Goal: Task Accomplishment & Management: Complete application form

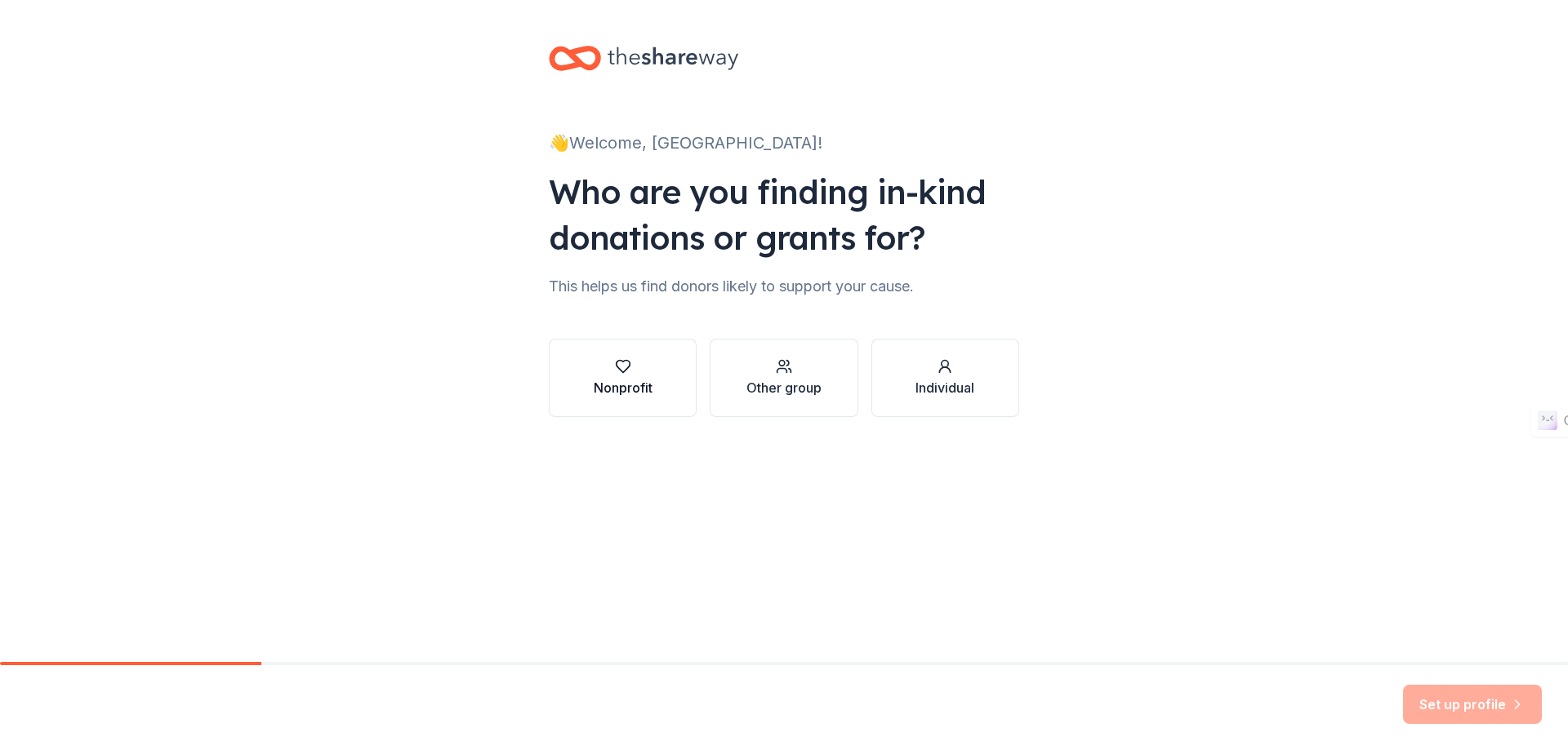
click at [590, 379] on button "Nonprofit" at bounding box center [622, 378] width 148 height 79
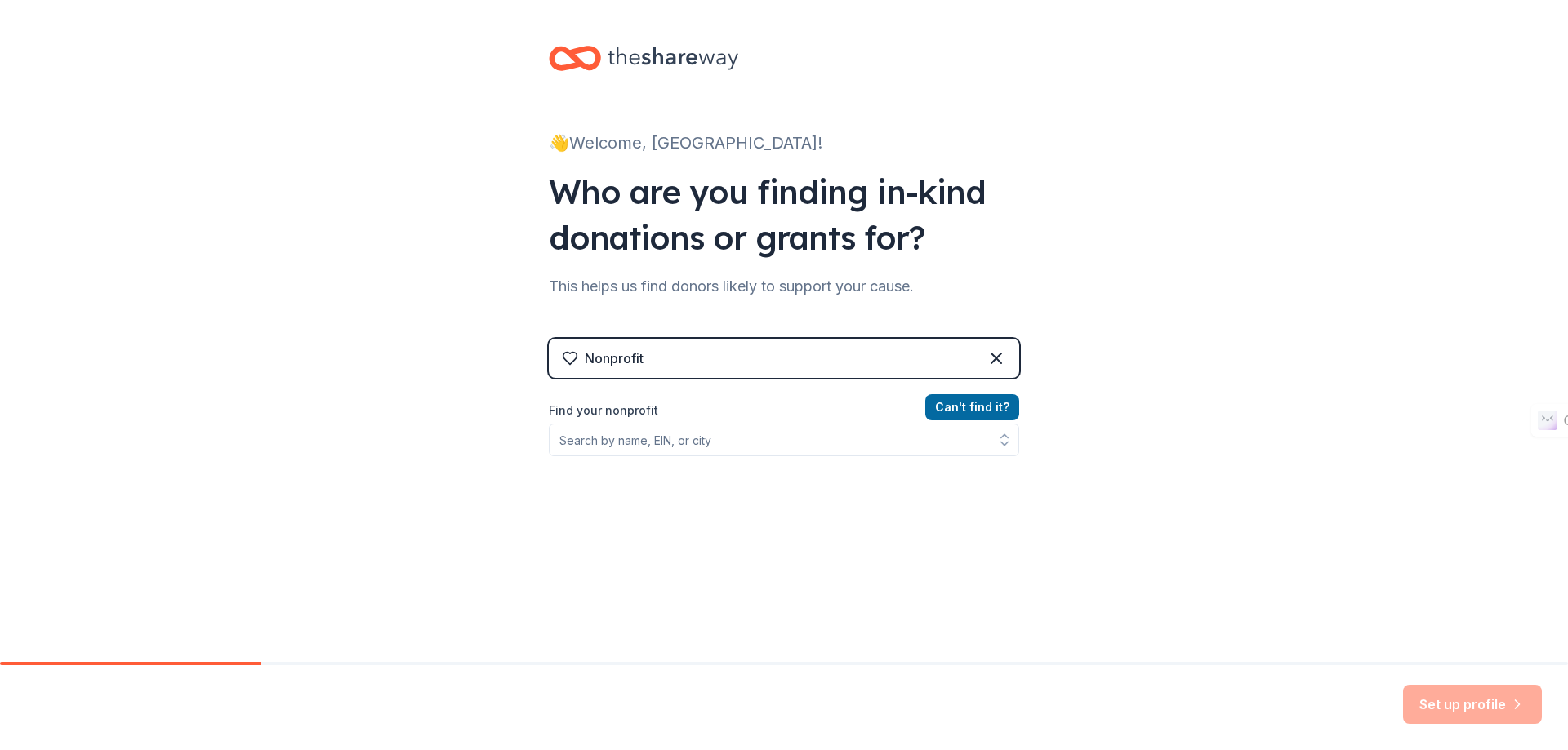
click at [763, 460] on div "Can ' t find it? Find your nonprofit" at bounding box center [784, 492] width 470 height 190
click at [764, 440] on input "Find your nonprofit" at bounding box center [784, 439] width 470 height 33
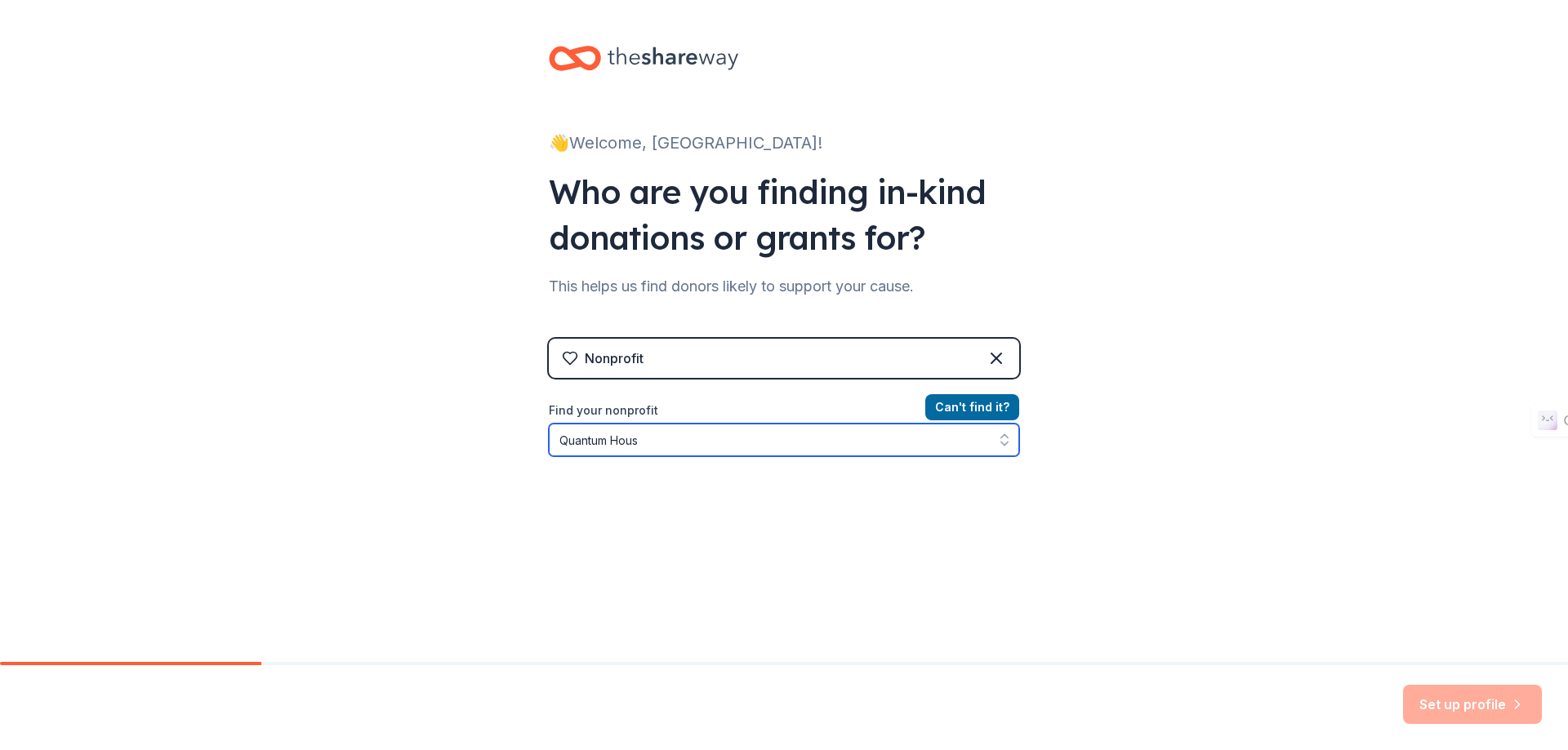
type input "Quantum House"
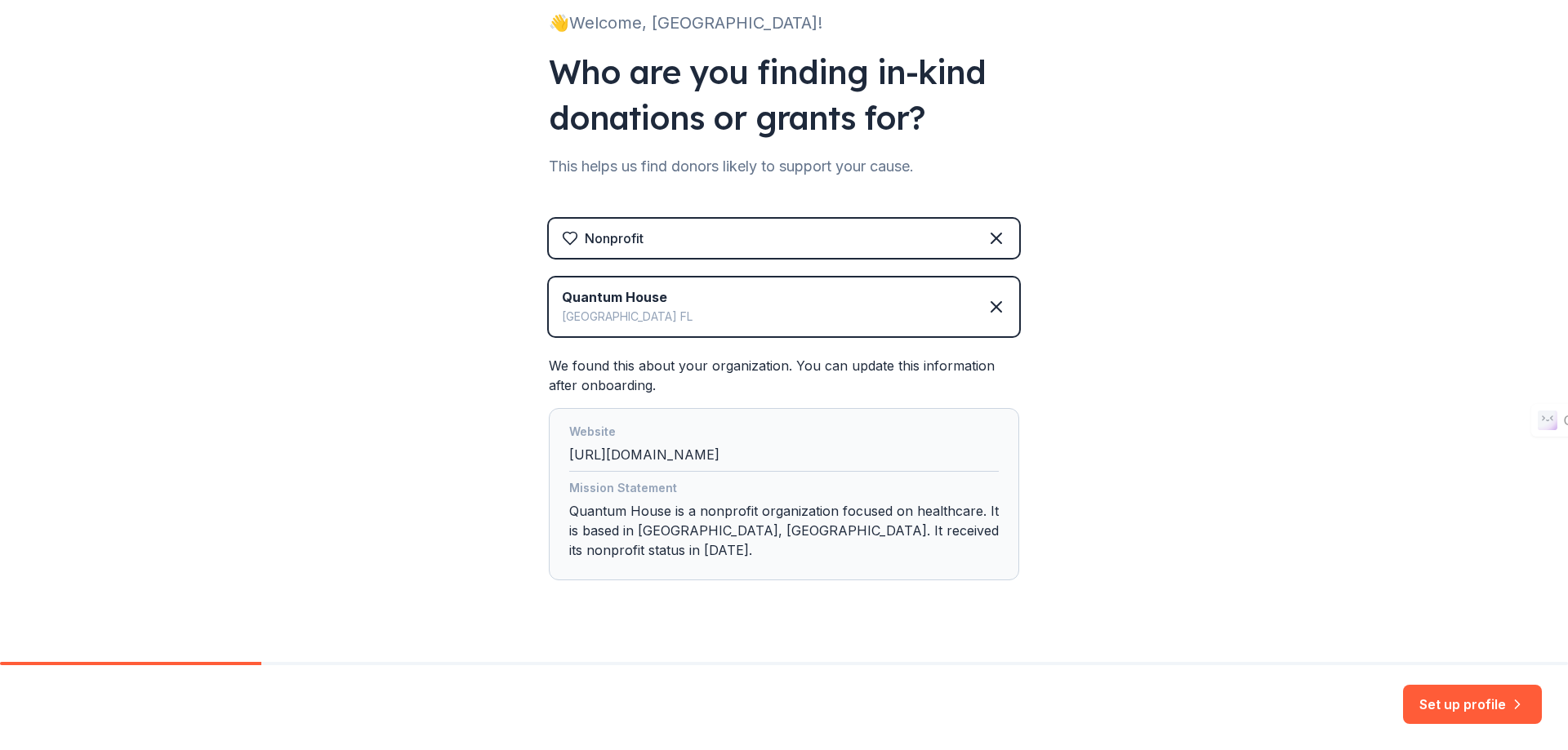
scroll to position [129, 0]
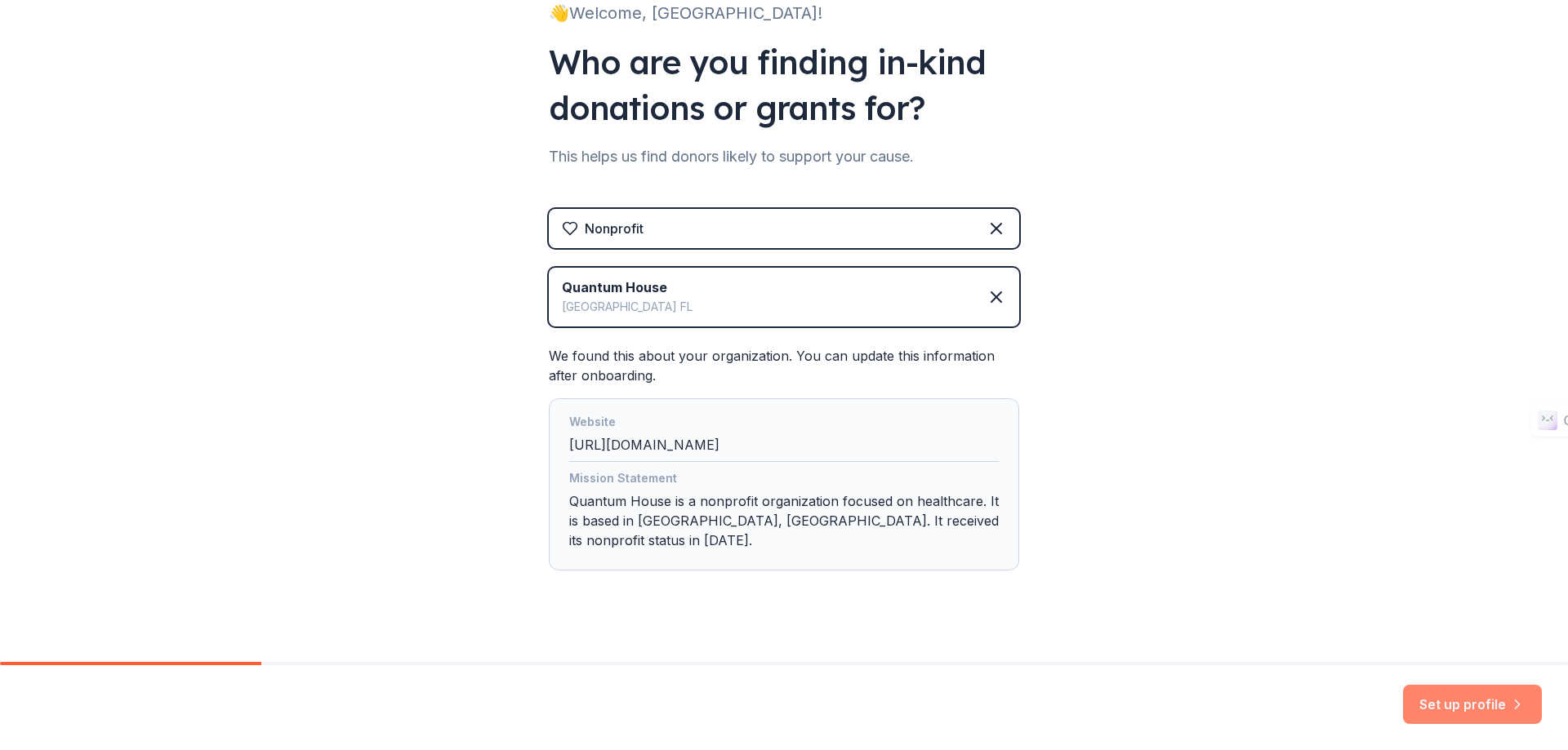
click at [1499, 712] on button "Set up profile" at bounding box center [1472, 704] width 139 height 39
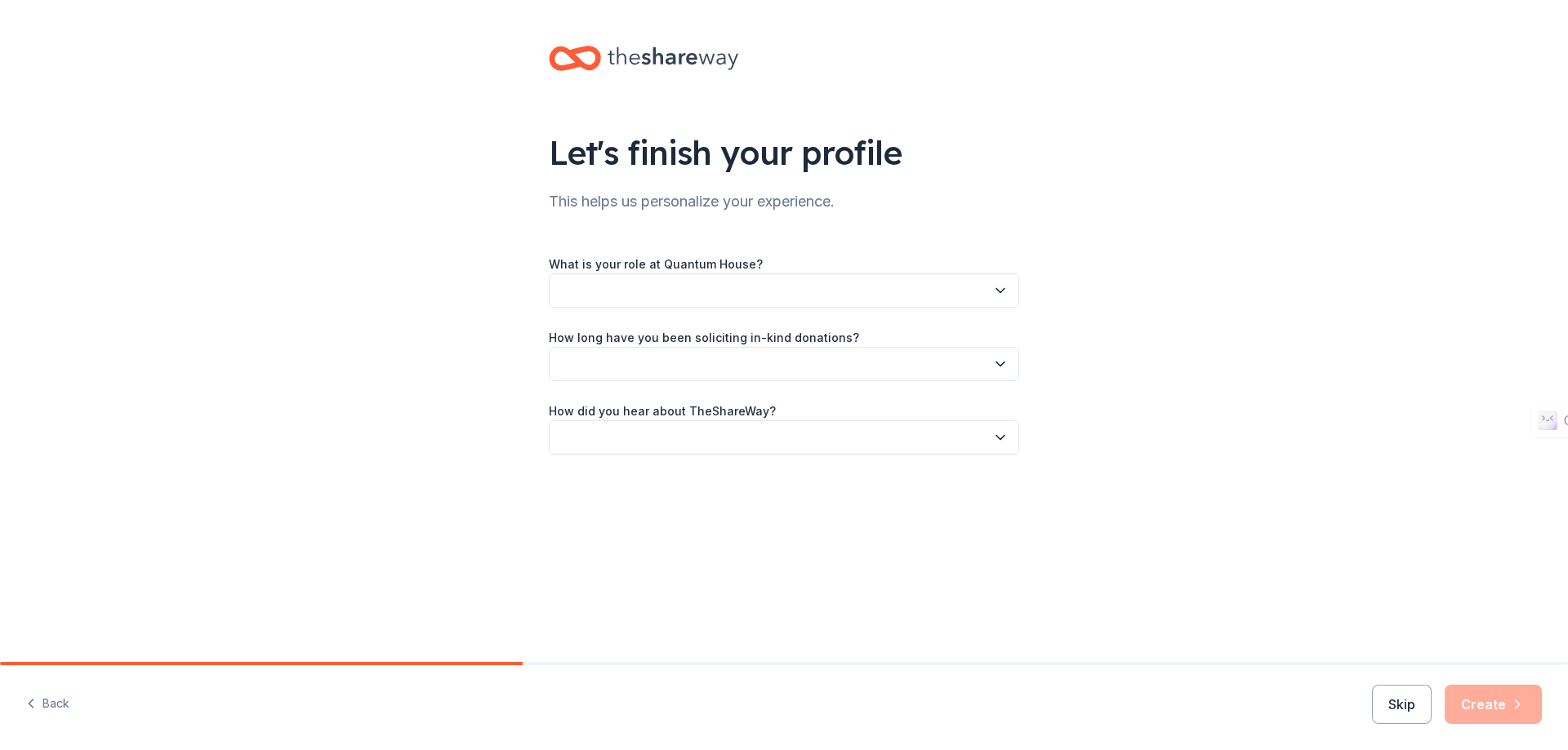
click at [875, 280] on button "button" at bounding box center [784, 290] width 470 height 34
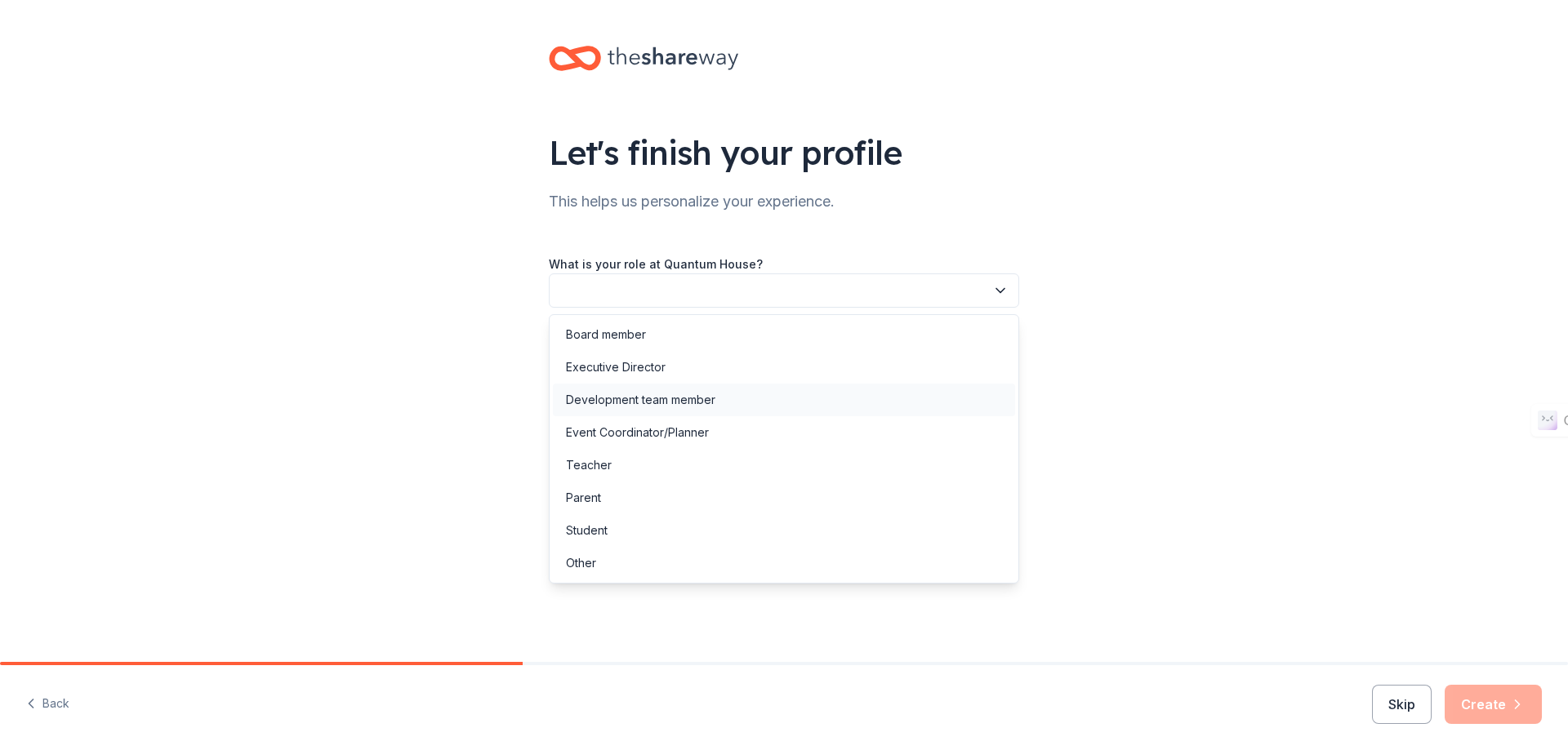
click at [956, 408] on div "Development team member" at bounding box center [784, 399] width 462 height 33
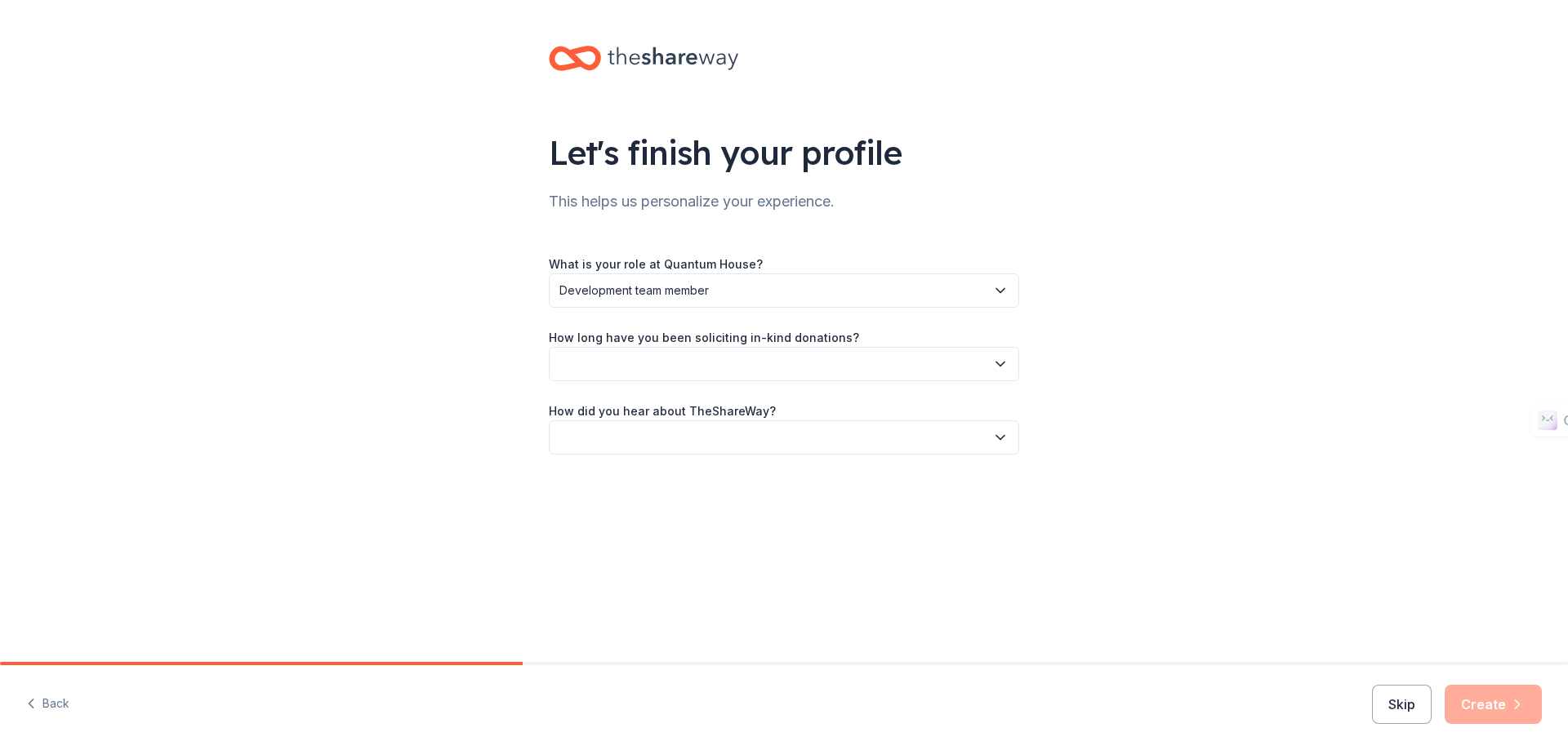
click at [1229, 385] on div "Let's finish your profile This helps us personalize your experience. What is yo…" at bounding box center [784, 266] width 1568 height 533
click at [944, 372] on button "button" at bounding box center [784, 363] width 470 height 34
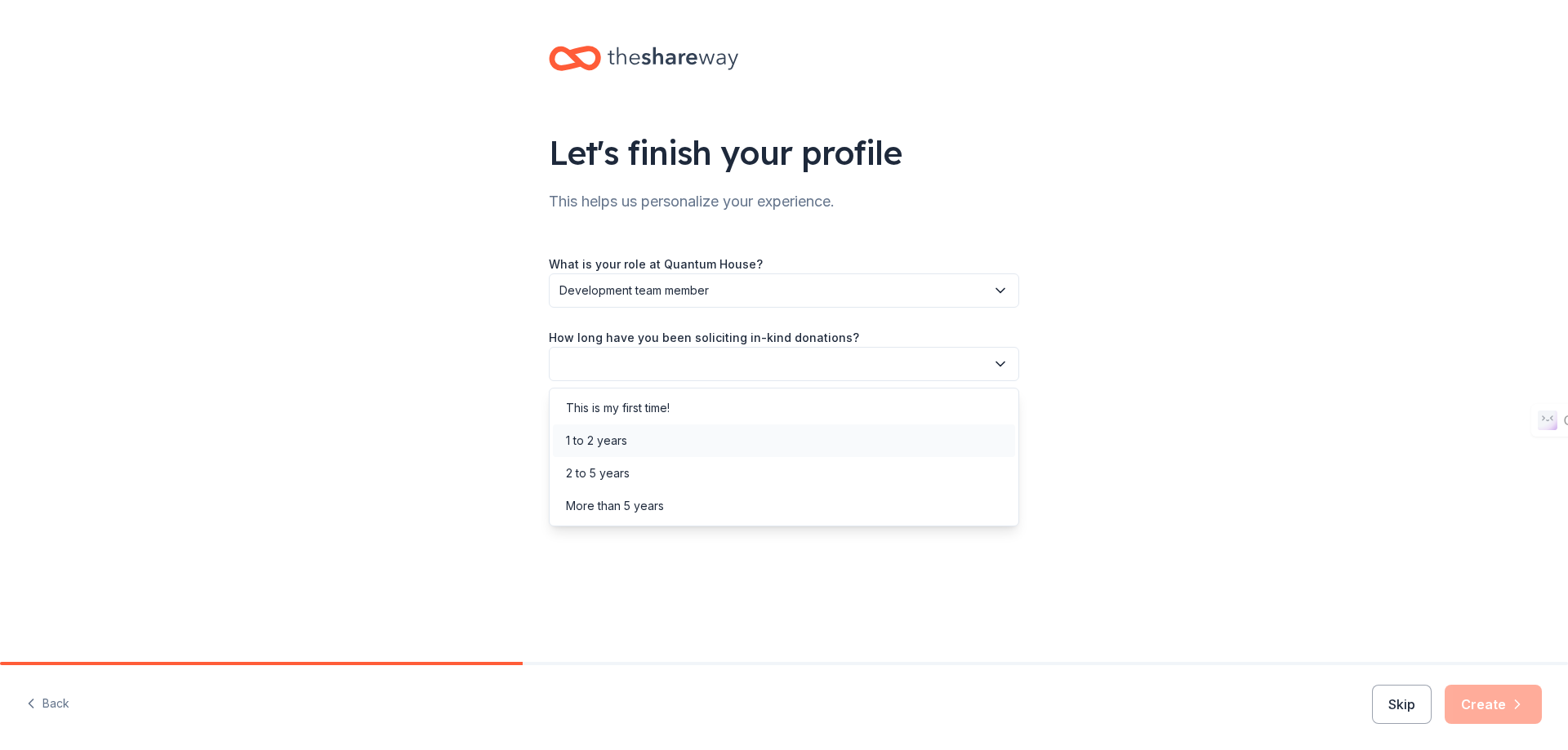
click at [936, 431] on div "1 to 2 years" at bounding box center [784, 440] width 462 height 33
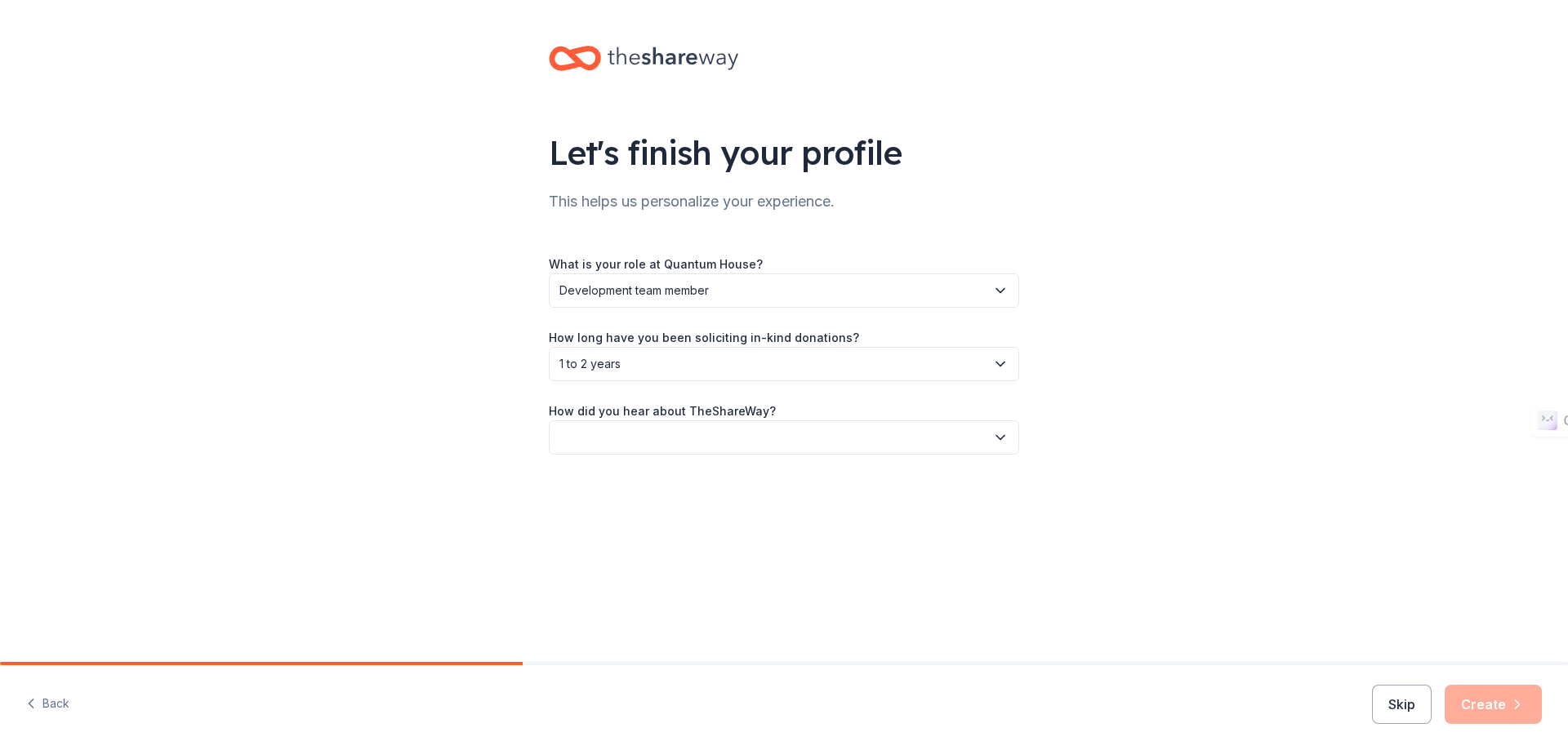
click at [1194, 373] on div "Let's finish your profile This helps us personalize your experience. What is yo…" at bounding box center [784, 266] width 1568 height 533
click at [904, 446] on button "button" at bounding box center [784, 437] width 470 height 34
click at [870, 513] on div "Online search" at bounding box center [784, 514] width 462 height 33
click at [1022, 528] on div "Let's finish your profile This helps us personalize your experience. What is yo…" at bounding box center [784, 266] width 523 height 533
click at [1494, 706] on button "Create" at bounding box center [1493, 704] width 97 height 39
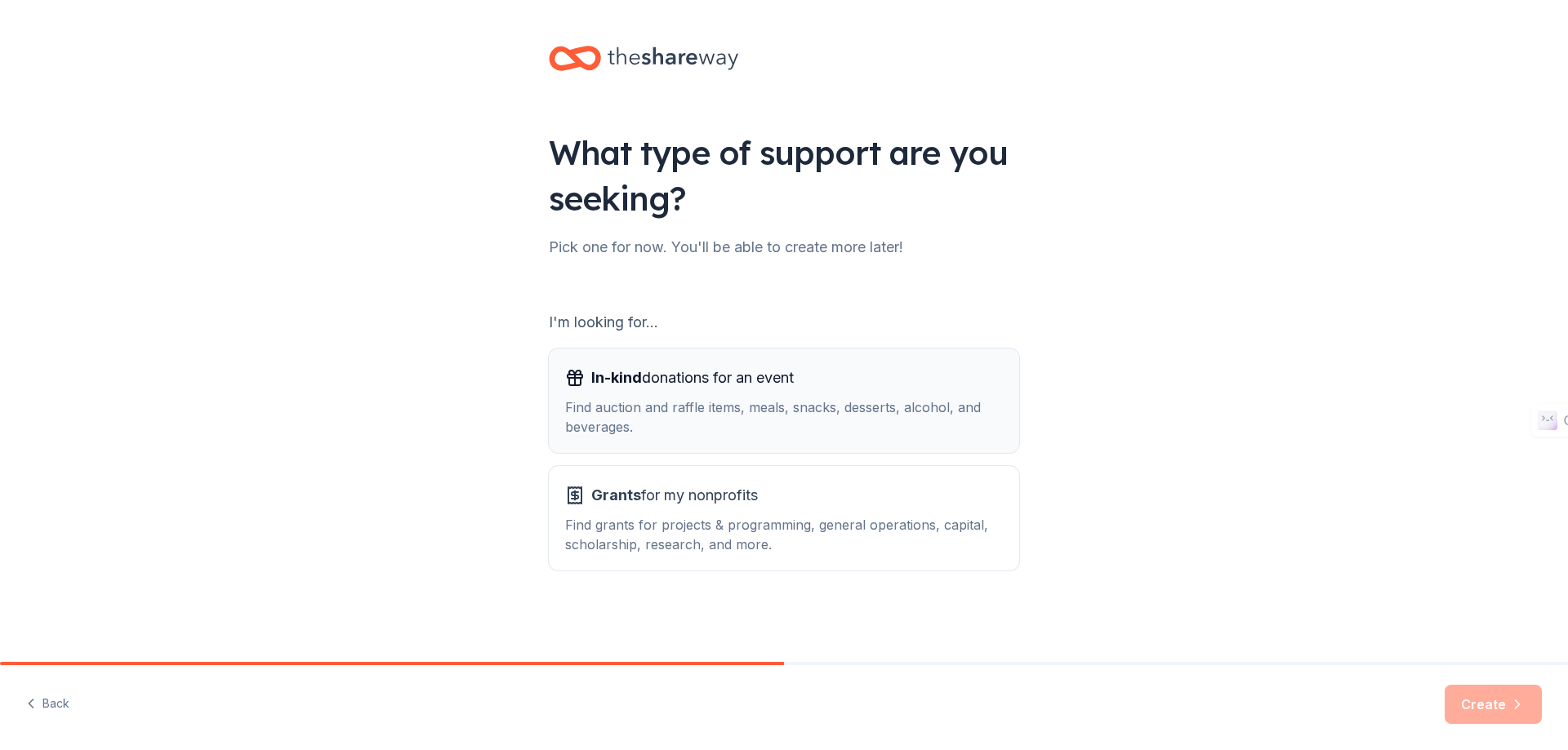
click at [814, 406] on div "Find auction and raffle items, meals, snacks, desserts, alcohol, and beverages." at bounding box center [784, 417] width 438 height 39
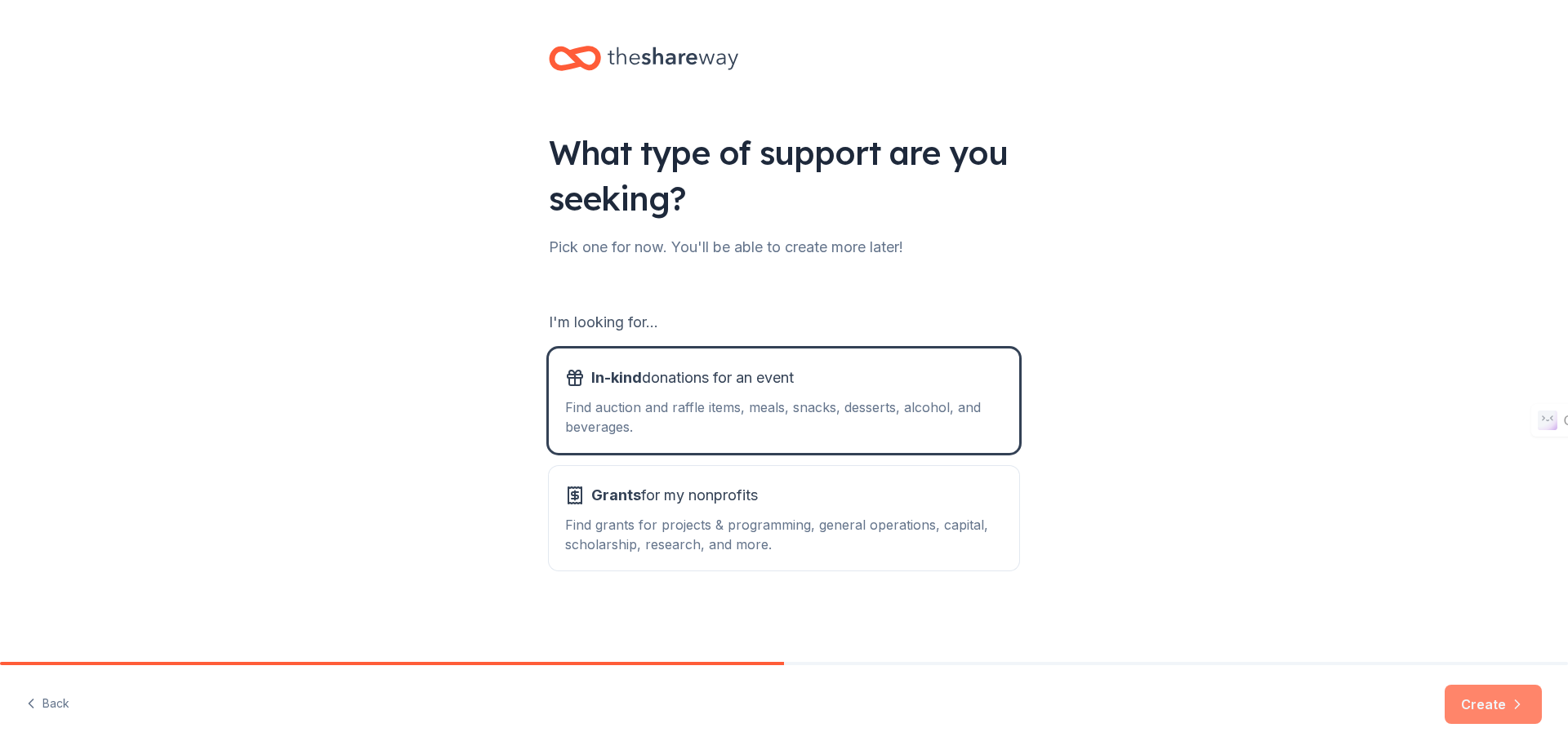
click at [1499, 715] on button "Create" at bounding box center [1493, 704] width 97 height 39
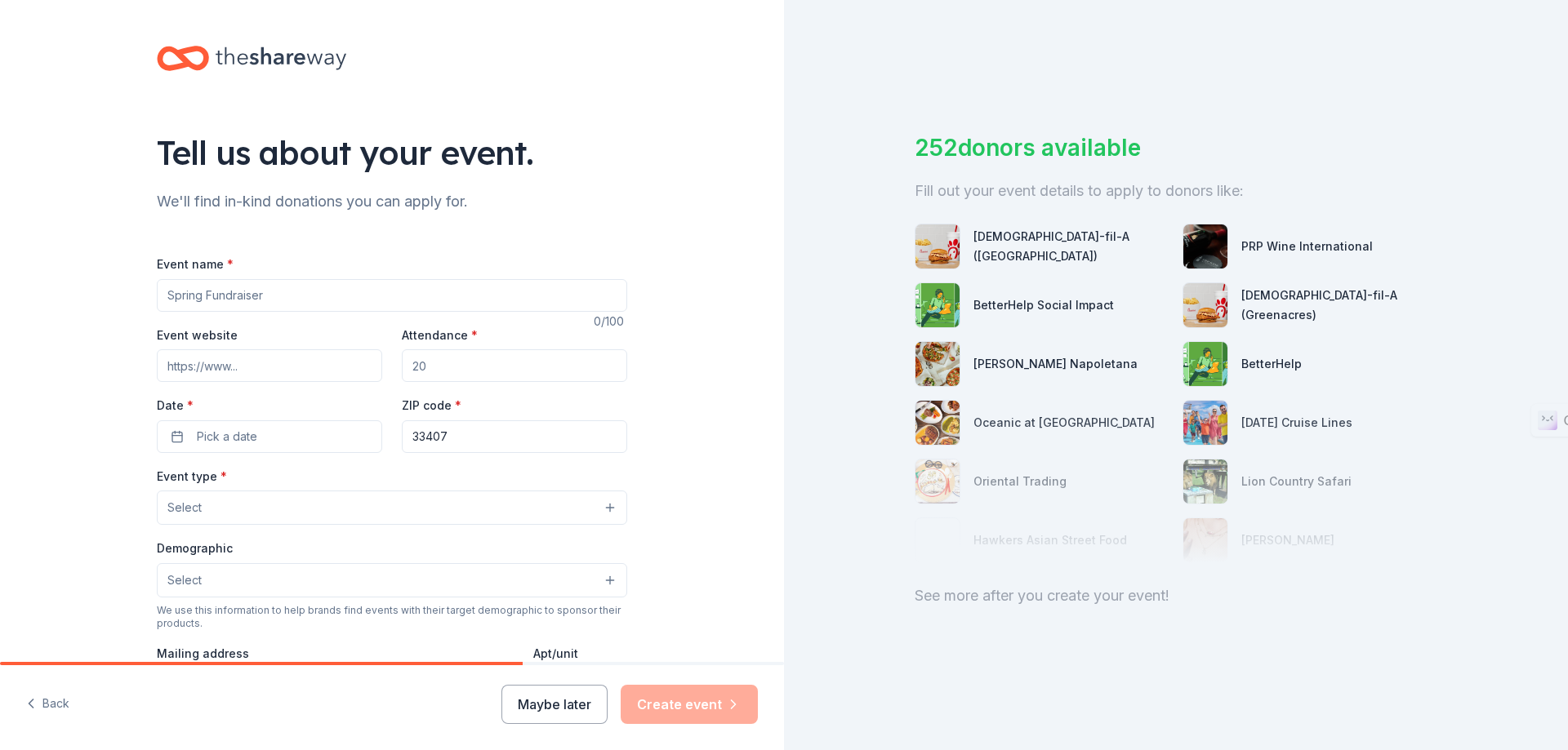
click at [579, 296] on input "Event name *" at bounding box center [392, 295] width 470 height 33
type input "Sugar Plum Dreams"
click at [344, 354] on input "www.quantumhouse.org" at bounding box center [270, 365] width 226 height 33
type input "www.quantumhouse.org/sugar-plum-dreams"
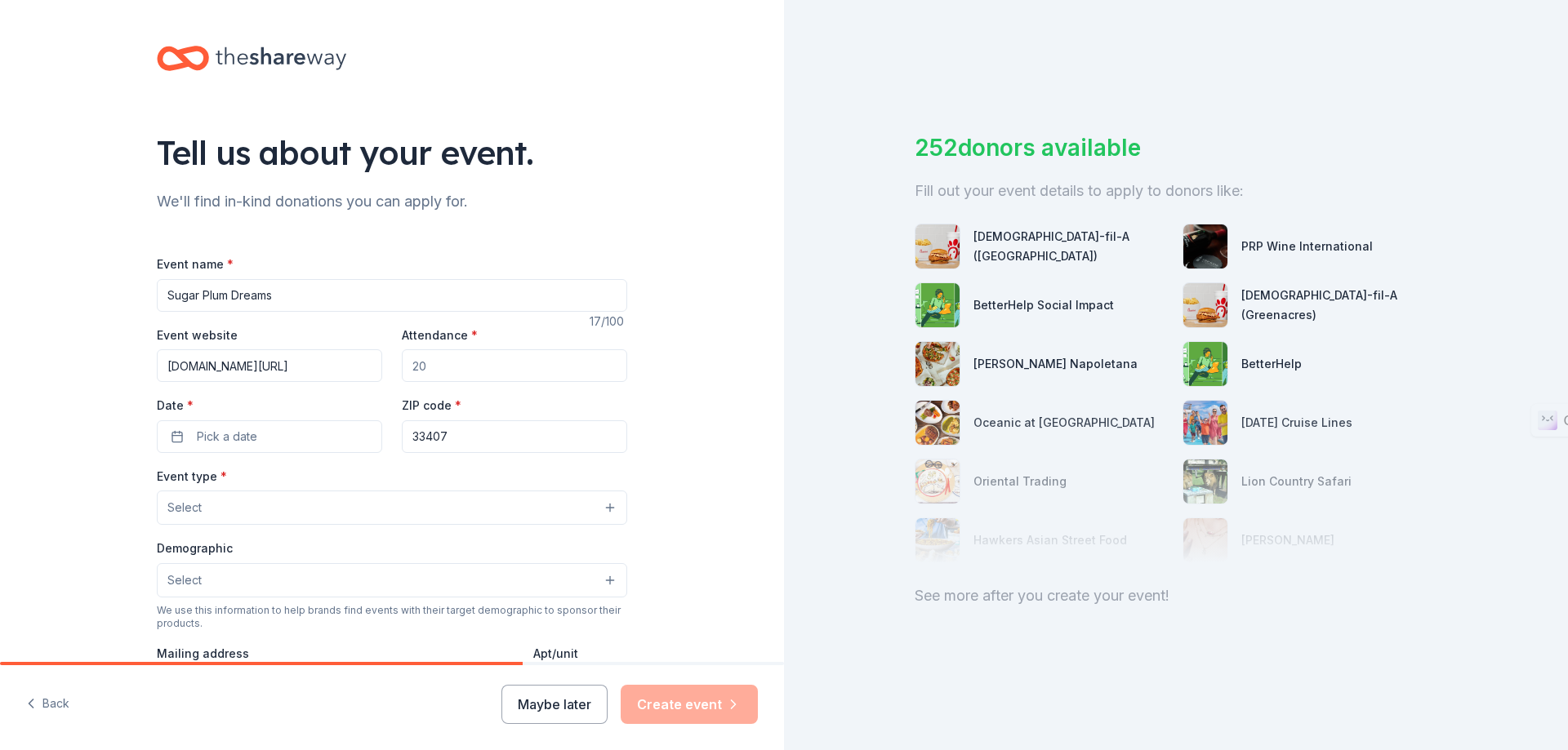
scroll to position [0, 0]
type input "250"
click at [284, 437] on button "Pick a date" at bounding box center [270, 436] width 226 height 33
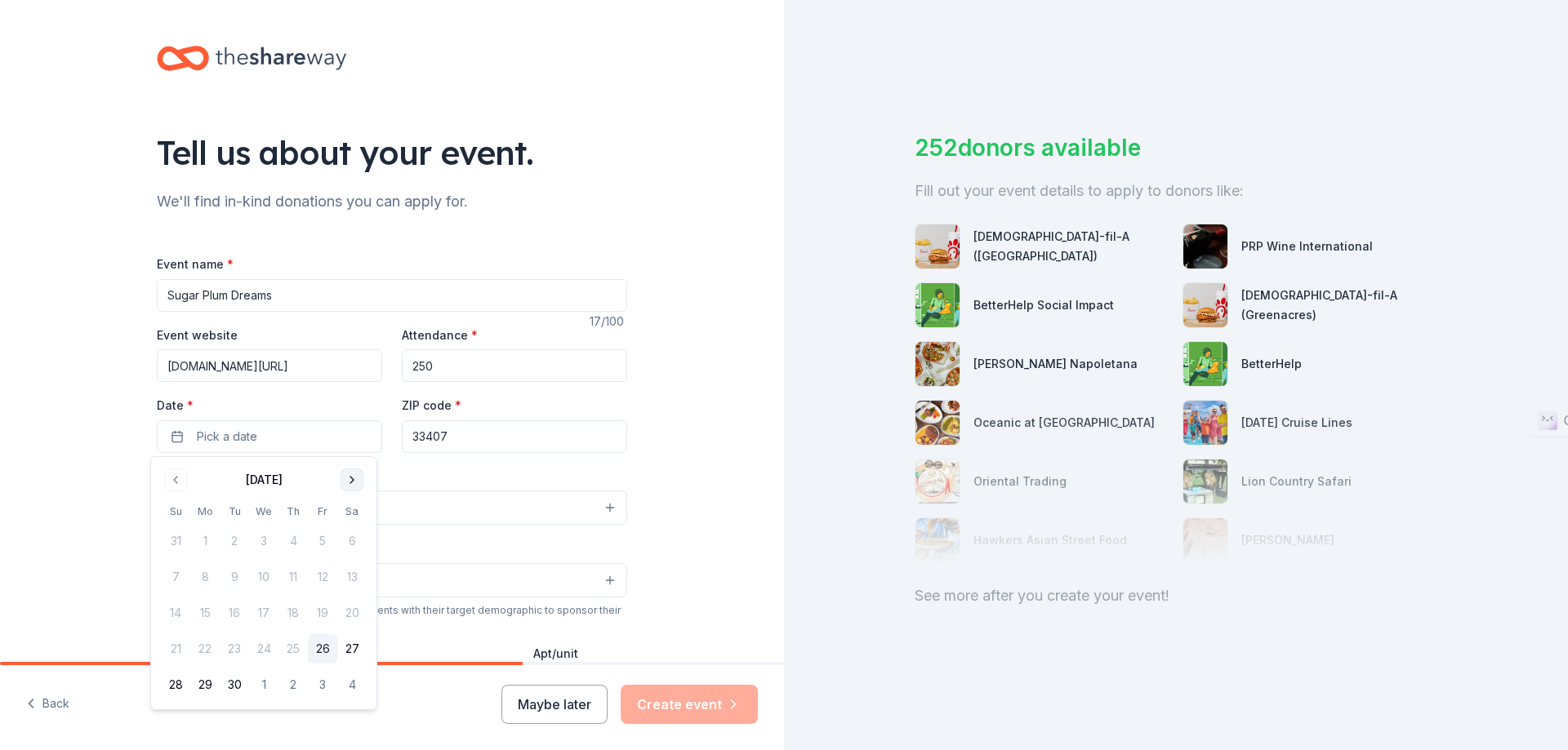
click at [354, 481] on button "Go to next month" at bounding box center [352, 479] width 23 height 23
click at [346, 487] on button "Go to next month" at bounding box center [352, 479] width 23 height 23
click at [353, 481] on button "Go to next month" at bounding box center [352, 479] width 23 height 23
click at [172, 578] on button "7" at bounding box center [175, 576] width 29 height 29
click at [83, 433] on div "Tell us about your event. We'll find in-kind donations you can apply for. Event…" at bounding box center [392, 543] width 784 height 1087
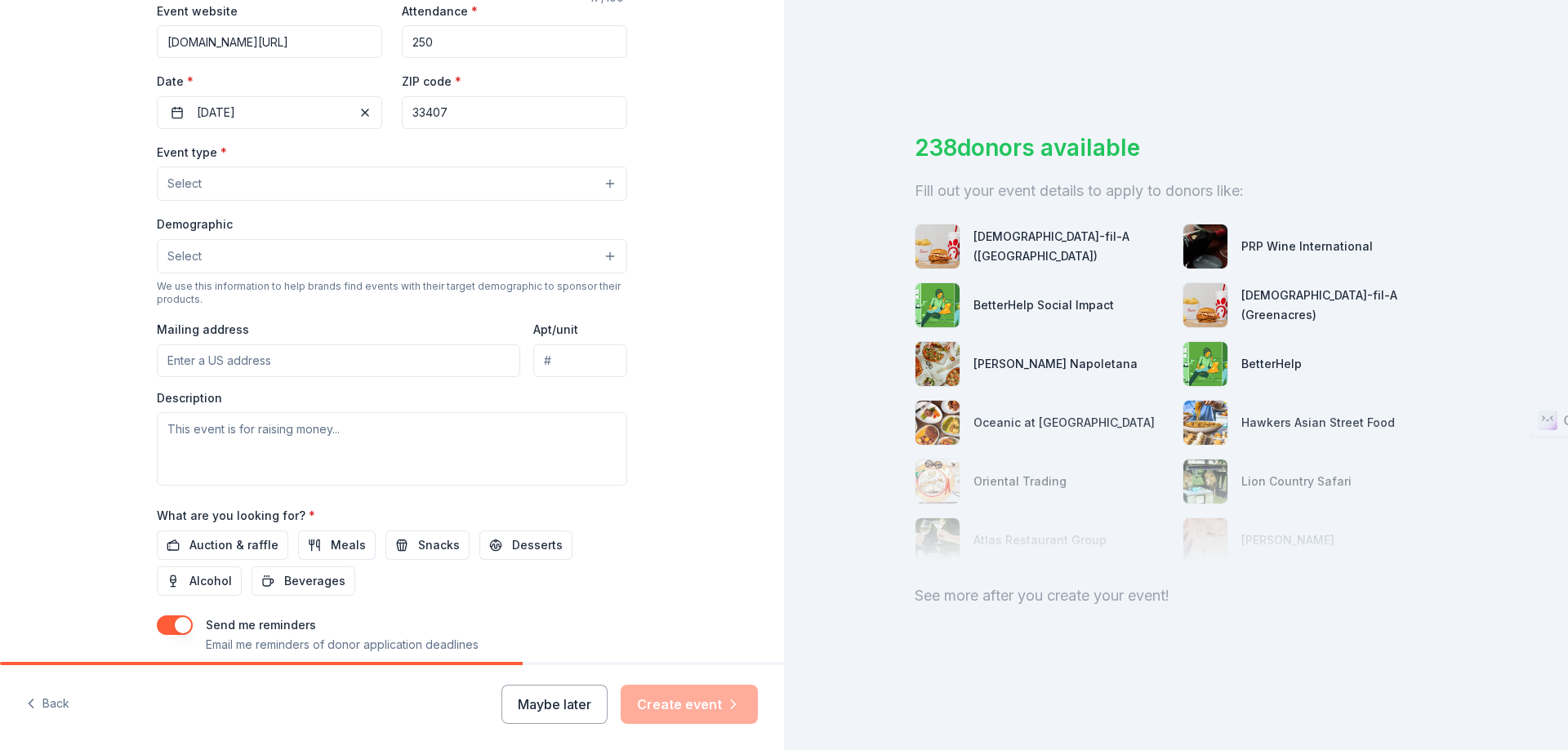
scroll to position [327, 0]
click at [468, 174] on button "Select" at bounding box center [392, 180] width 470 height 34
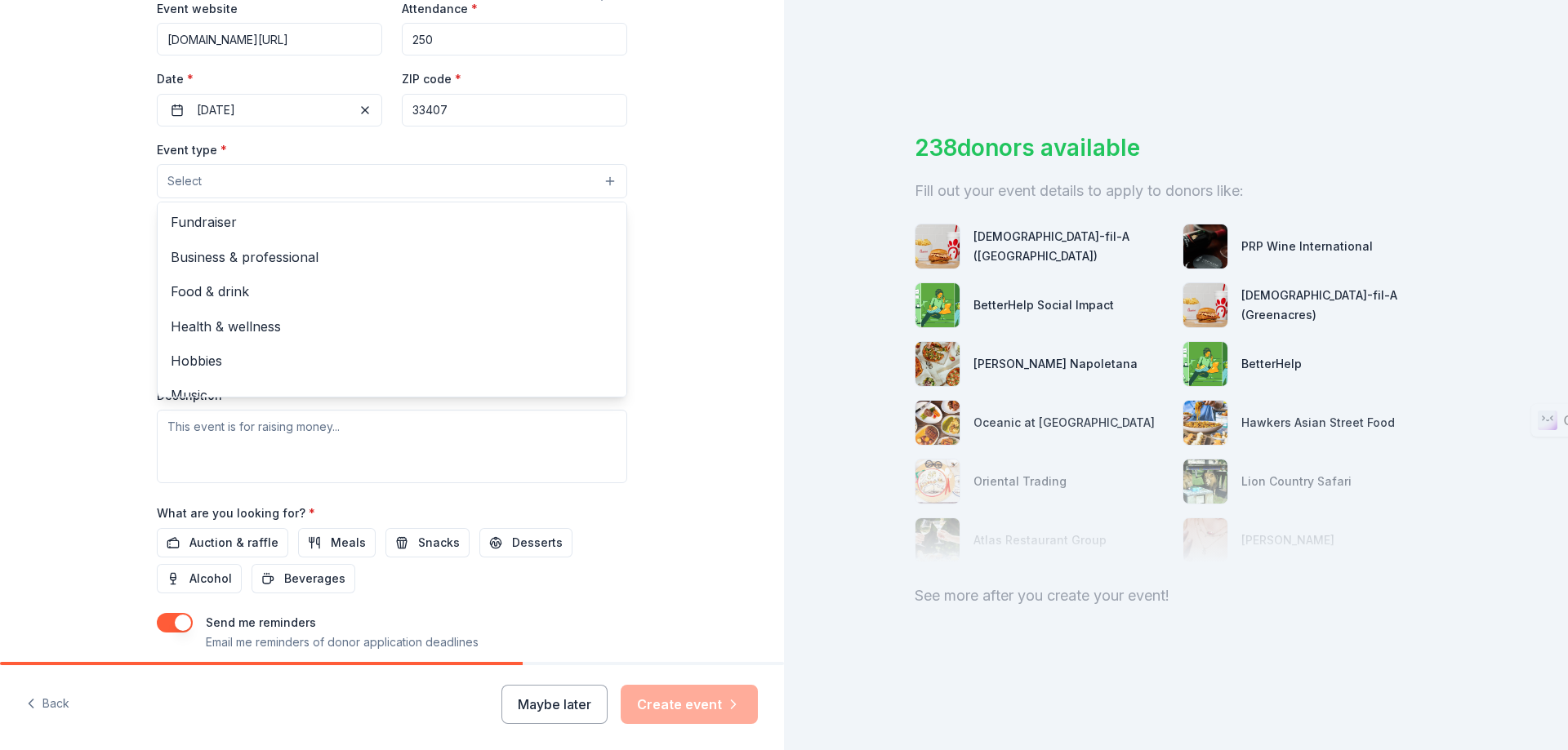
scroll to position [0, 0]
click at [460, 226] on span "Fundraiser" at bounding box center [392, 222] width 443 height 21
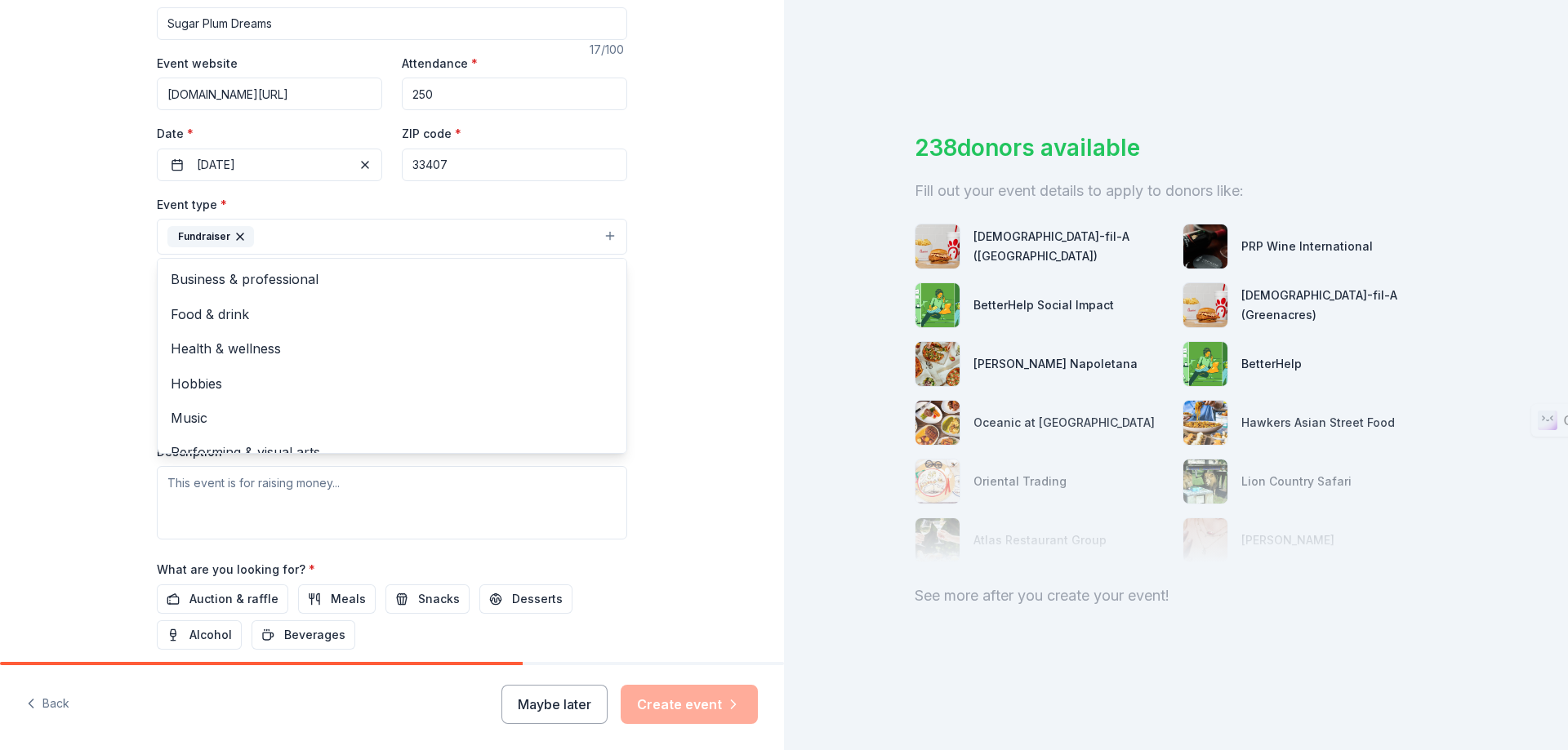
scroll to position [245, 0]
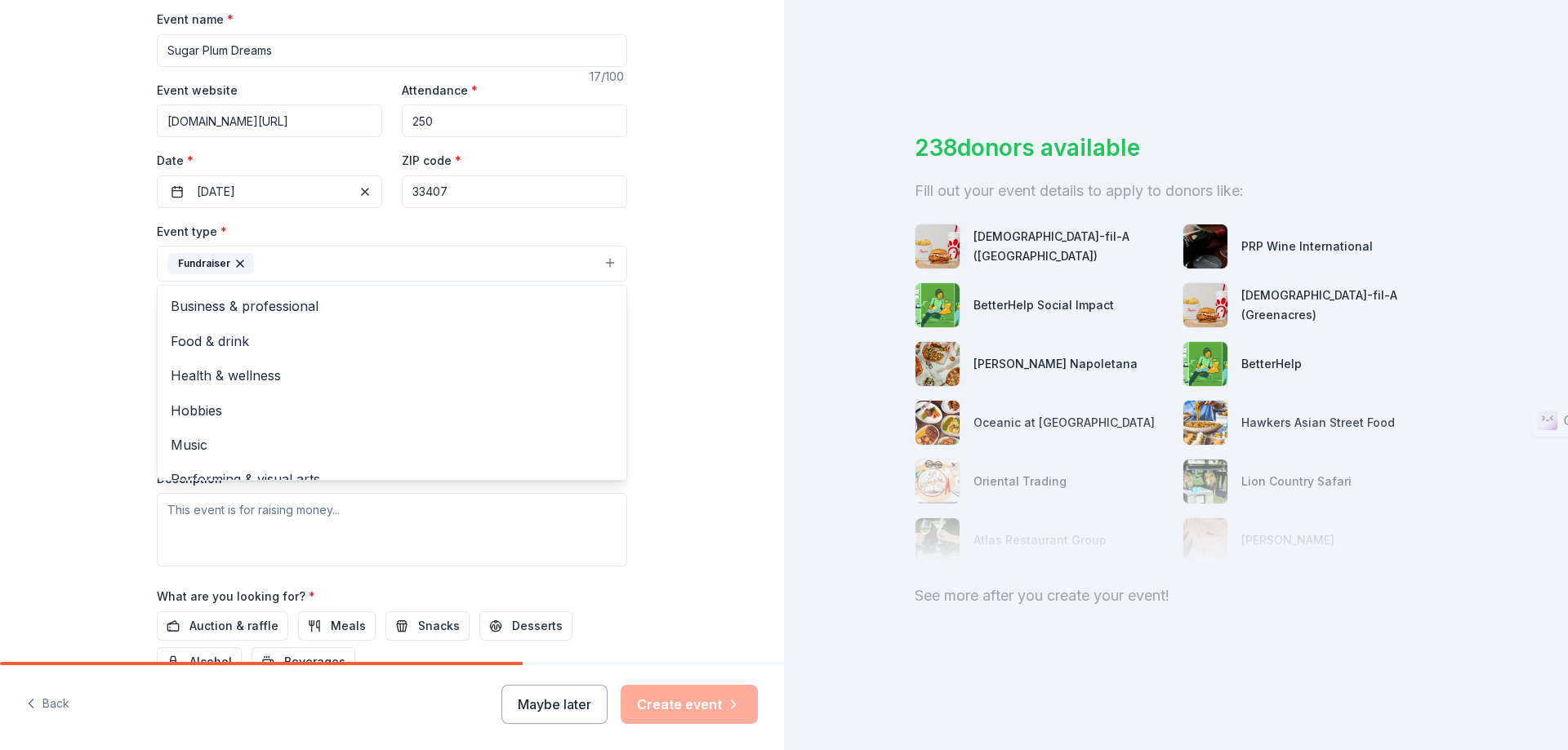
click at [87, 240] on div "Tell us about your event. We'll find in-kind donations you can apply for. Event…" at bounding box center [392, 299] width 784 height 1088
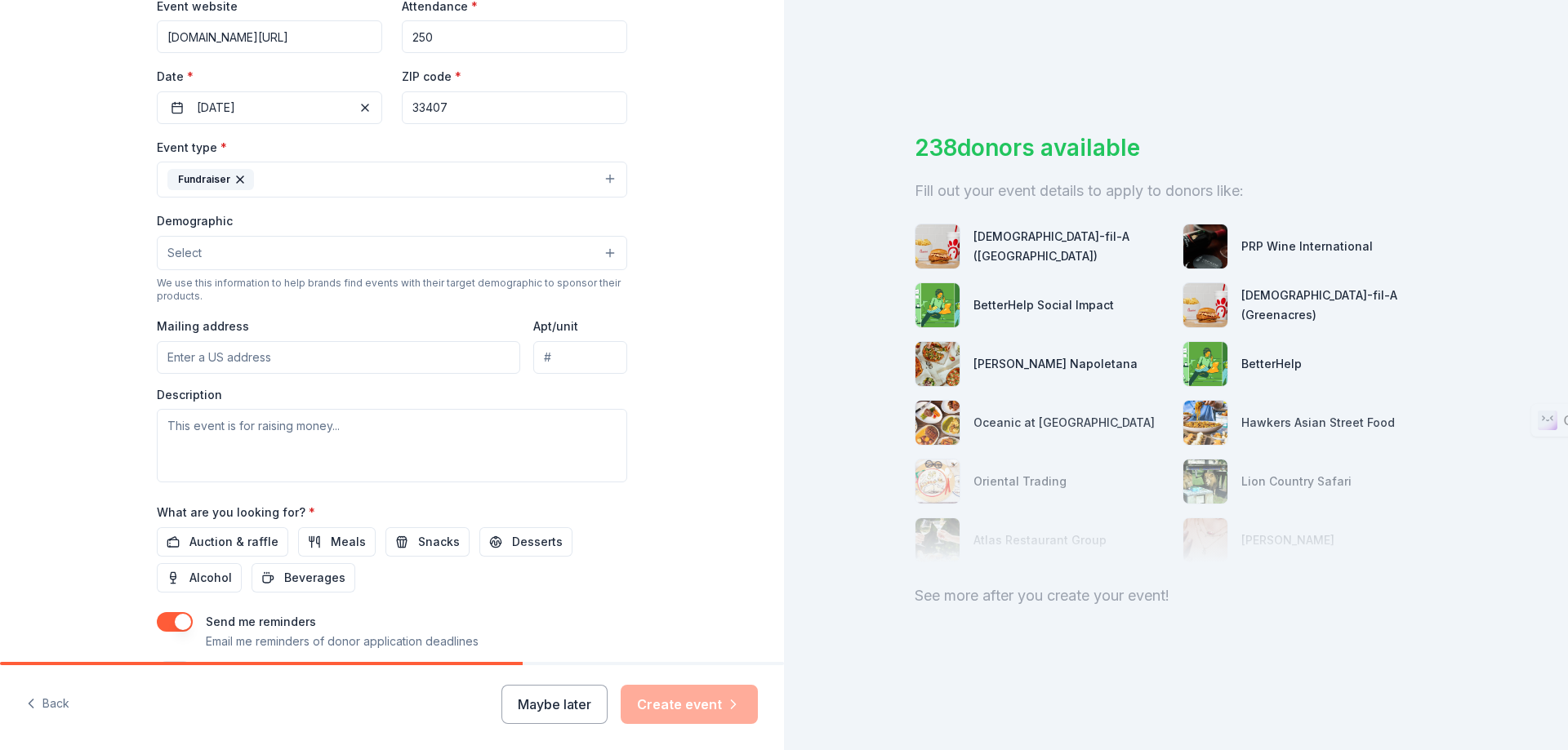
scroll to position [408, 0]
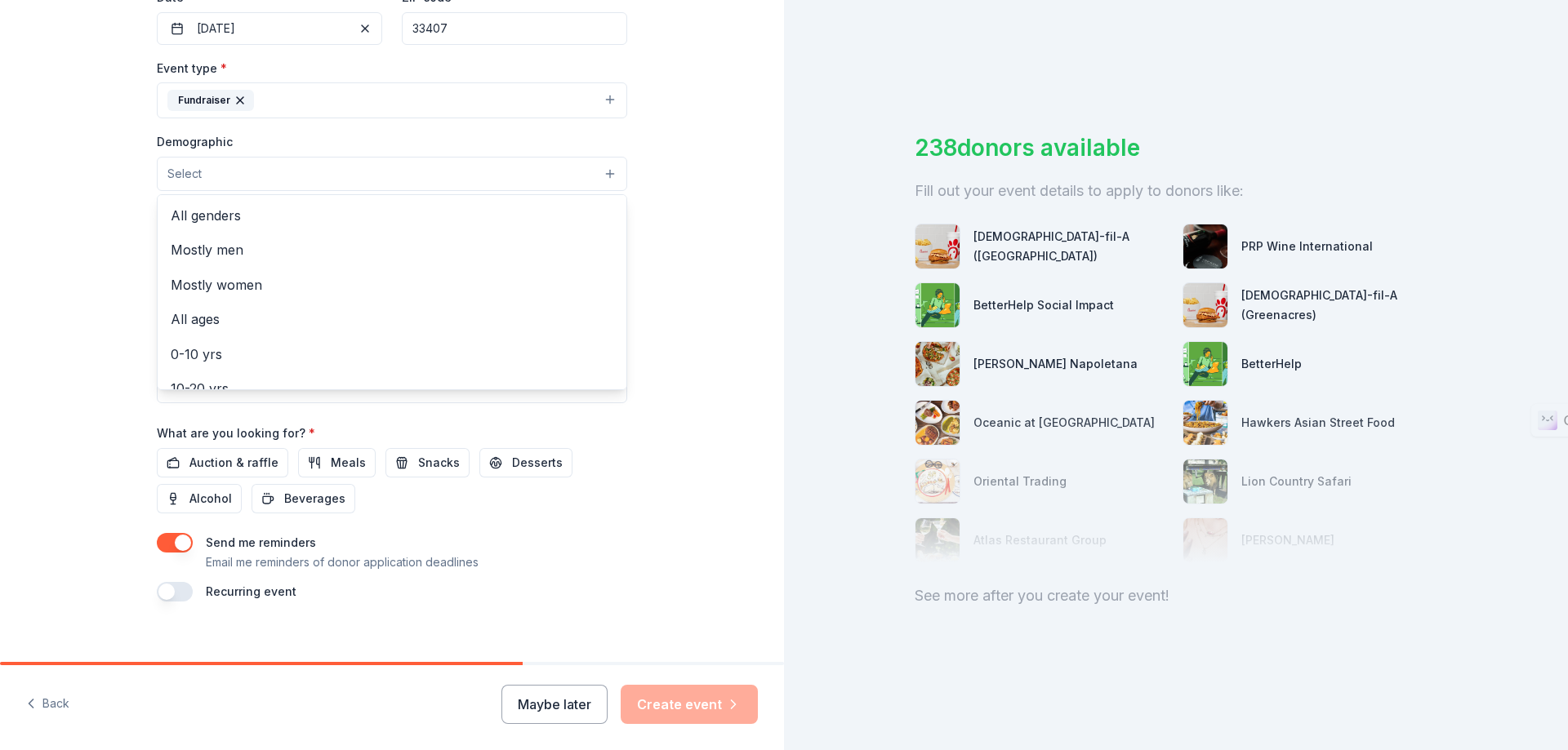
click at [524, 189] on button "Select" at bounding box center [392, 174] width 470 height 34
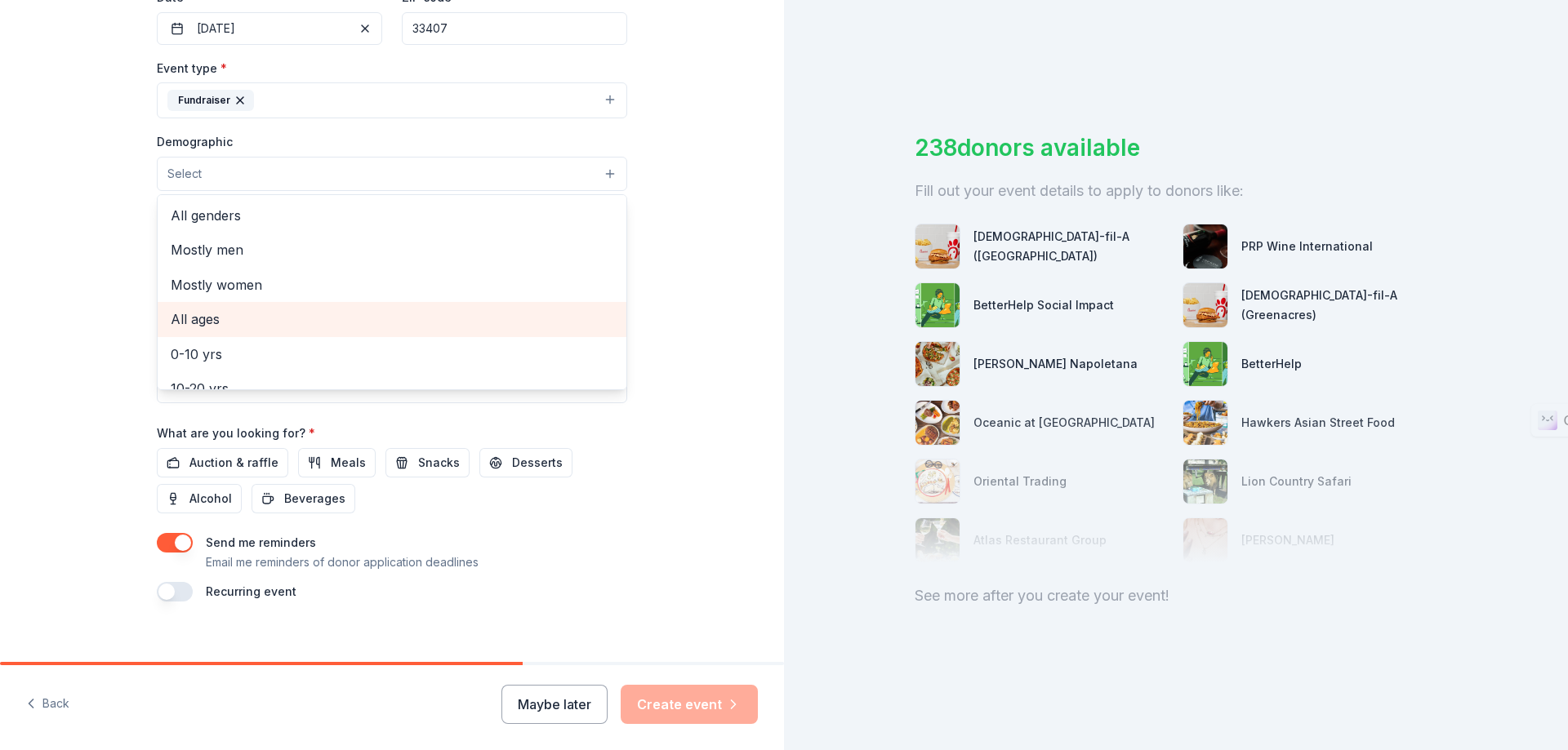
click at [473, 312] on span "All ages" at bounding box center [392, 318] width 443 height 21
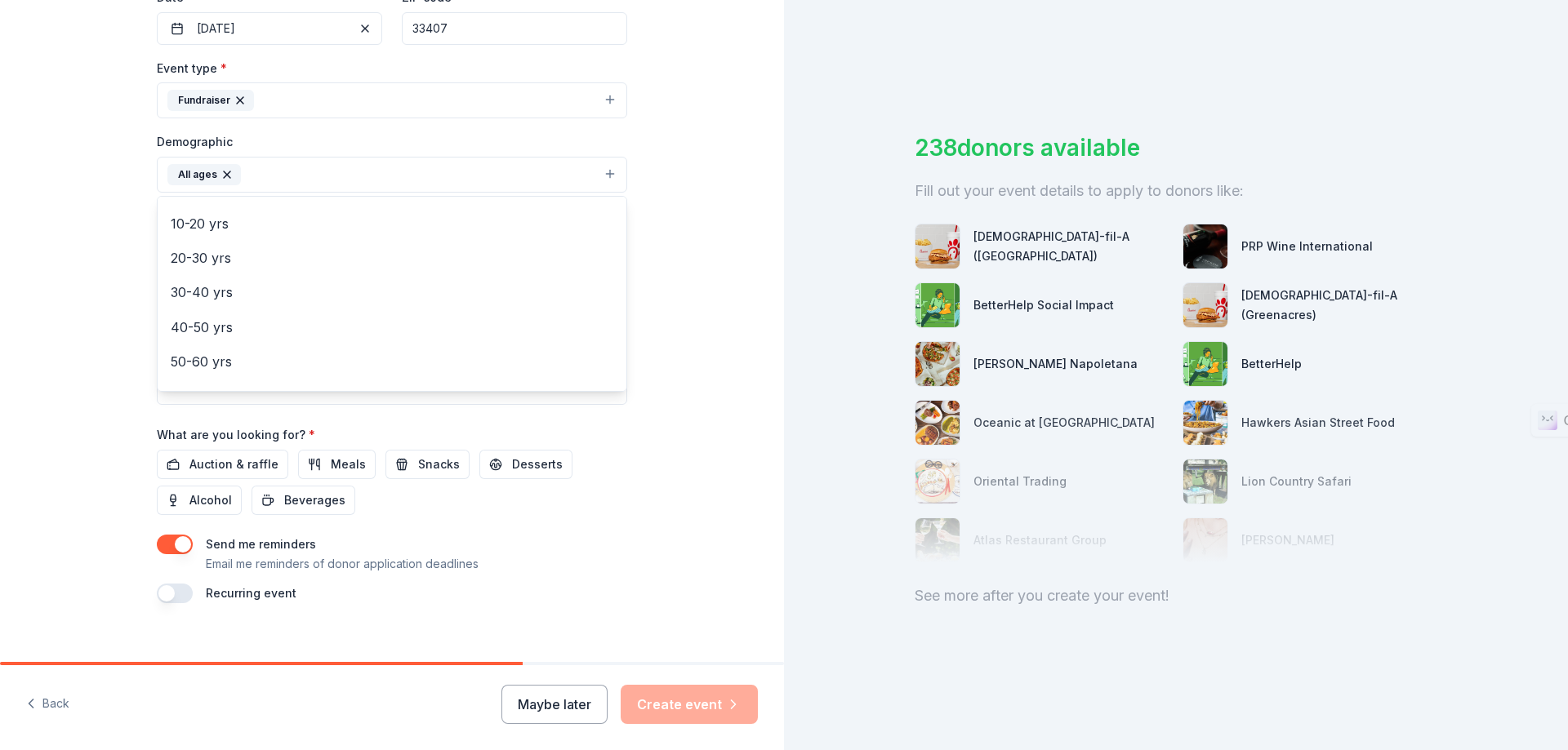
scroll to position [0, 0]
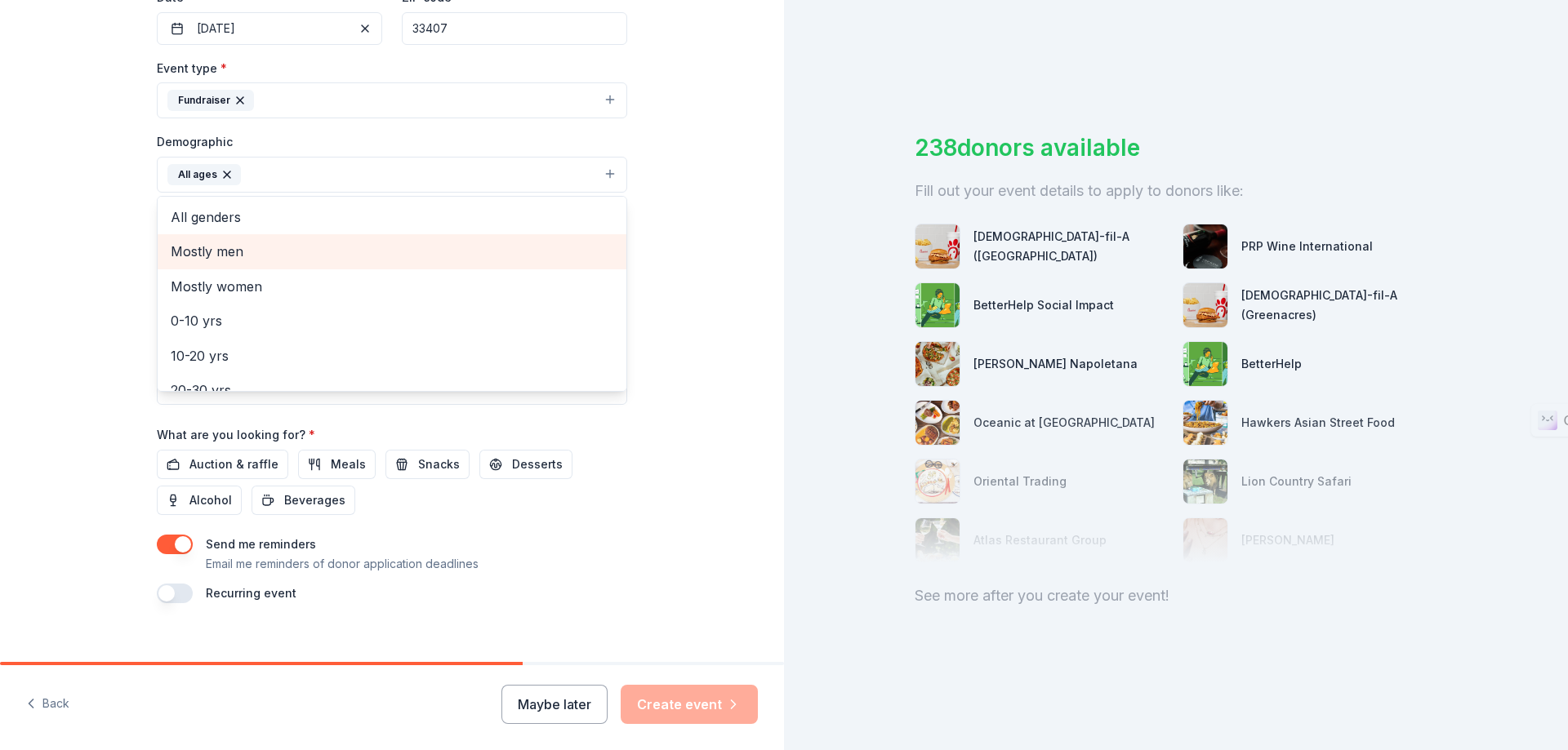
click at [495, 265] on div "Mostly men" at bounding box center [392, 251] width 469 height 34
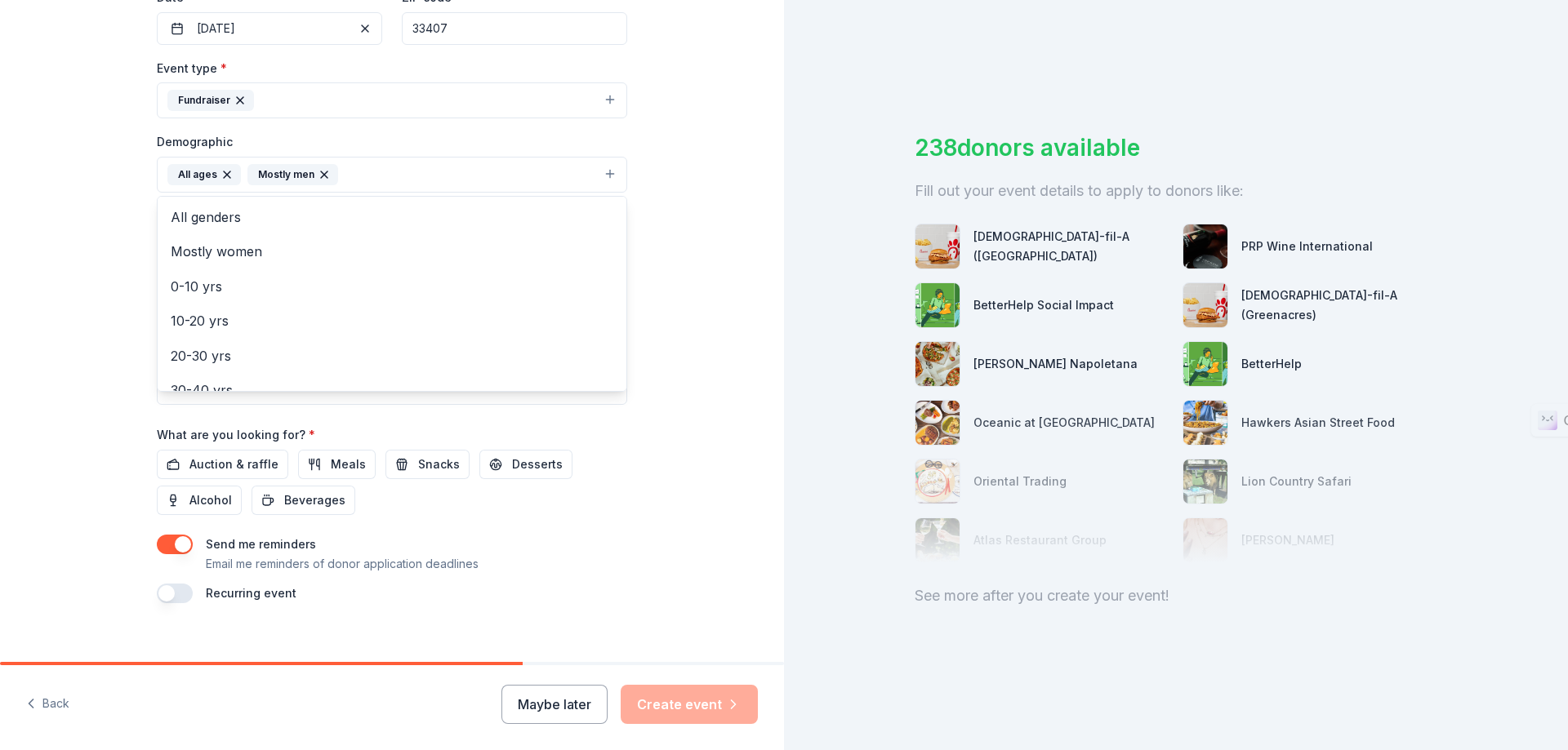
click at [321, 175] on icon "button" at bounding box center [324, 175] width 7 height 7
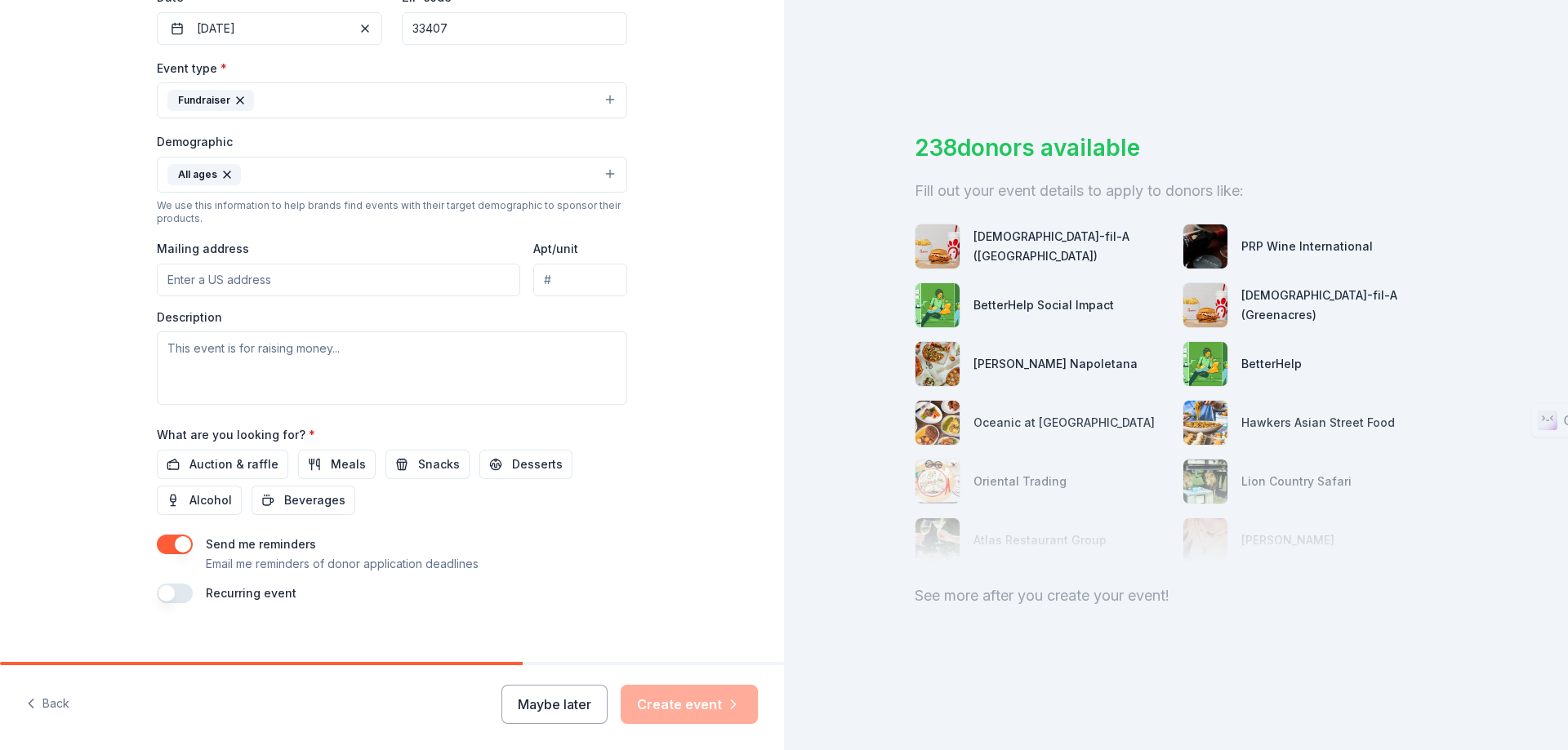
click at [295, 183] on button "All ages" at bounding box center [392, 175] width 470 height 36
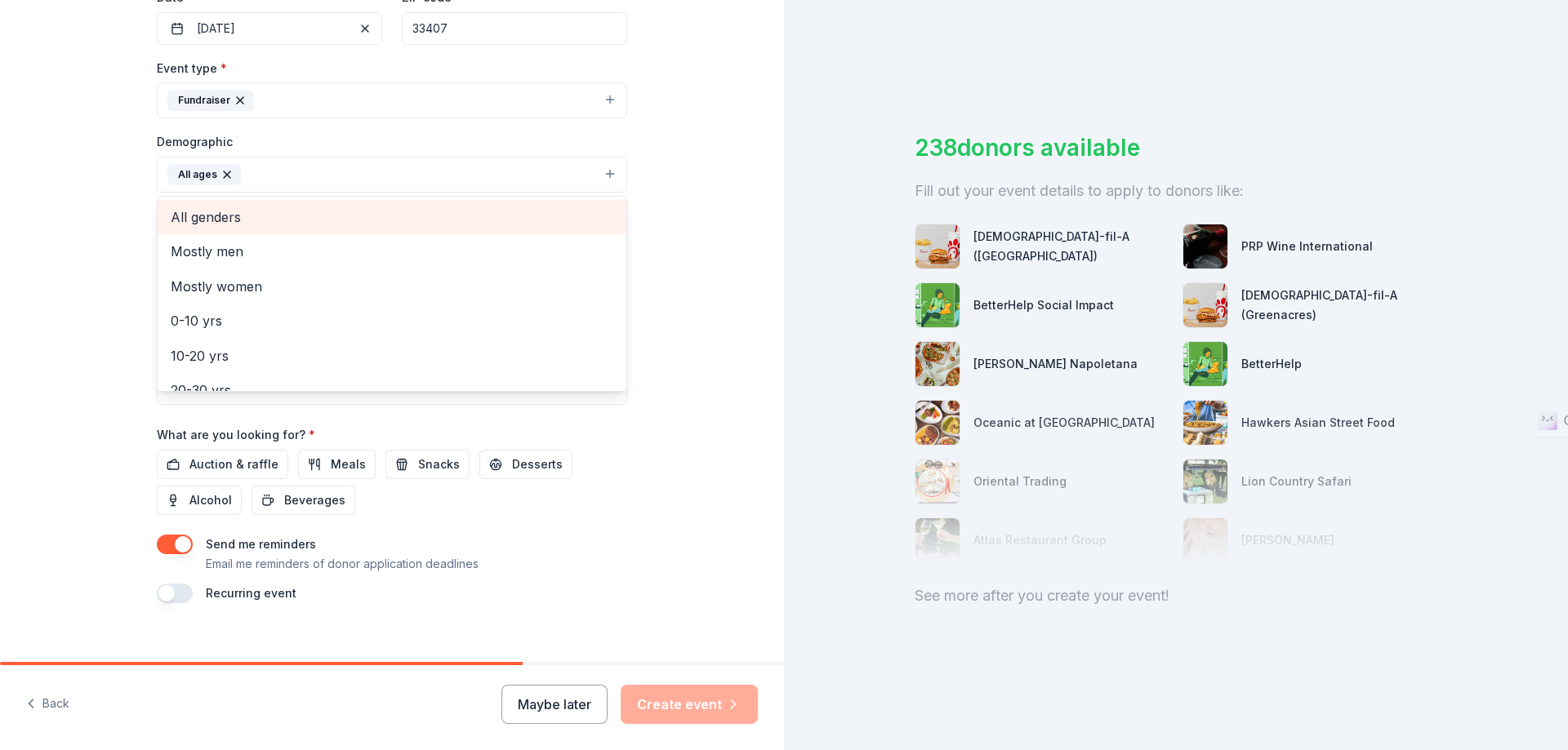
click at [308, 214] on span "All genders" at bounding box center [392, 216] width 443 height 21
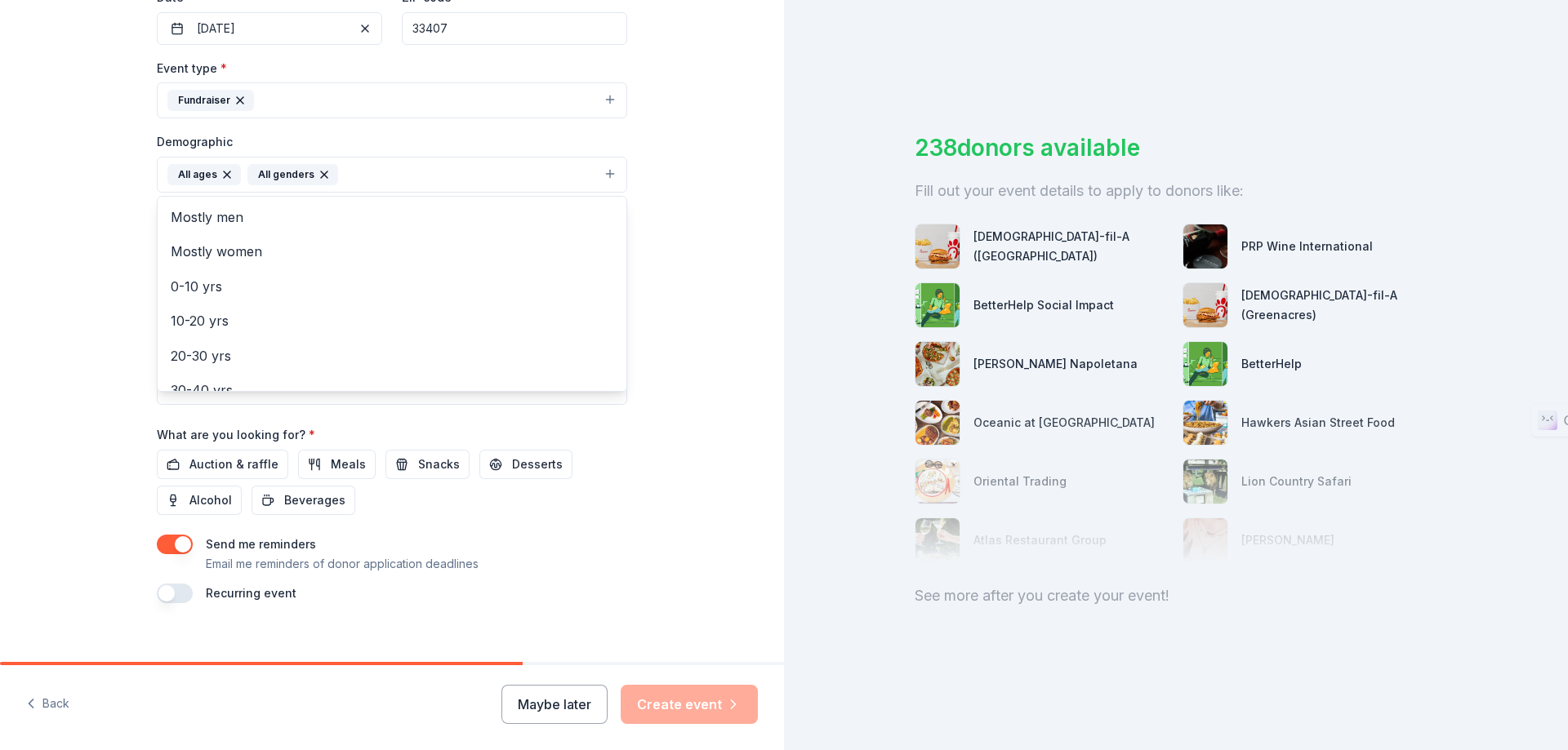
click at [684, 217] on div "Tell us about your event. We'll find in-kind donations you can apply for. Event…" at bounding box center [392, 136] width 784 height 1090
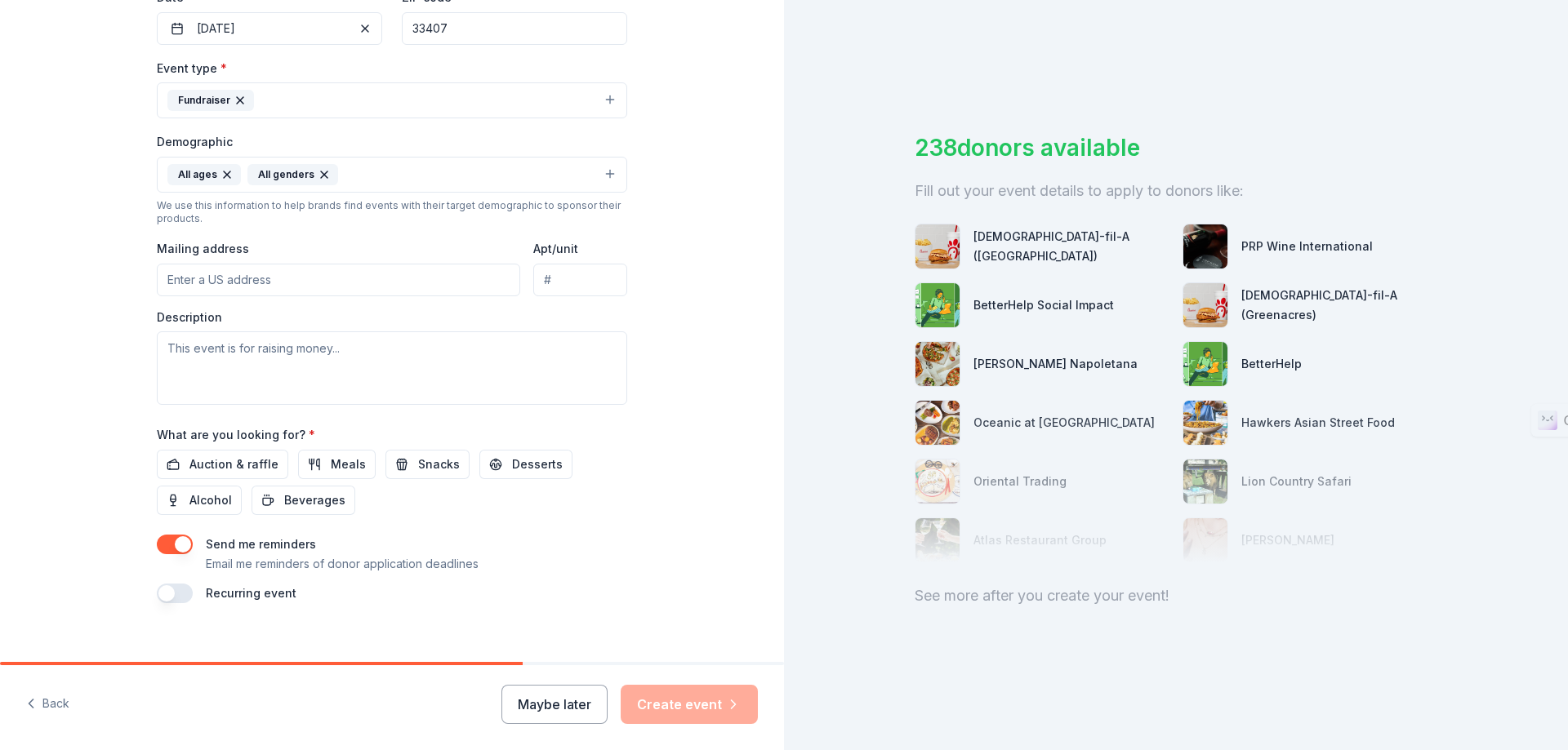
click at [315, 281] on input "Mailing address" at bounding box center [338, 280] width 363 height 33
click at [581, 281] on input "Apt/unit" at bounding box center [580, 280] width 94 height 33
click at [454, 353] on textarea at bounding box center [392, 368] width 470 height 73
click at [473, 285] on input "987 45th Street" at bounding box center [338, 280] width 363 height 33
click at [423, 275] on input "987 45th Street" at bounding box center [338, 280] width 363 height 33
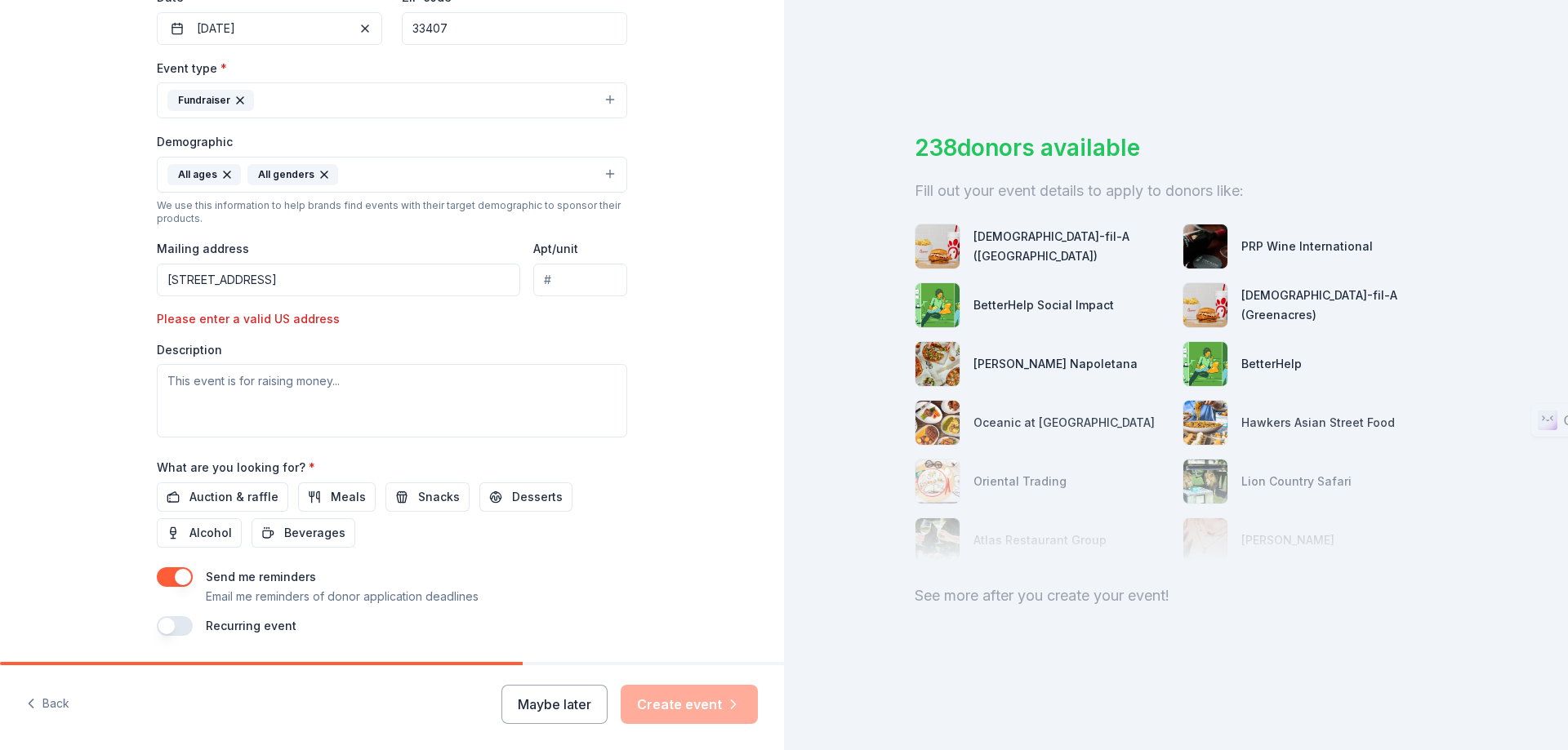
click at [348, 280] on input "987 45th Street, Mang" at bounding box center [338, 280] width 363 height 33
click at [302, 281] on input "987 45th Street, Mang" at bounding box center [338, 280] width 363 height 33
click at [299, 276] on input "987 45th Street, Mang" at bounding box center [338, 280] width 363 height 33
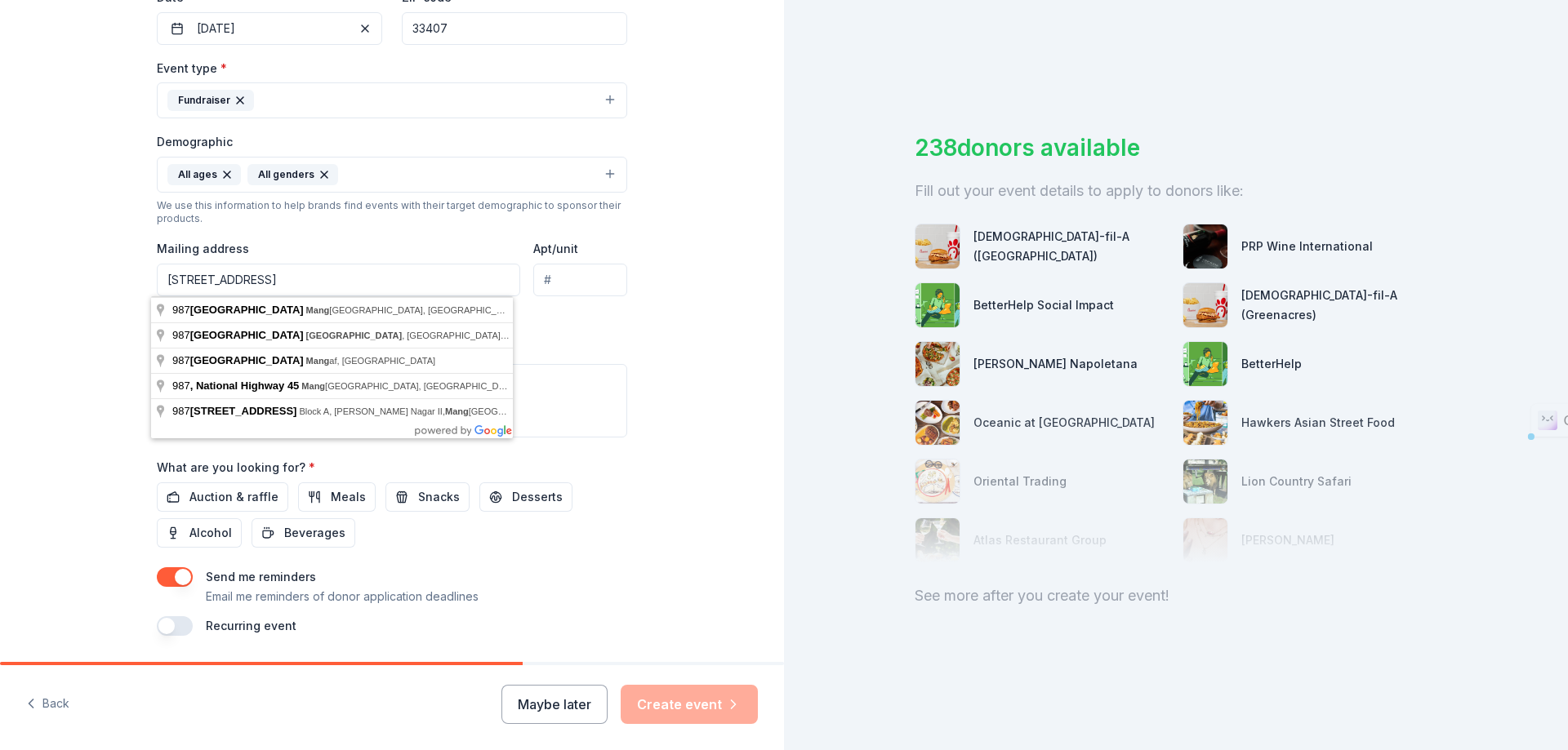
drag, startPoint x: 307, startPoint y: 283, endPoint x: 254, endPoint y: 283, distance: 53.0
click at [254, 283] on input "987 45th Street, Mang" at bounding box center [338, 280] width 363 height 33
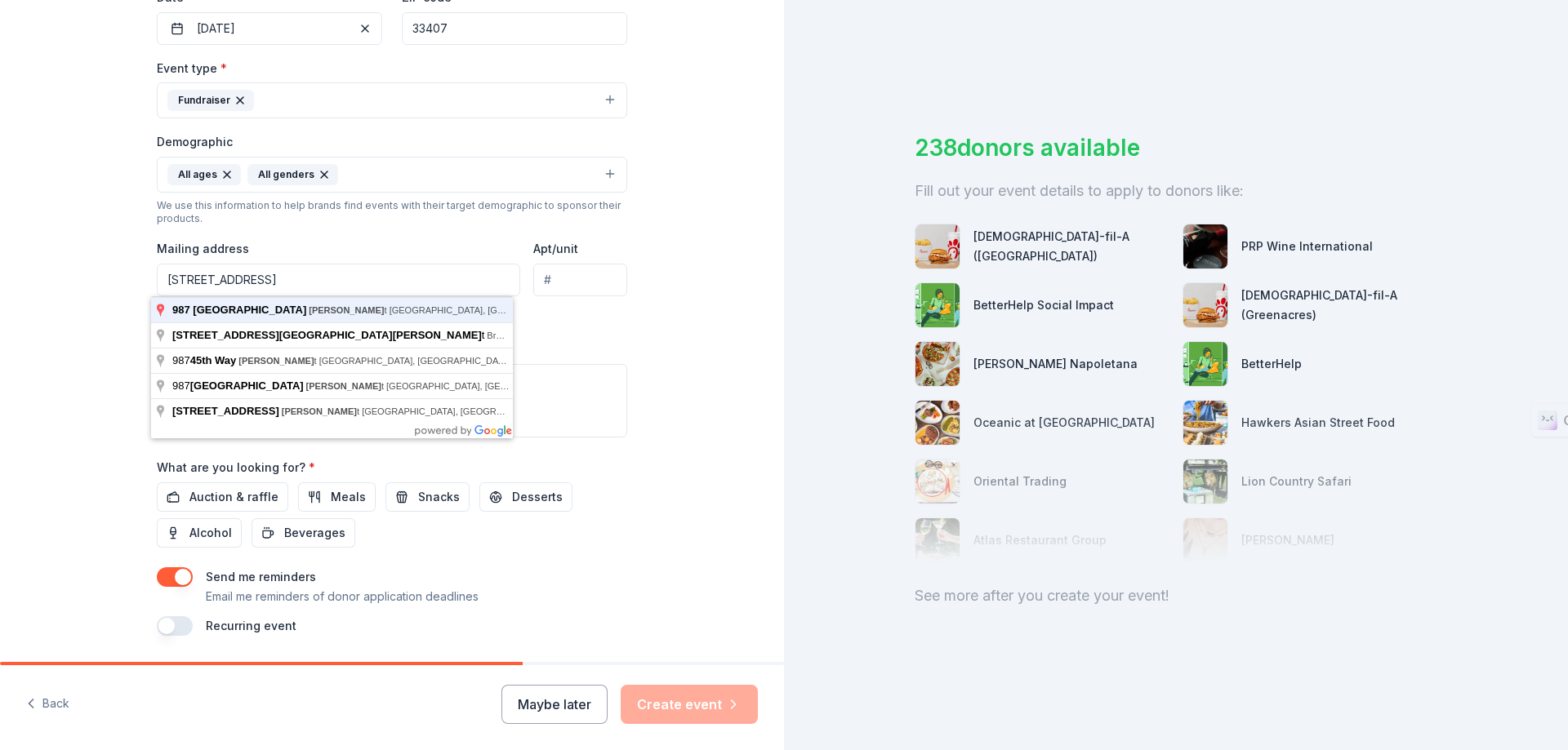
type input "987 45th Street, West Palm Beach, FL, 33407"
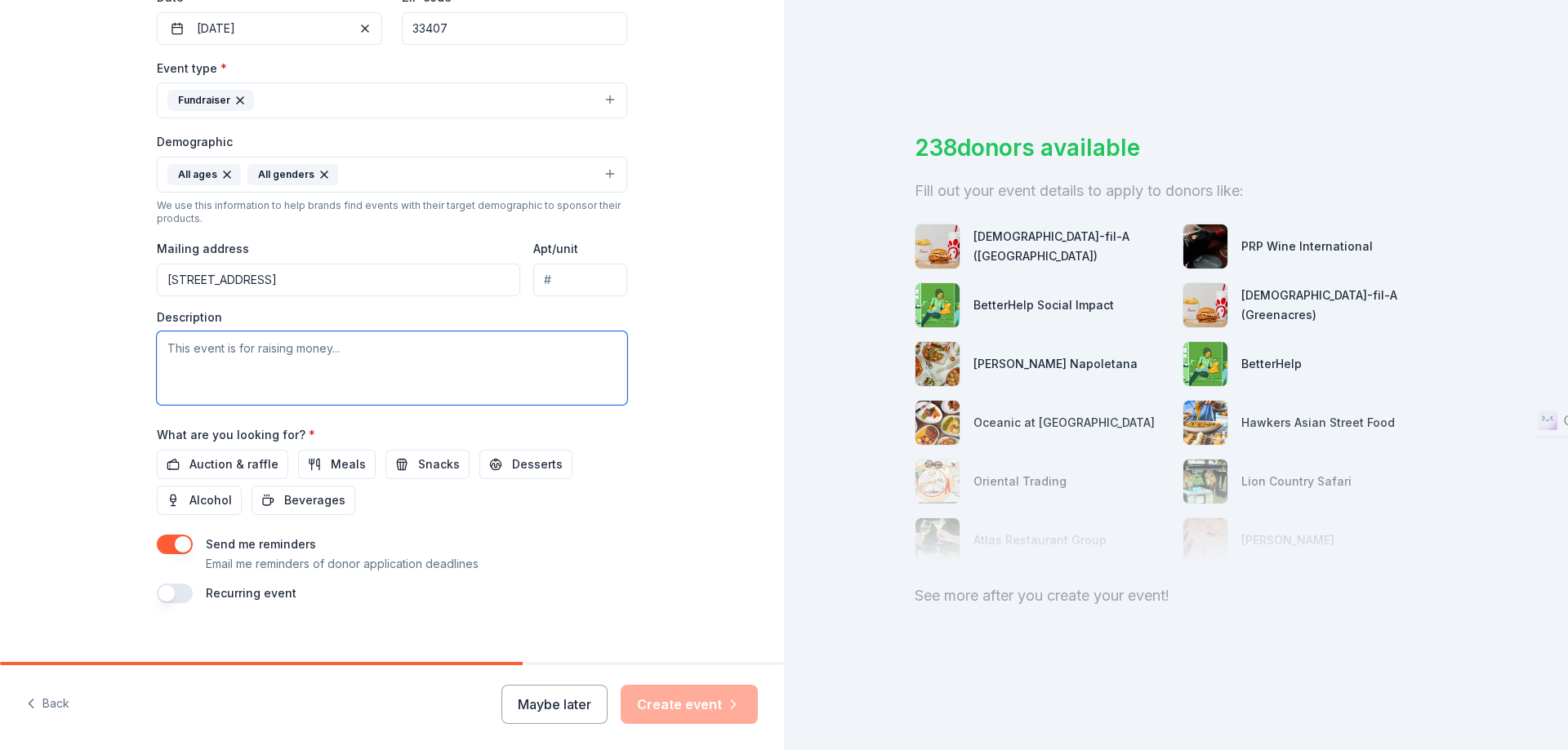
click at [484, 360] on textarea at bounding box center [392, 368] width 470 height 73
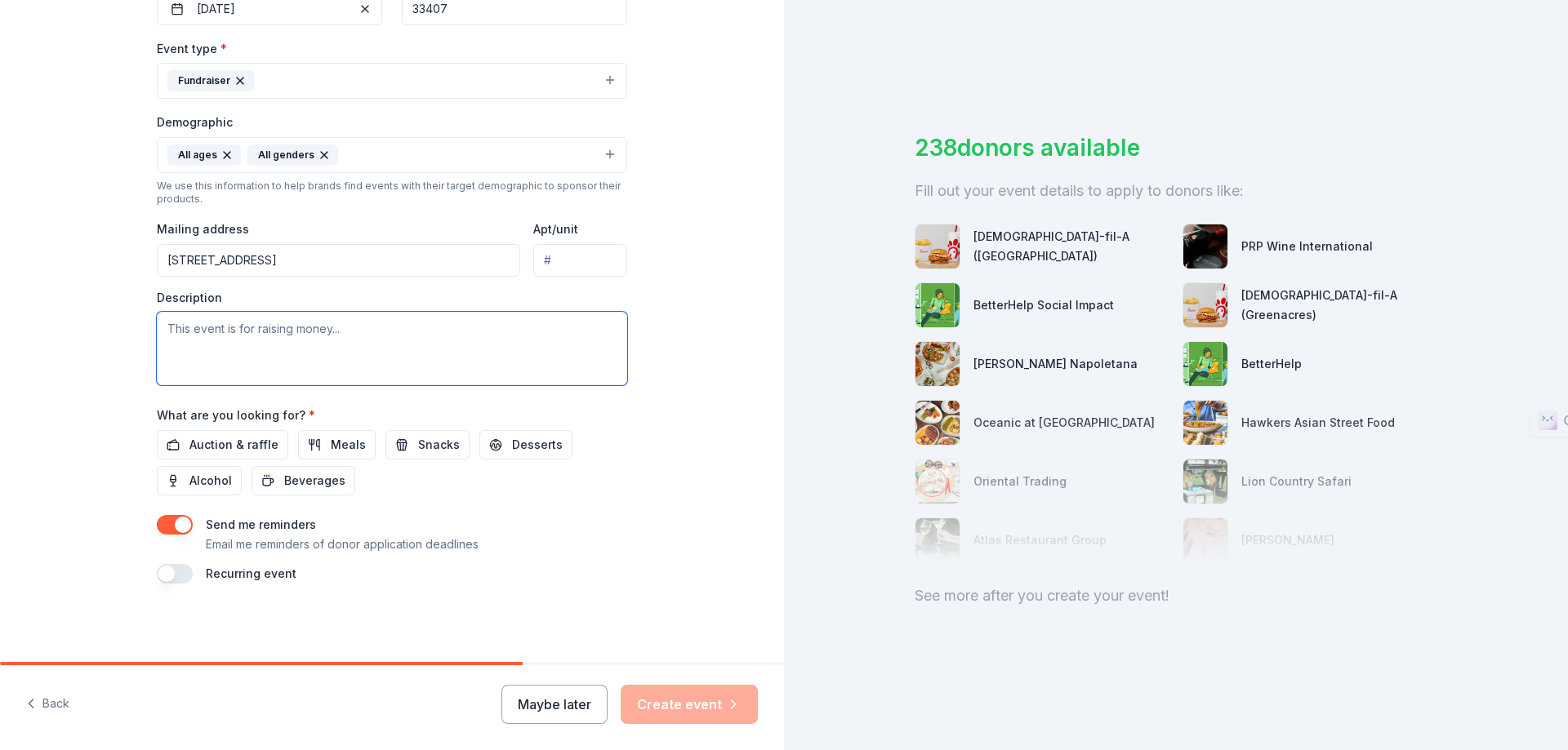
click at [274, 346] on textarea at bounding box center [392, 348] width 470 height 73
paste textarea "Sugar Plum Dreams is Quantum House’s signature holiday gala, a family-friendly …"
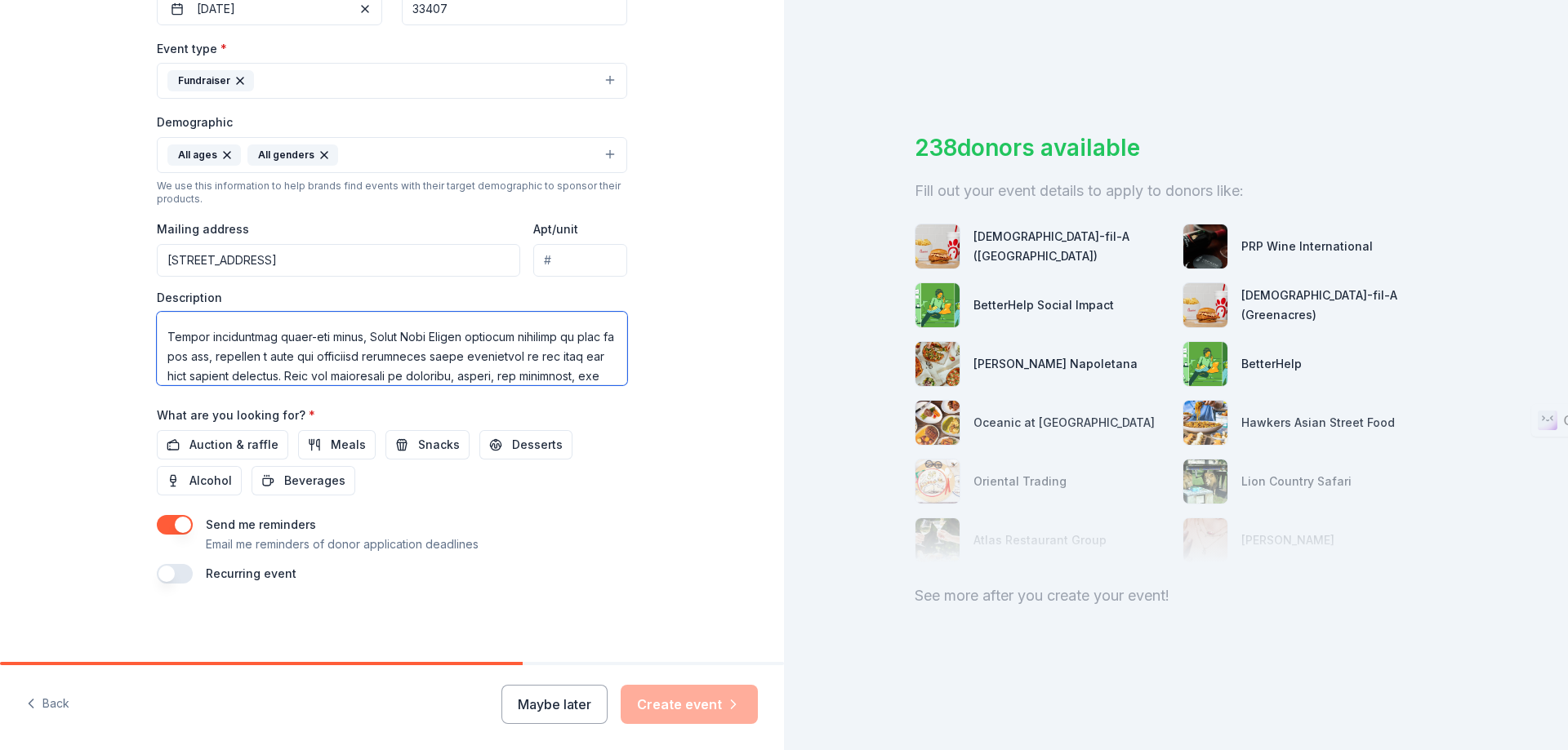
scroll to position [0, 0]
drag, startPoint x: 160, startPoint y: 326, endPoint x: 368, endPoint y: 370, distance: 212.6
click at [365, 370] on textarea at bounding box center [392, 348] width 470 height 73
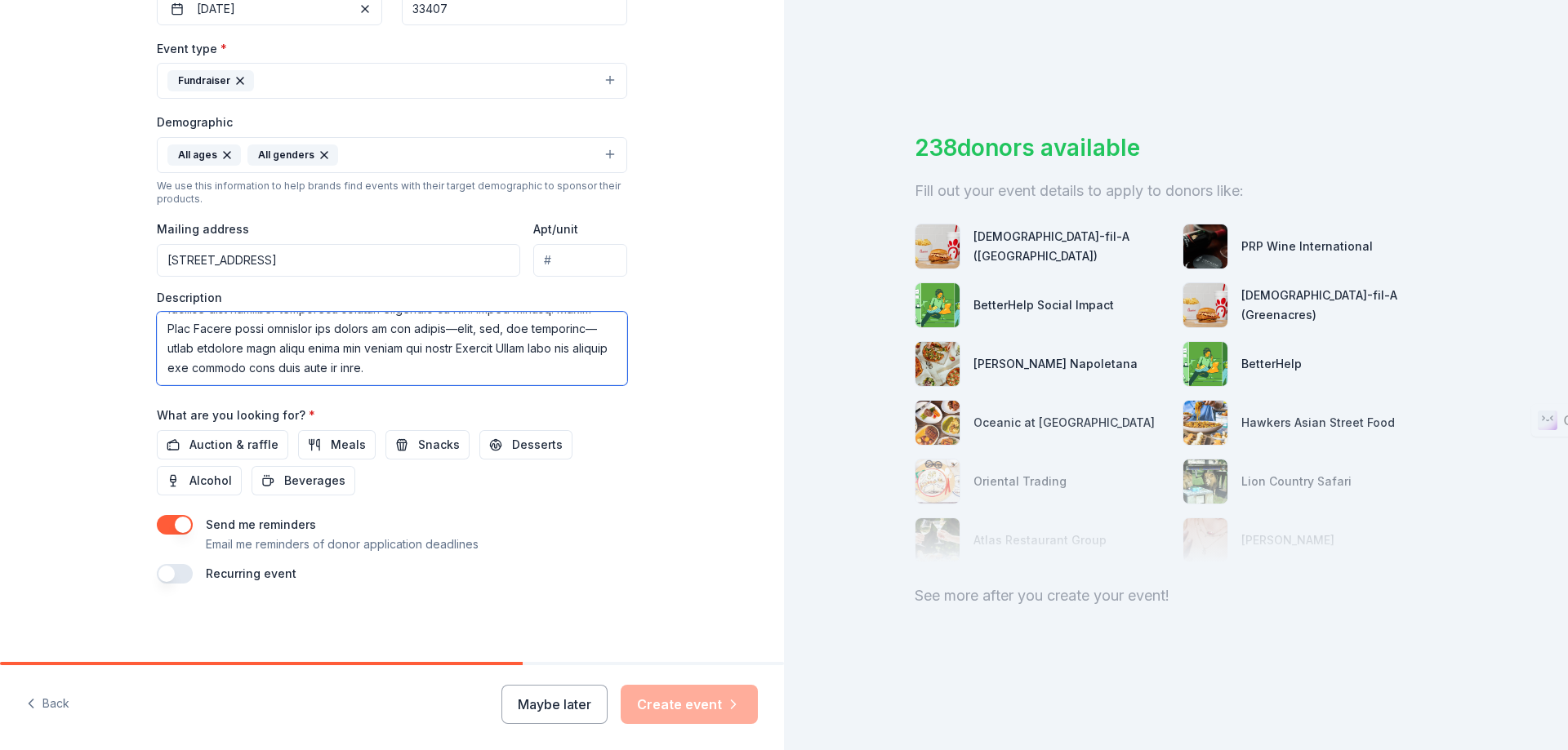
type textarea "Sugar Plum Dreams is Quantum House’s signature holiday gala, a family-friendly …"
click at [445, 418] on div "What are you looking for? * Auction & raffle Meals Snacks Desserts Alcohol Beve…" at bounding box center [392, 450] width 470 height 90
click at [239, 444] on span "Auction & raffle" at bounding box center [234, 444] width 89 height 19
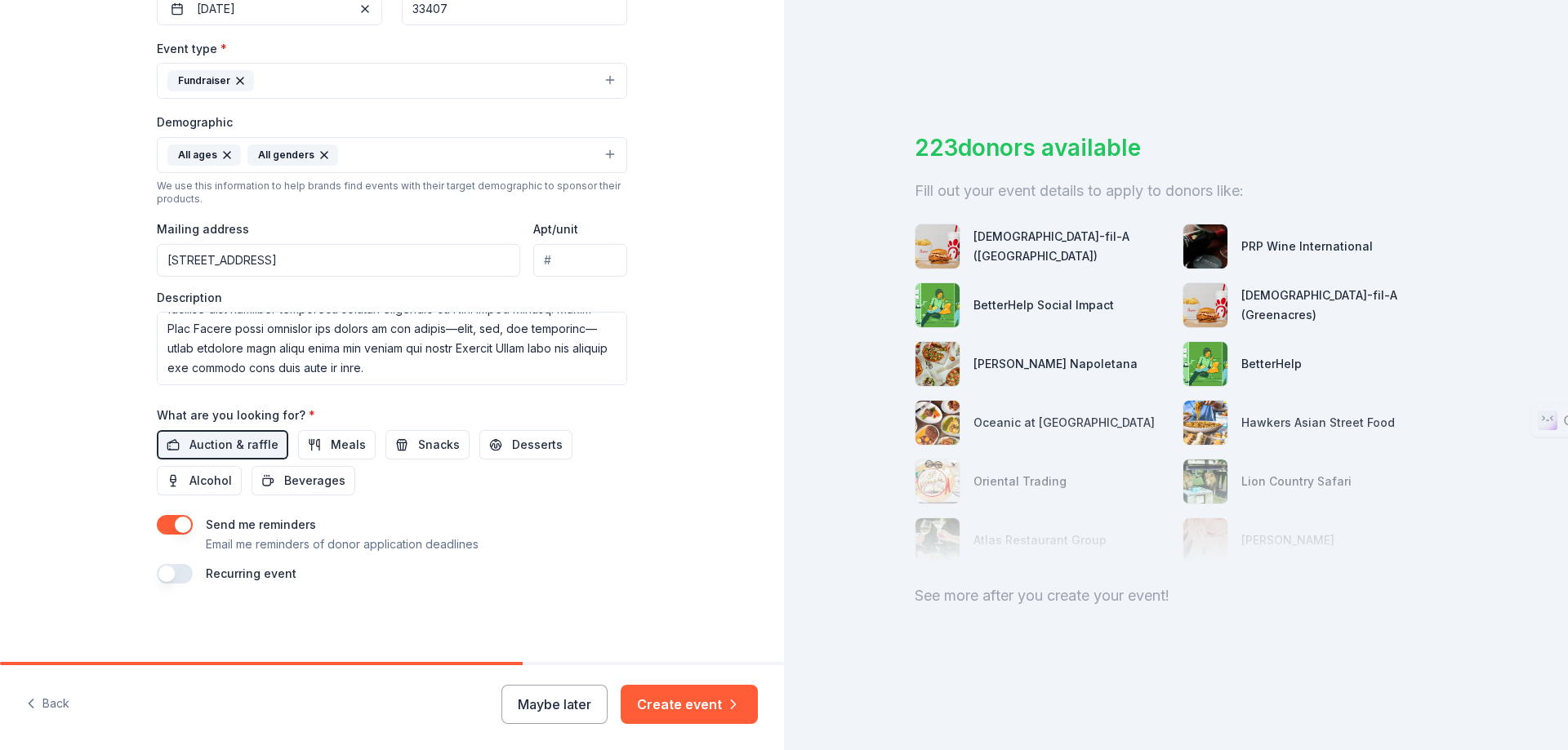
click at [168, 524] on button "button" at bounding box center [175, 524] width 36 height 19
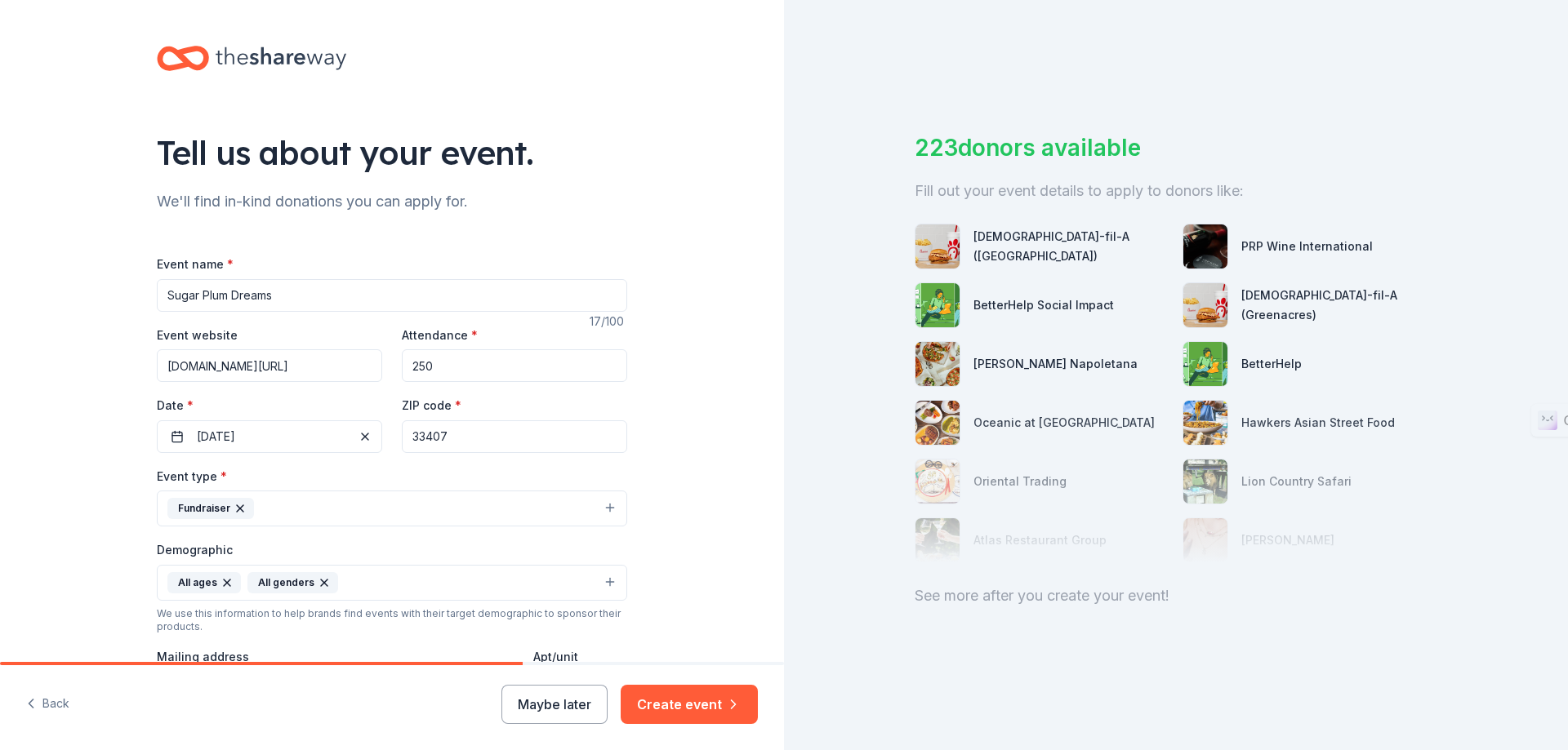
scroll to position [408, 0]
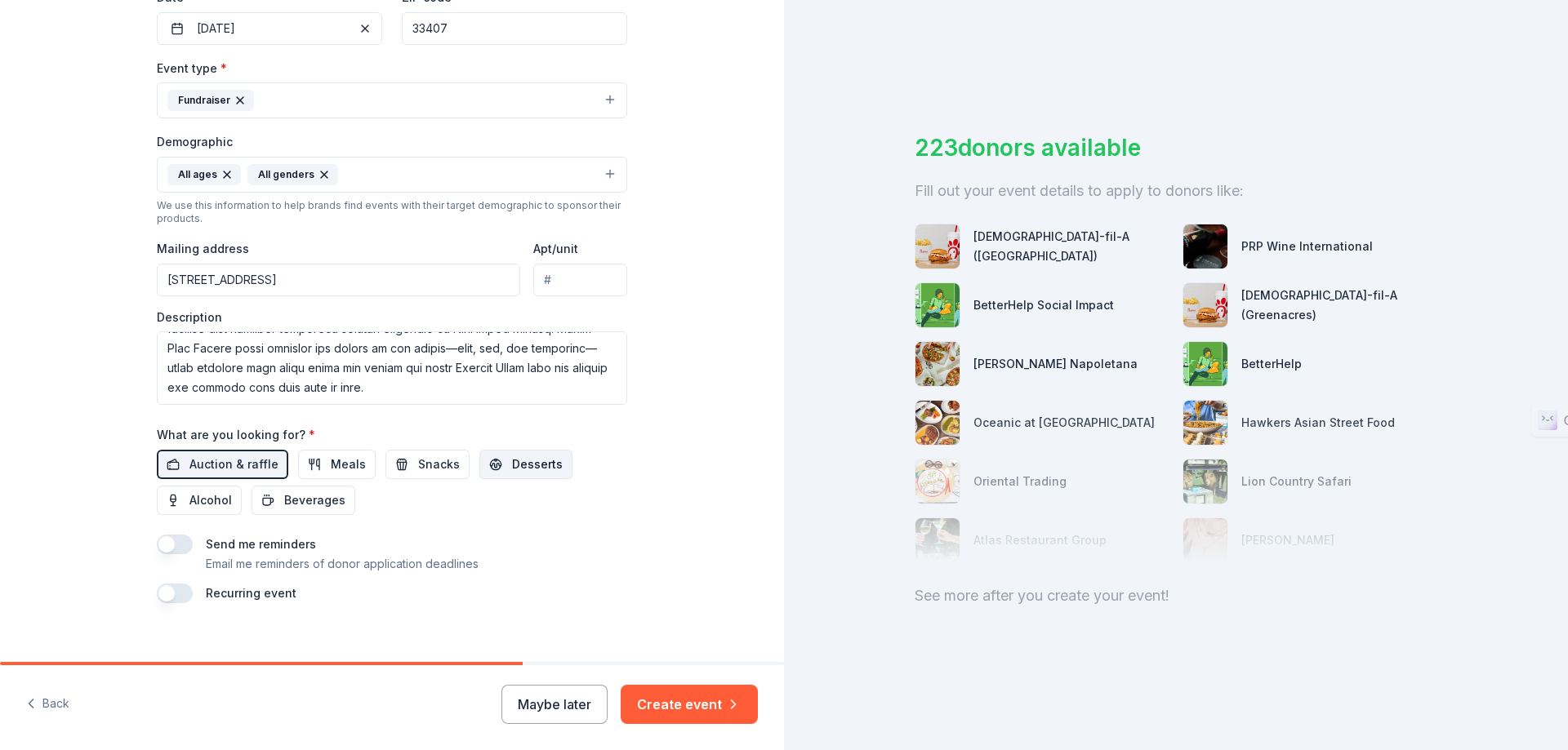
click at [512, 469] on span "Desserts" at bounding box center [537, 464] width 51 height 19
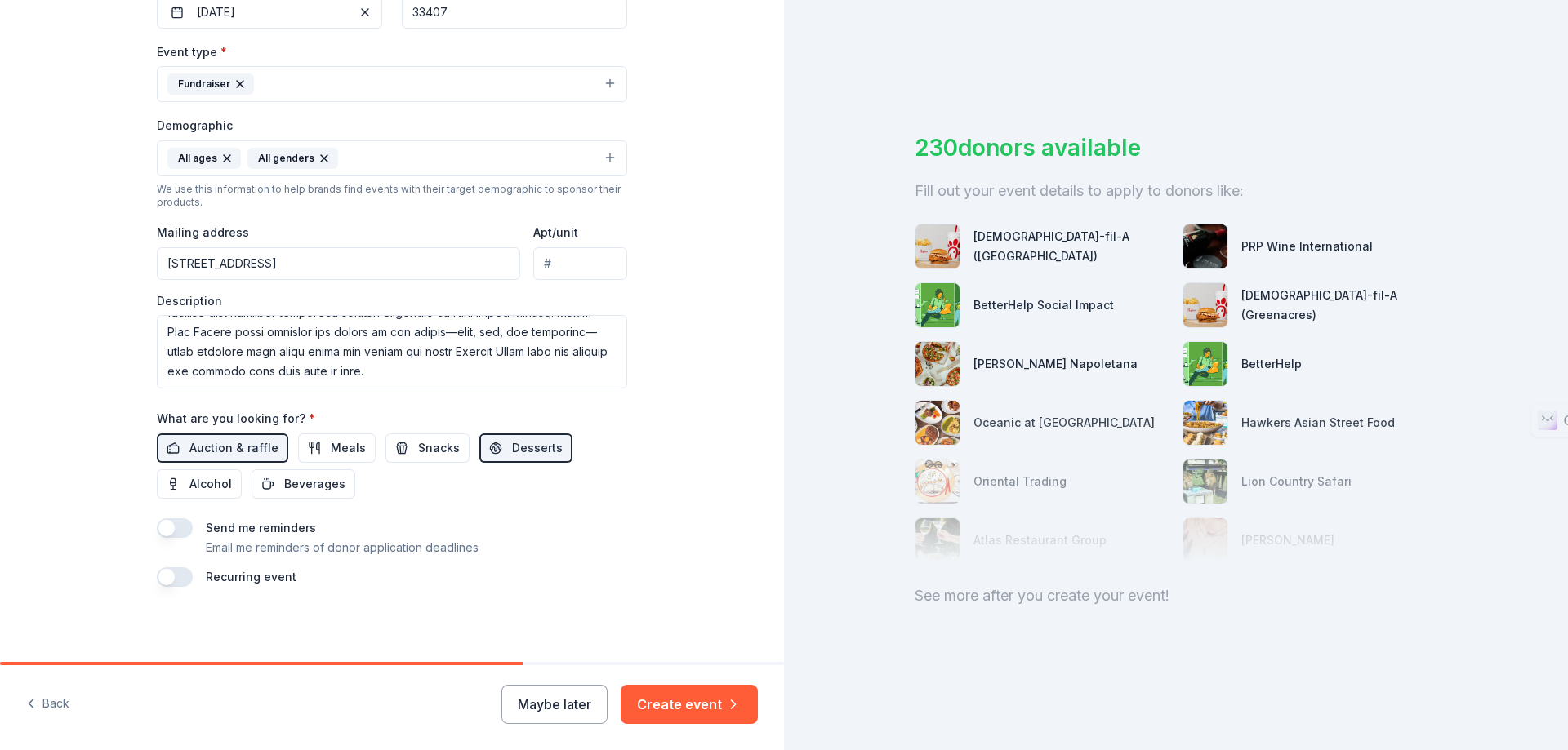
scroll to position [428, 0]
click at [720, 705] on button "Create event" at bounding box center [689, 704] width 137 height 39
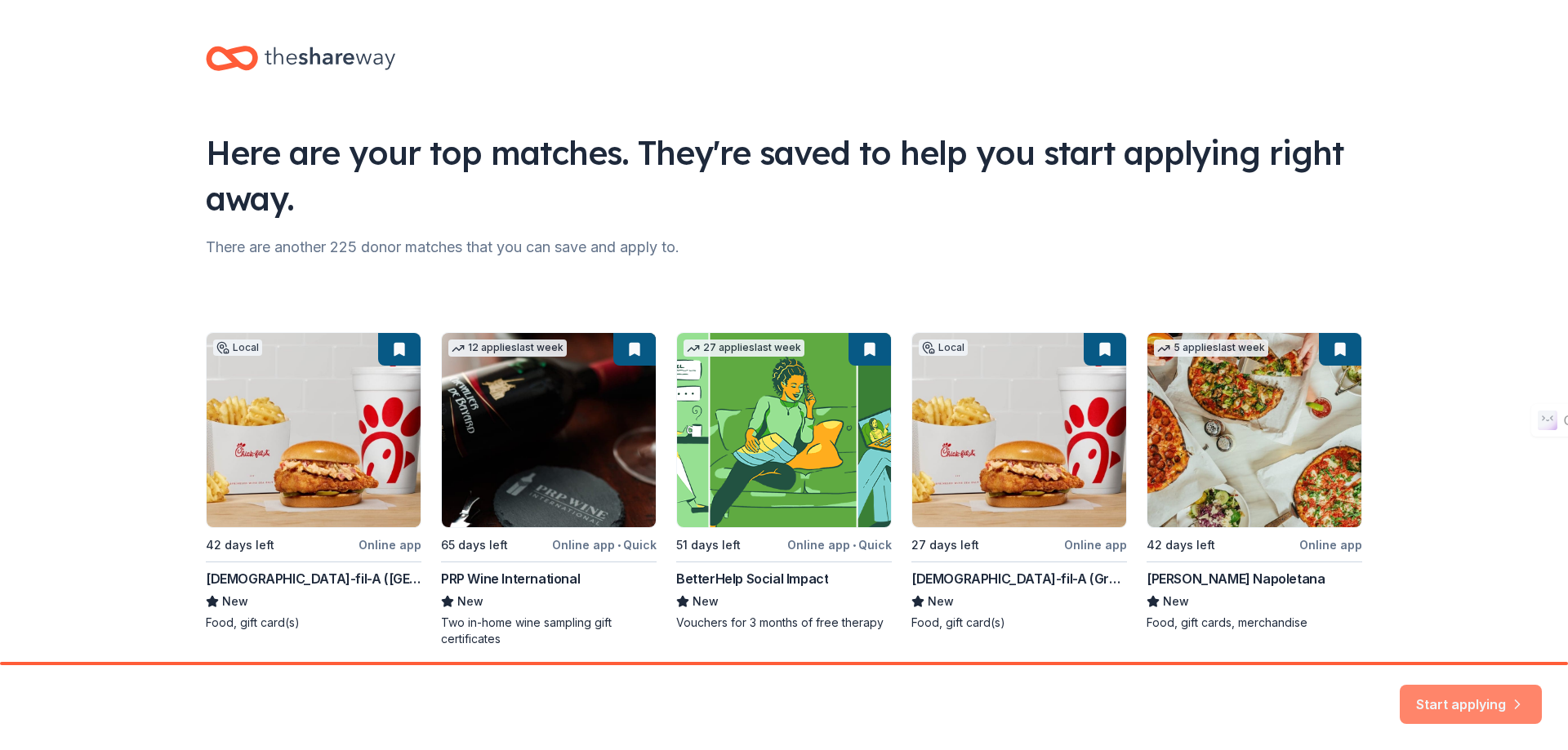
click at [1428, 692] on button "Start applying" at bounding box center [1470, 694] width 142 height 39
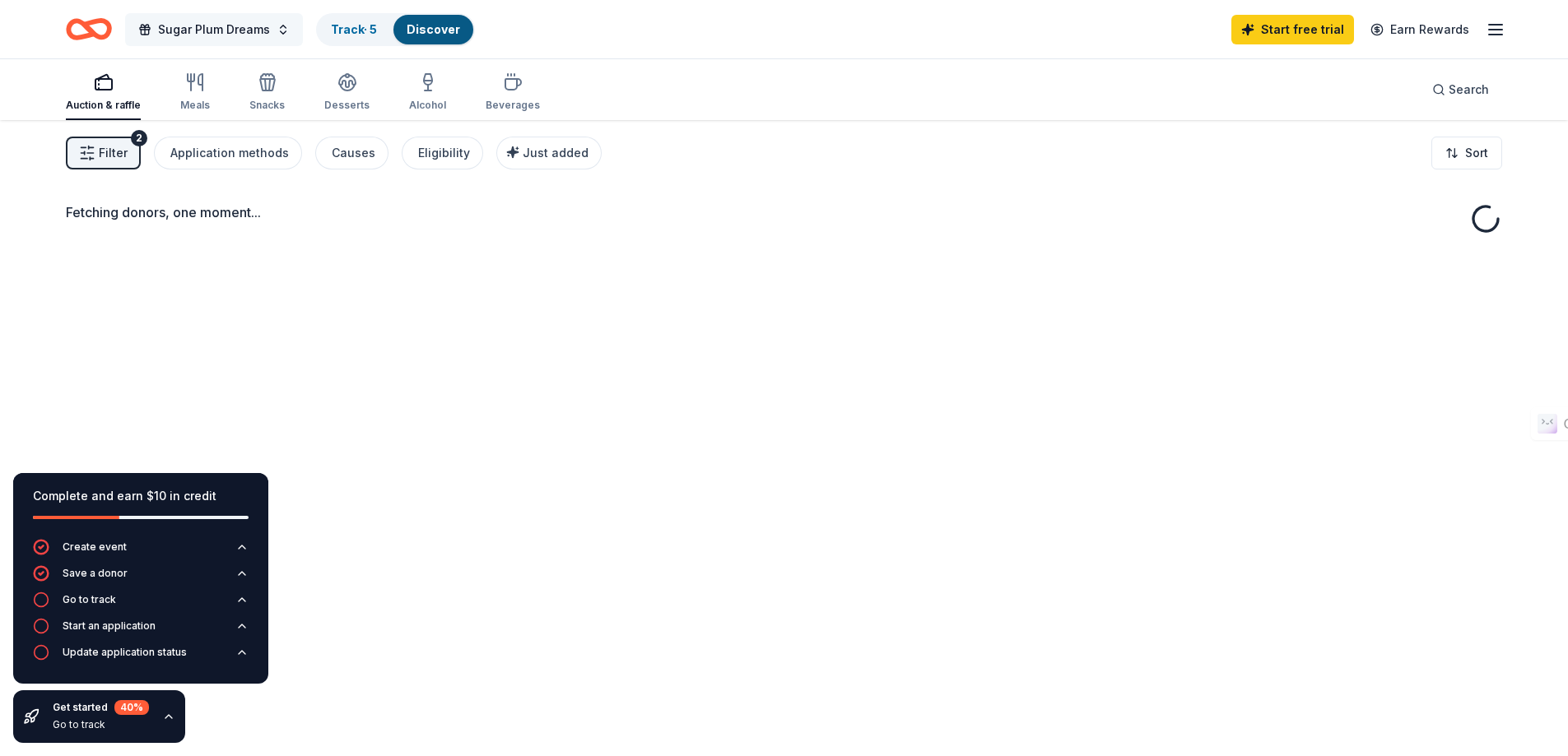
click at [211, 24] on span "Sugar Plum Dreams" at bounding box center [214, 29] width 112 height 19
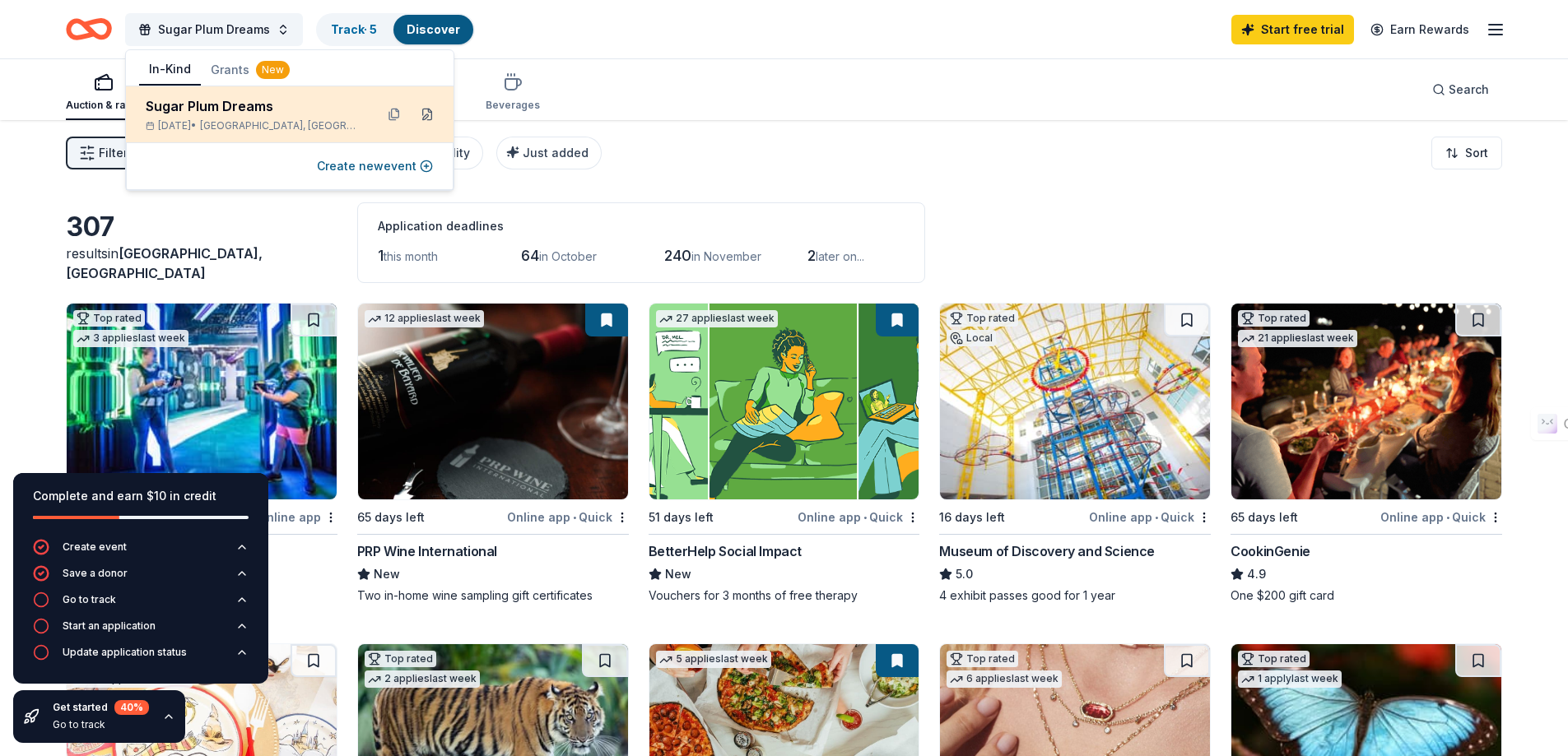
click at [427, 116] on button at bounding box center [427, 114] width 26 height 26
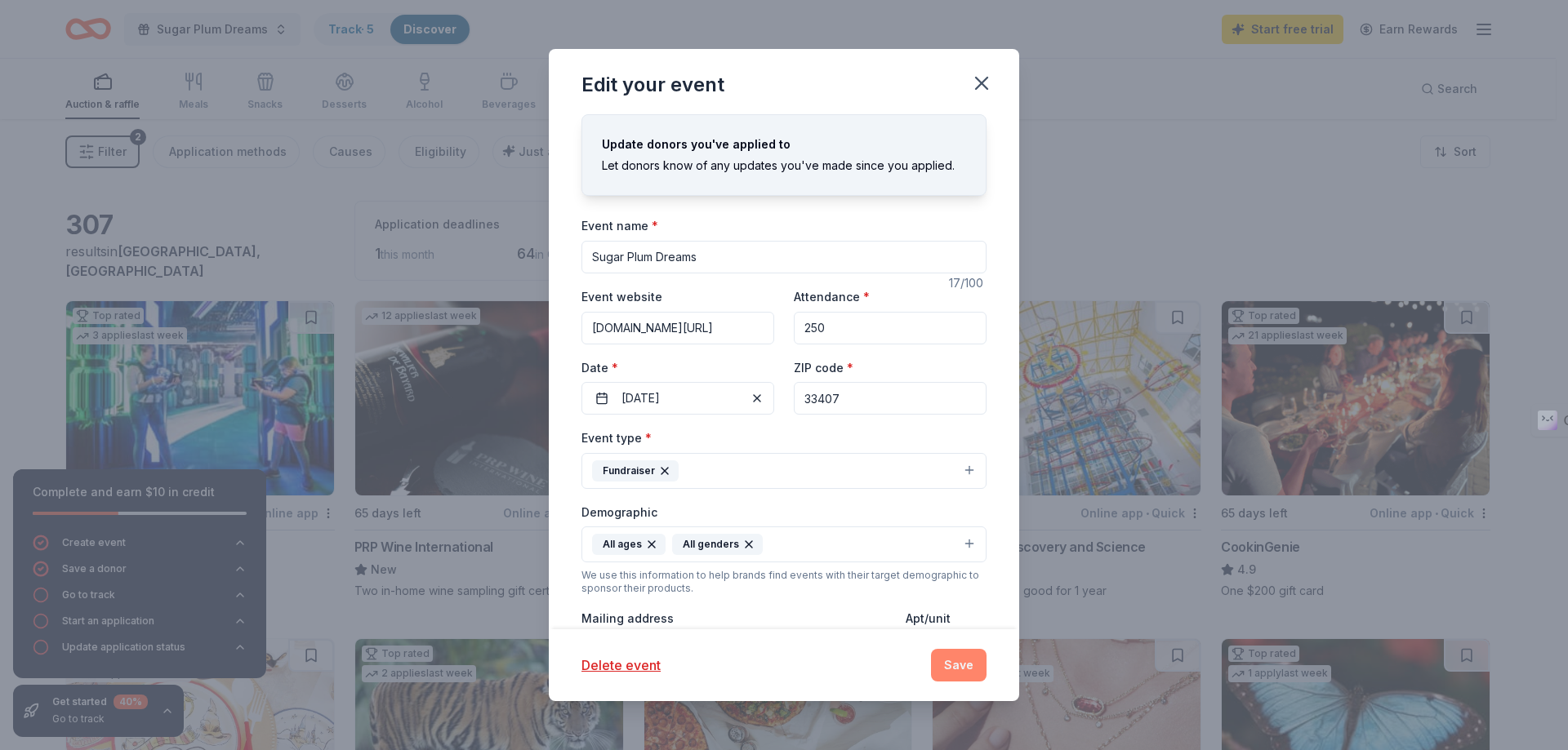
click at [969, 668] on button "Save" at bounding box center [958, 665] width 55 height 33
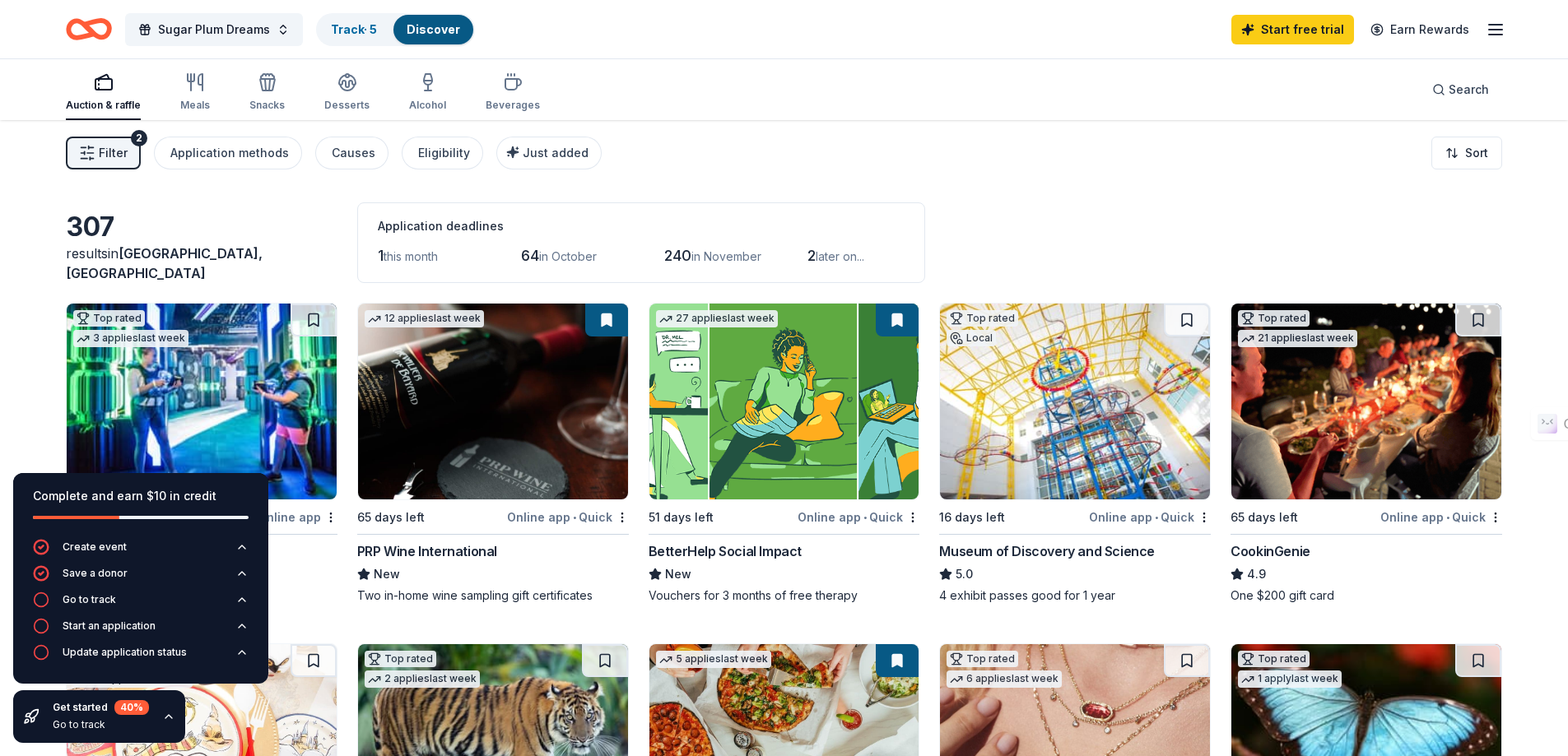
click at [812, 174] on div "Filter 2 Application methods Causes Eligibility Just added Sort" at bounding box center [784, 153] width 1568 height 66
click at [755, 257] on span "in November" at bounding box center [726, 256] width 70 height 14
click at [164, 714] on icon "button" at bounding box center [169, 716] width 13 height 13
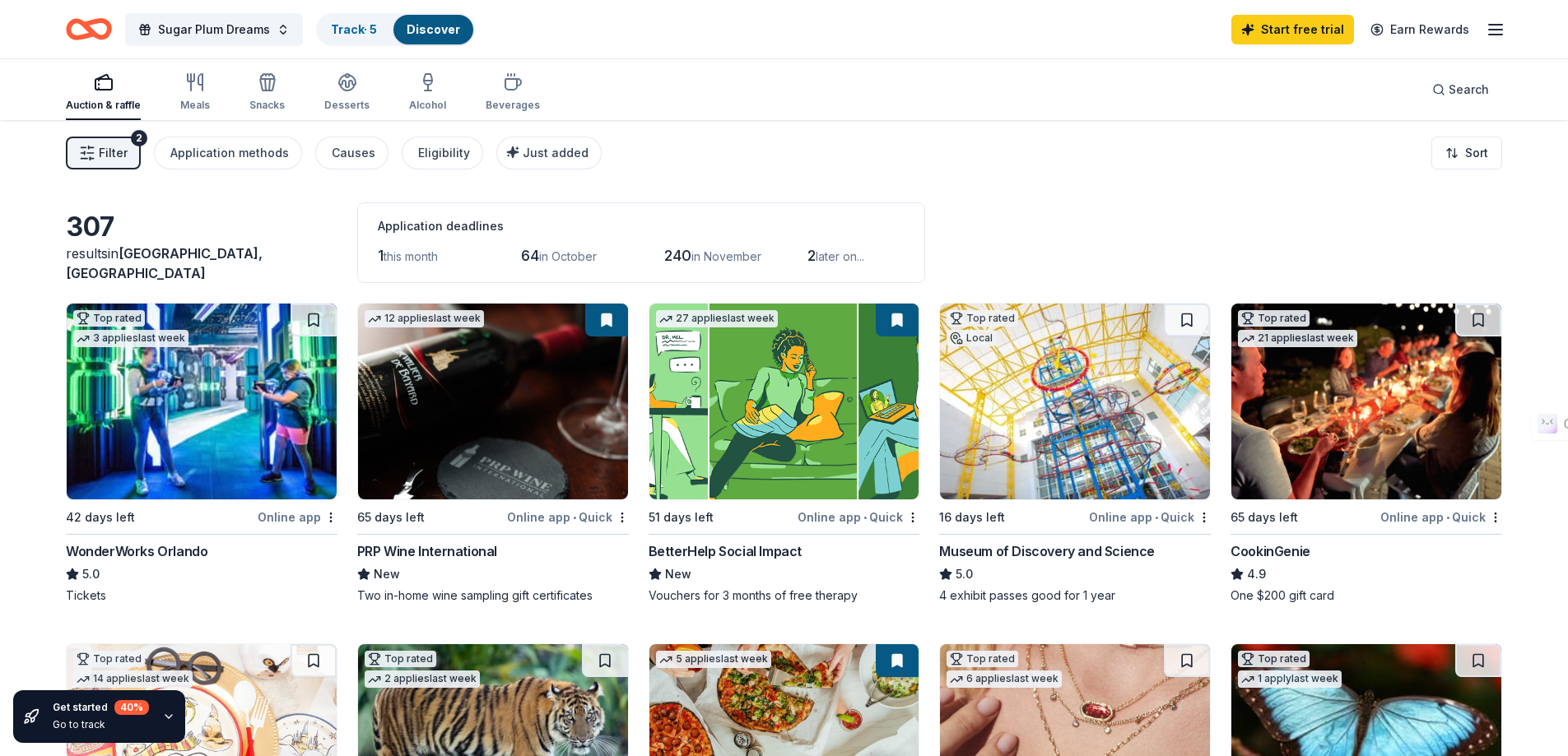
click at [102, 150] on span "Filter" at bounding box center [113, 152] width 29 height 19
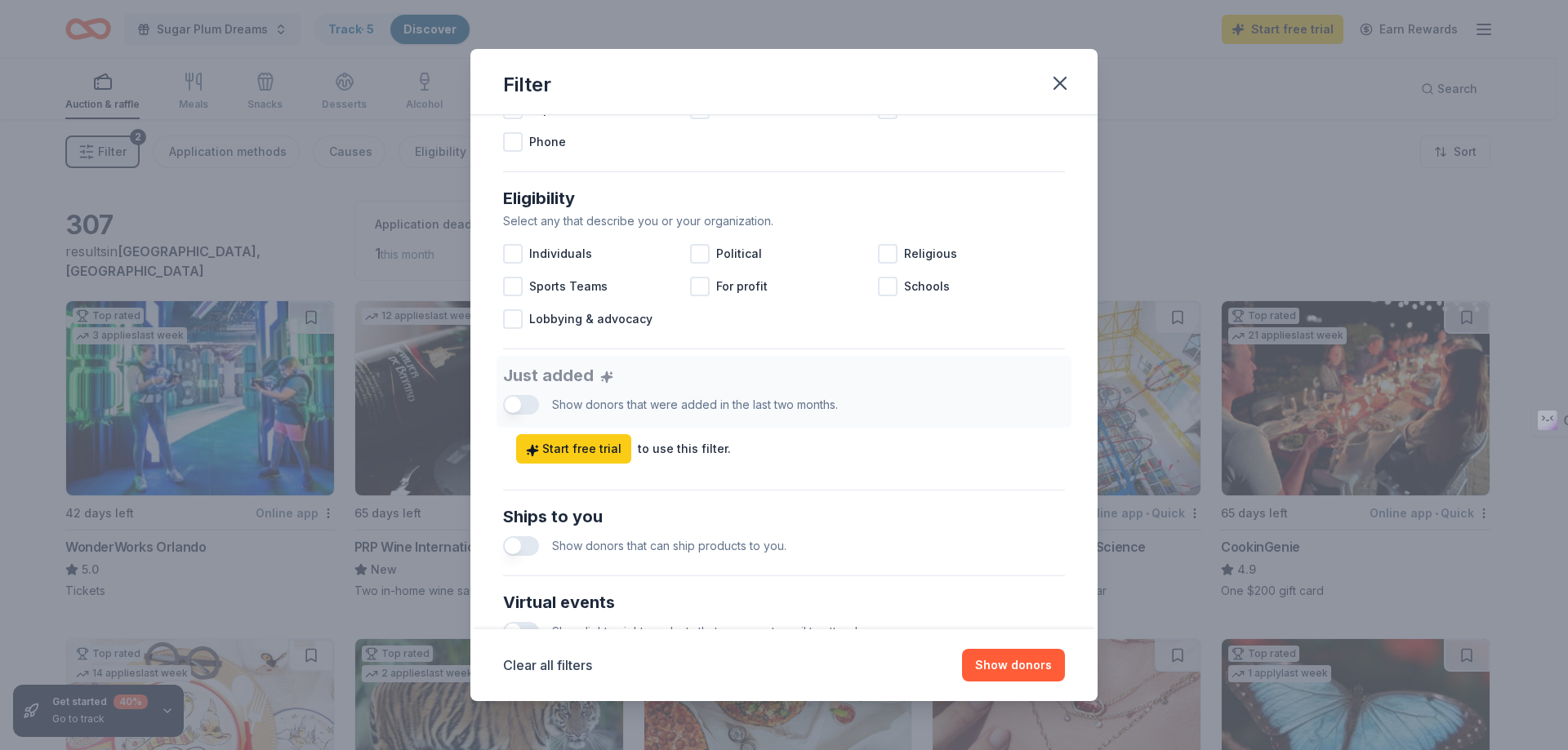
scroll to position [672, 0]
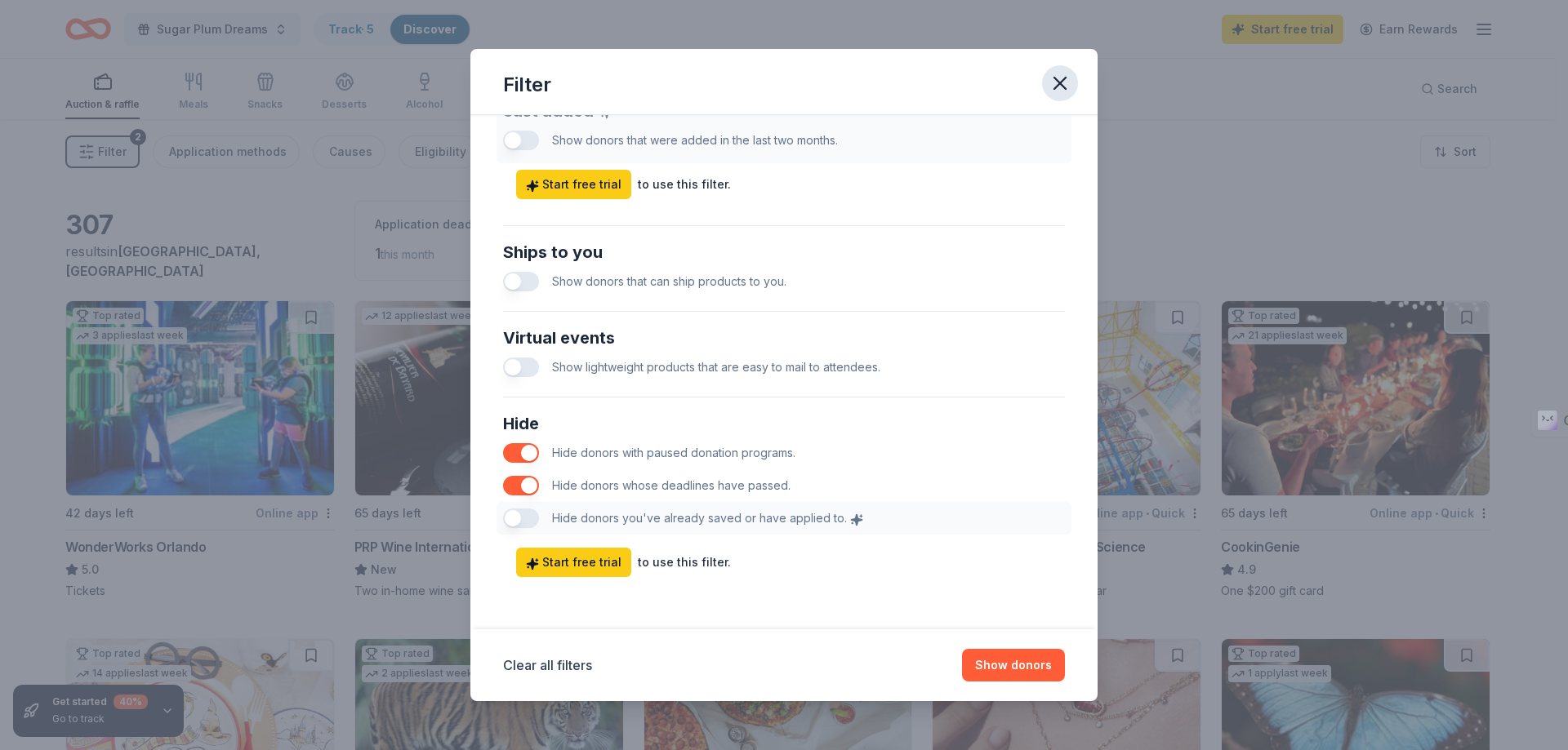
click at [1065, 91] on icon "button" at bounding box center [1059, 83] width 23 height 23
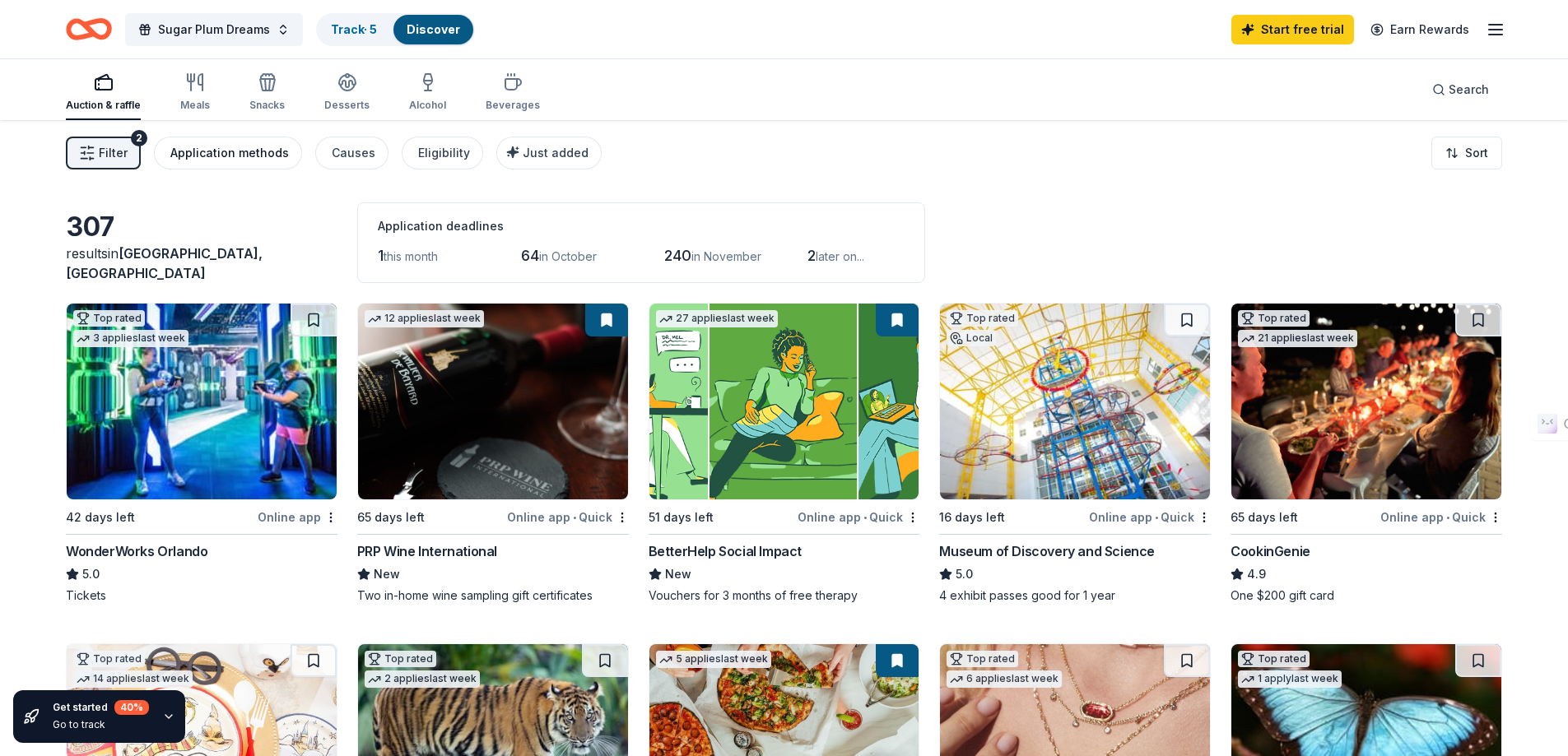
click at [239, 157] on div "Application methods" at bounding box center [229, 152] width 119 height 19
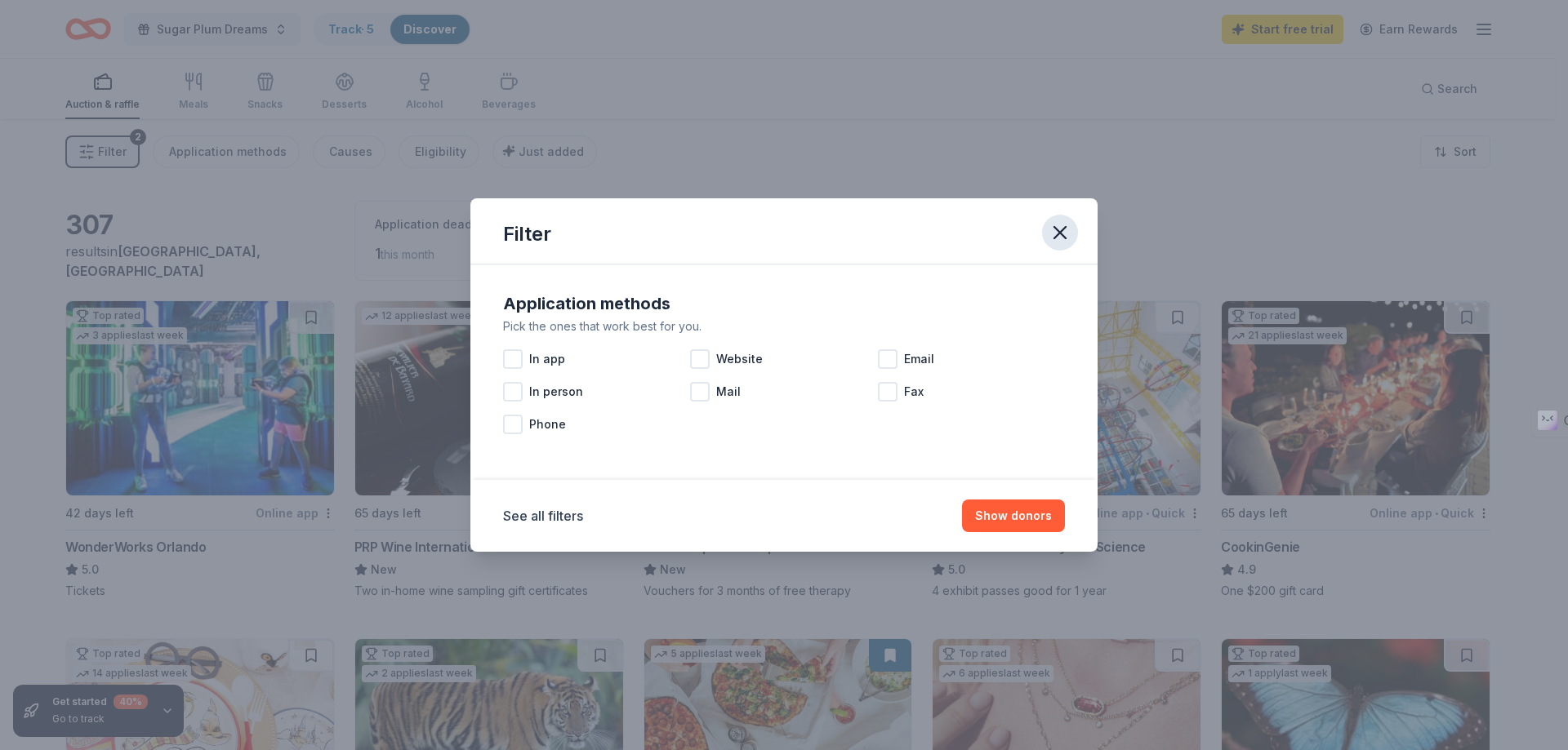
click at [1069, 232] on icon "button" at bounding box center [1059, 232] width 23 height 23
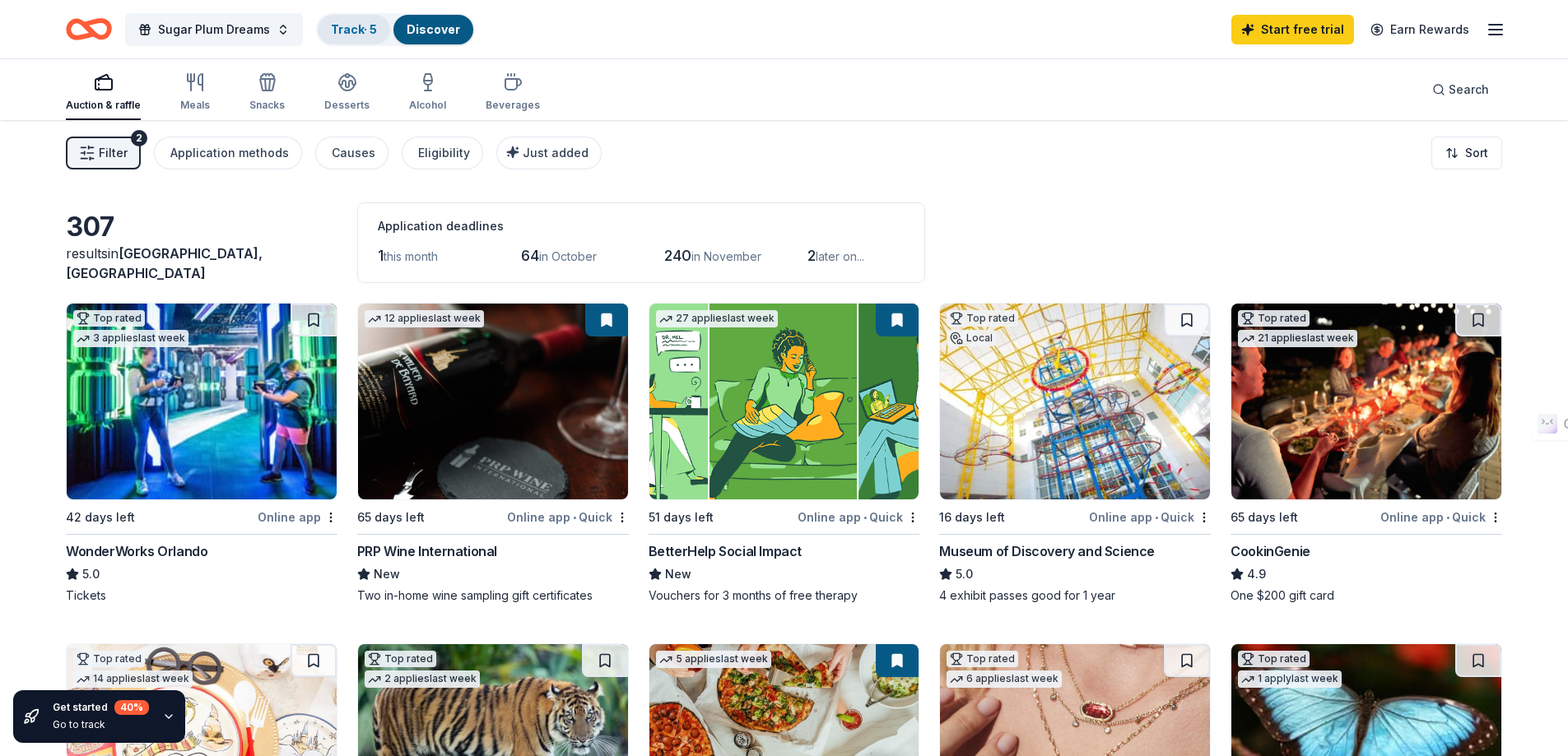
click at [345, 28] on link "Track · 5" at bounding box center [354, 29] width 46 height 14
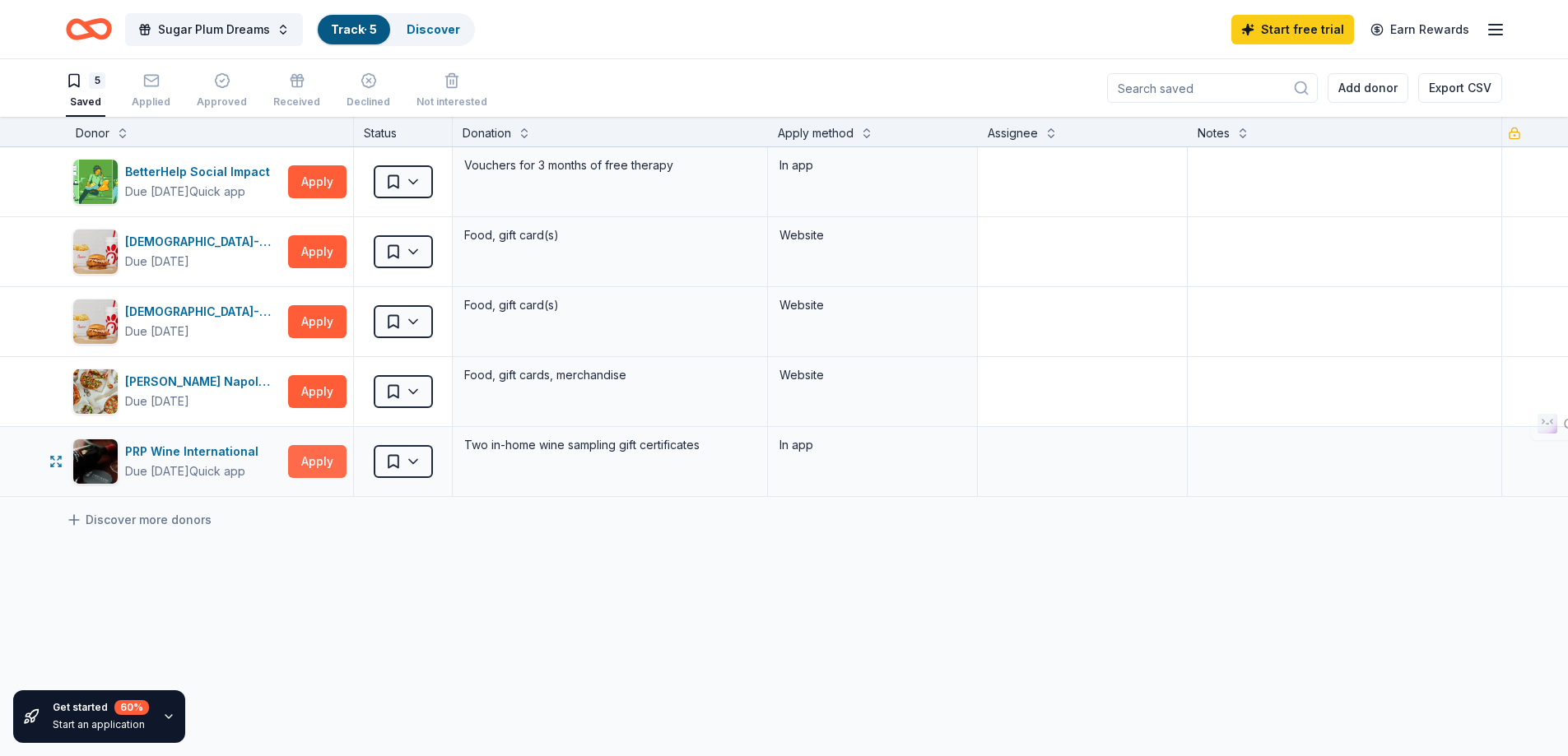
click at [307, 466] on button "Apply" at bounding box center [317, 461] width 58 height 33
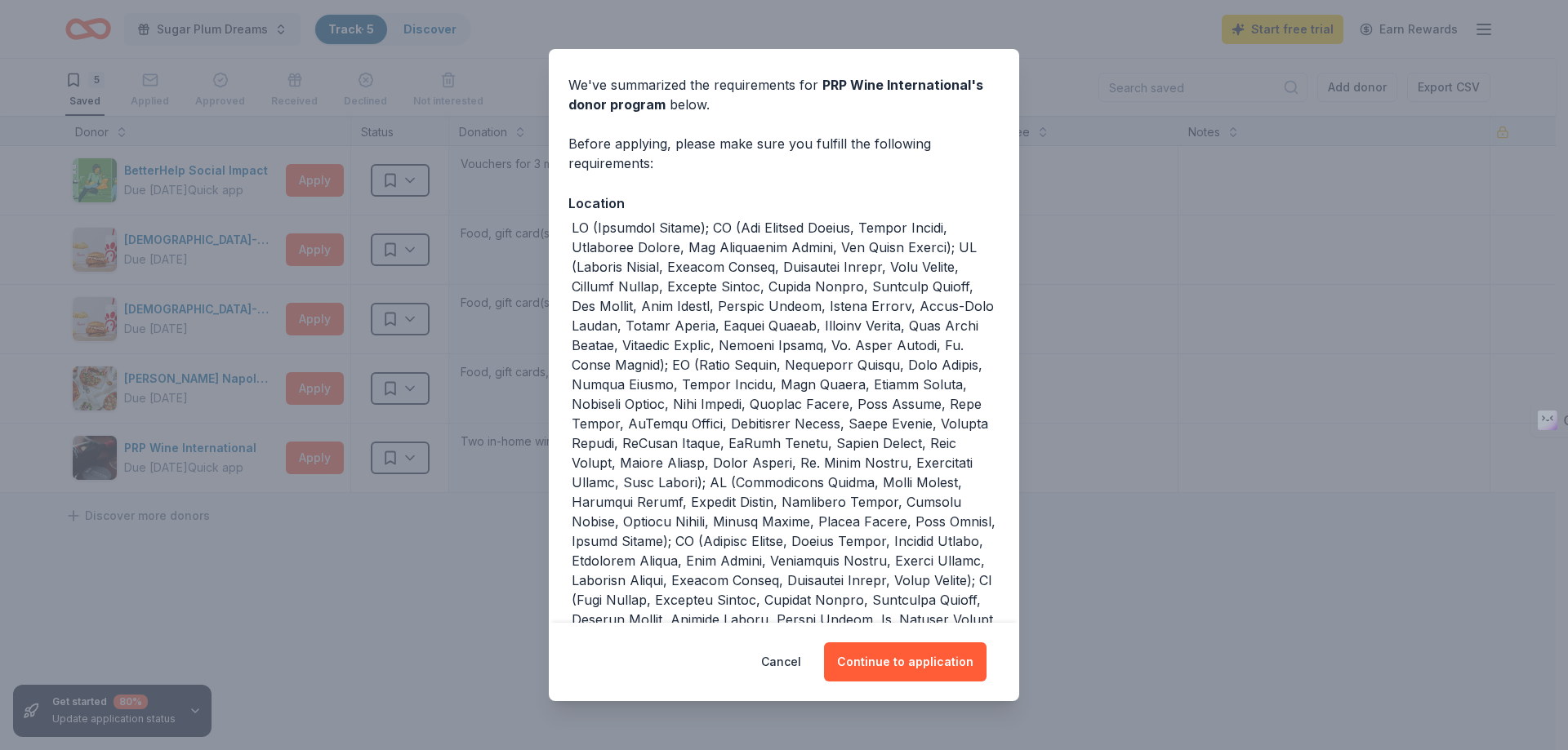
scroll to position [82, 0]
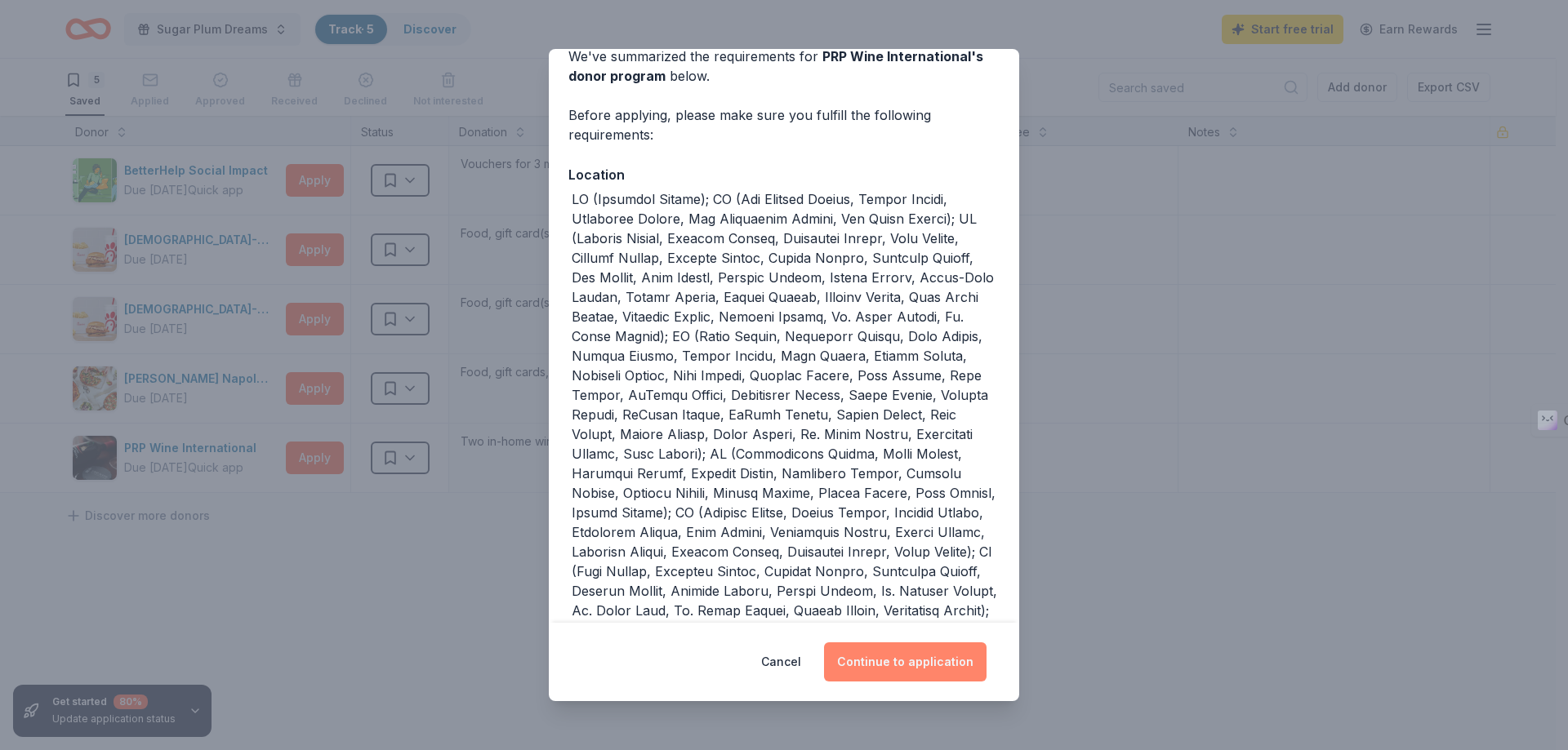
click at [930, 662] on button "Continue to application" at bounding box center [905, 661] width 163 height 39
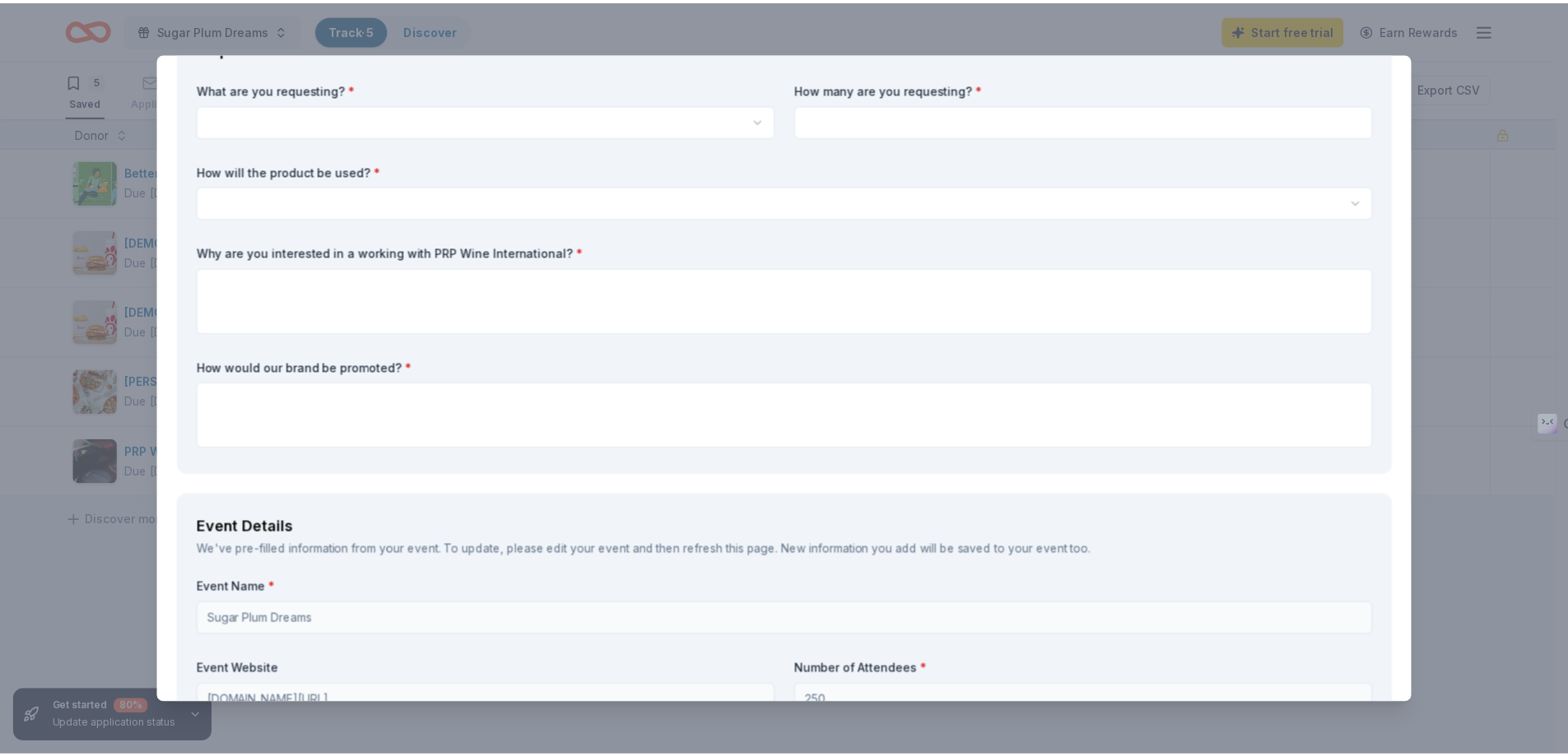
scroll to position [0, 0]
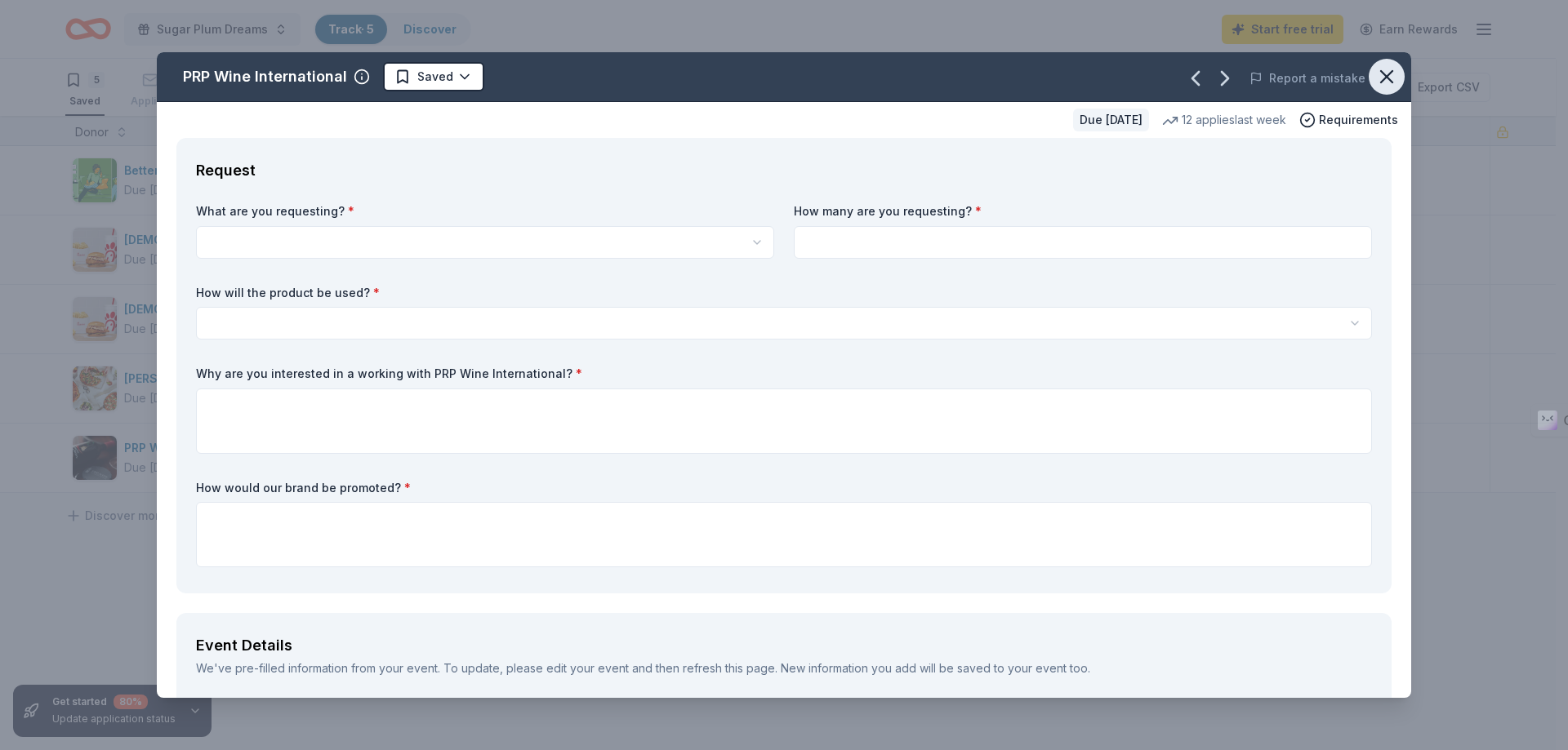
click at [1375, 73] on icon "button" at bounding box center [1386, 76] width 23 height 23
click at [1387, 72] on button "button" at bounding box center [1386, 76] width 36 height 36
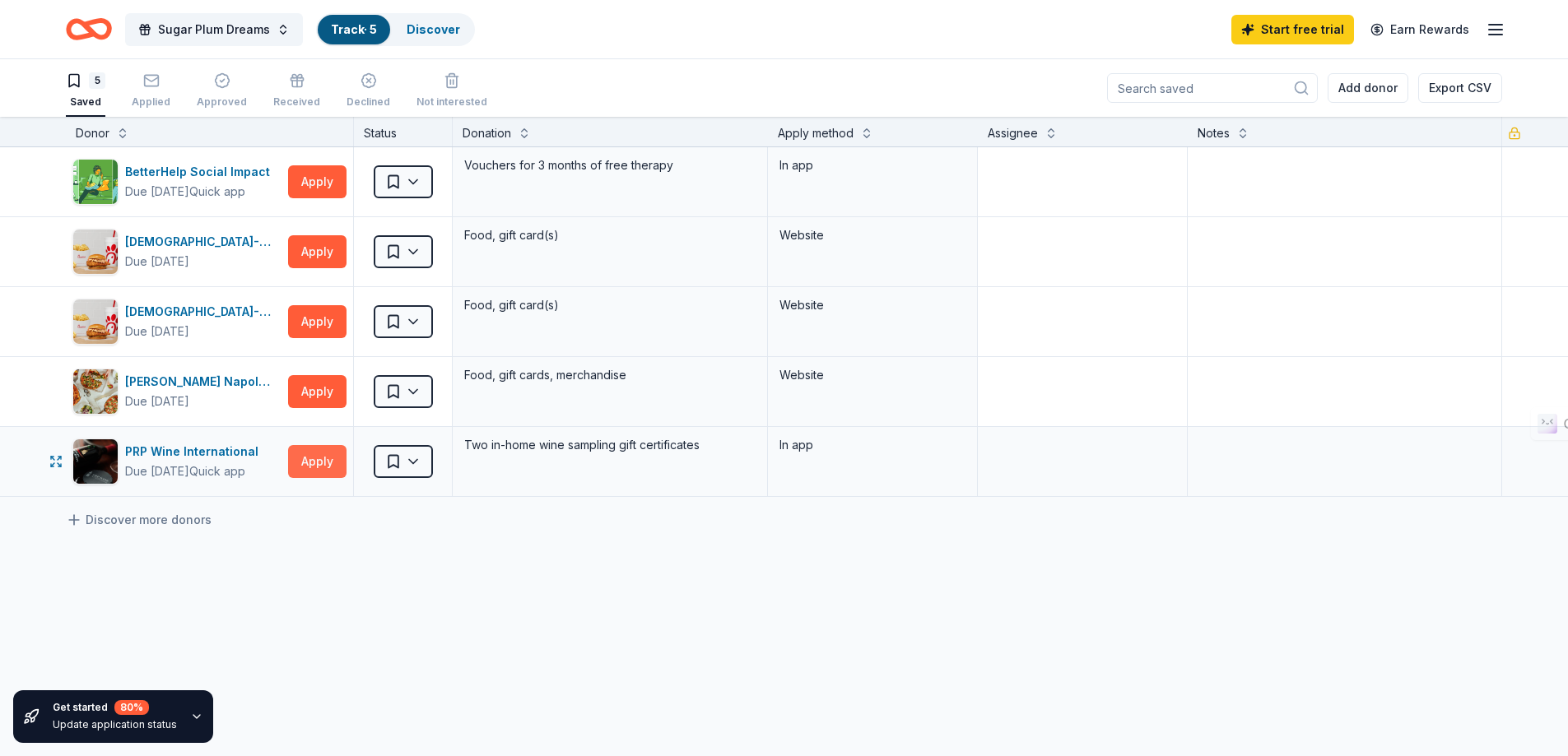
click at [316, 457] on button "Apply" at bounding box center [317, 461] width 58 height 33
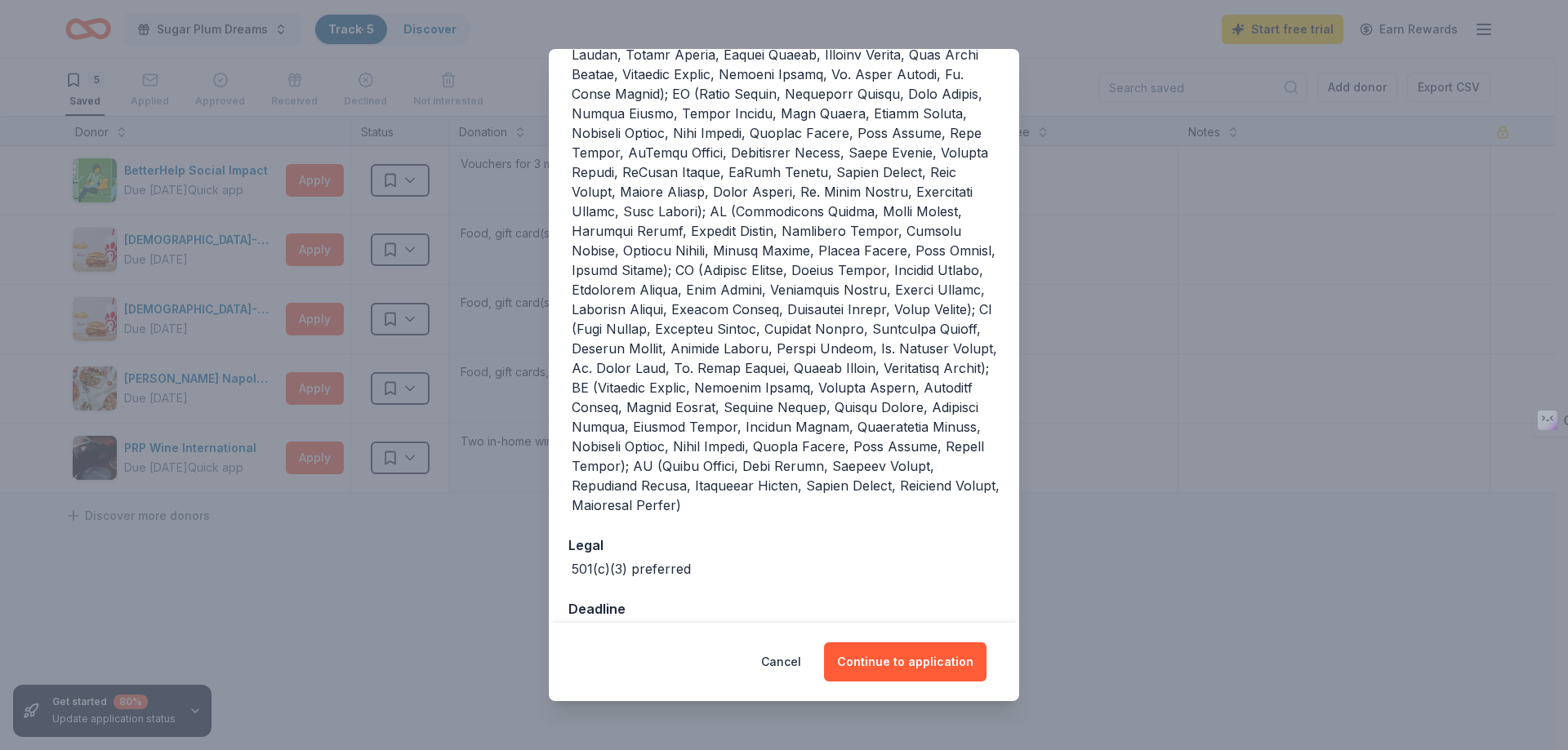
scroll to position [387, 0]
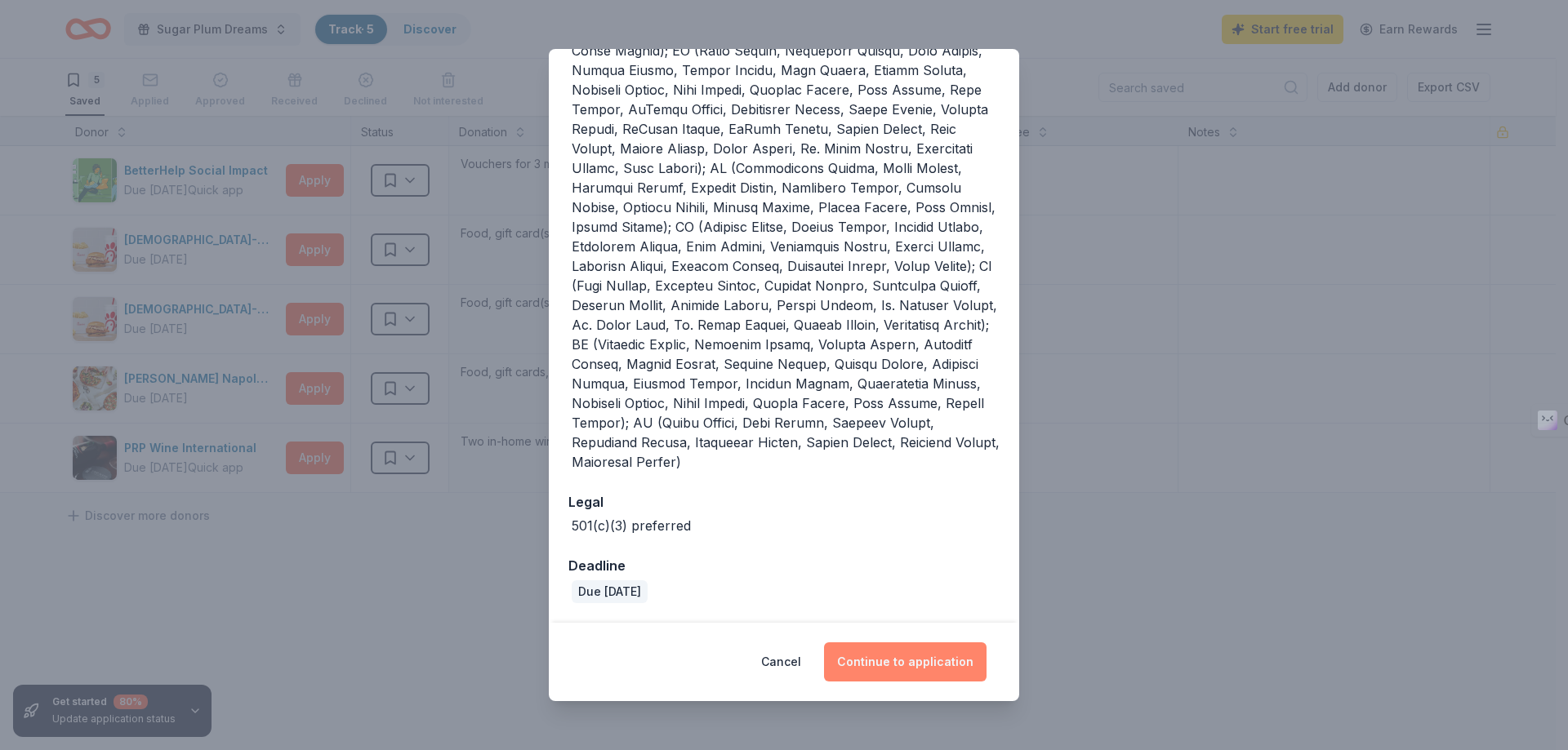
click at [891, 661] on button "Continue to application" at bounding box center [905, 661] width 163 height 39
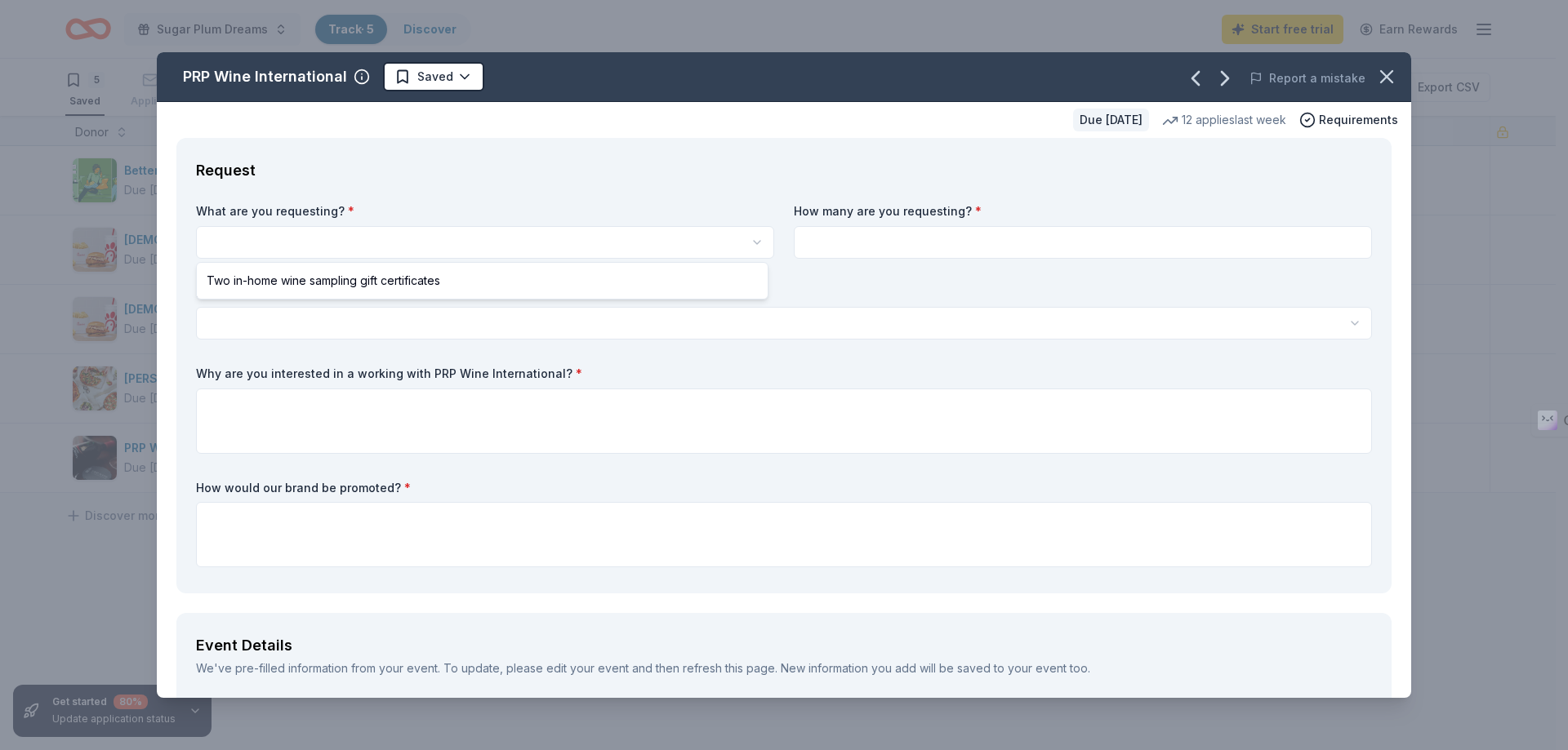
click at [451, 241] on html "Sugar Plum Dreams Track · 5 Discover Start free trial Earn Rewards 5 Saved Appl…" at bounding box center [784, 375] width 1568 height 750
select select "Two in-home wine sampling gift certificates"
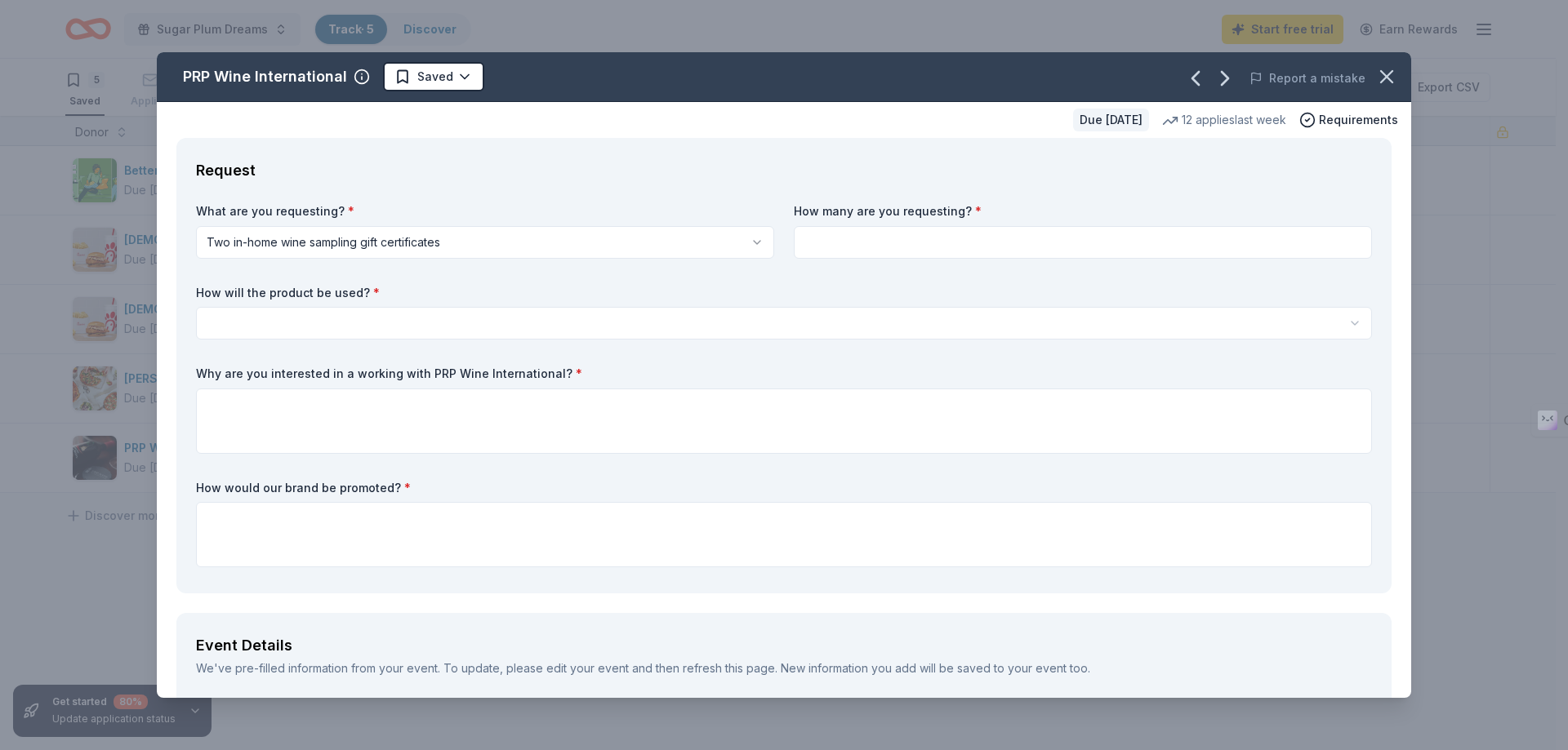
click at [915, 243] on input at bounding box center [1083, 242] width 578 height 33
type input "1"
type input "2"
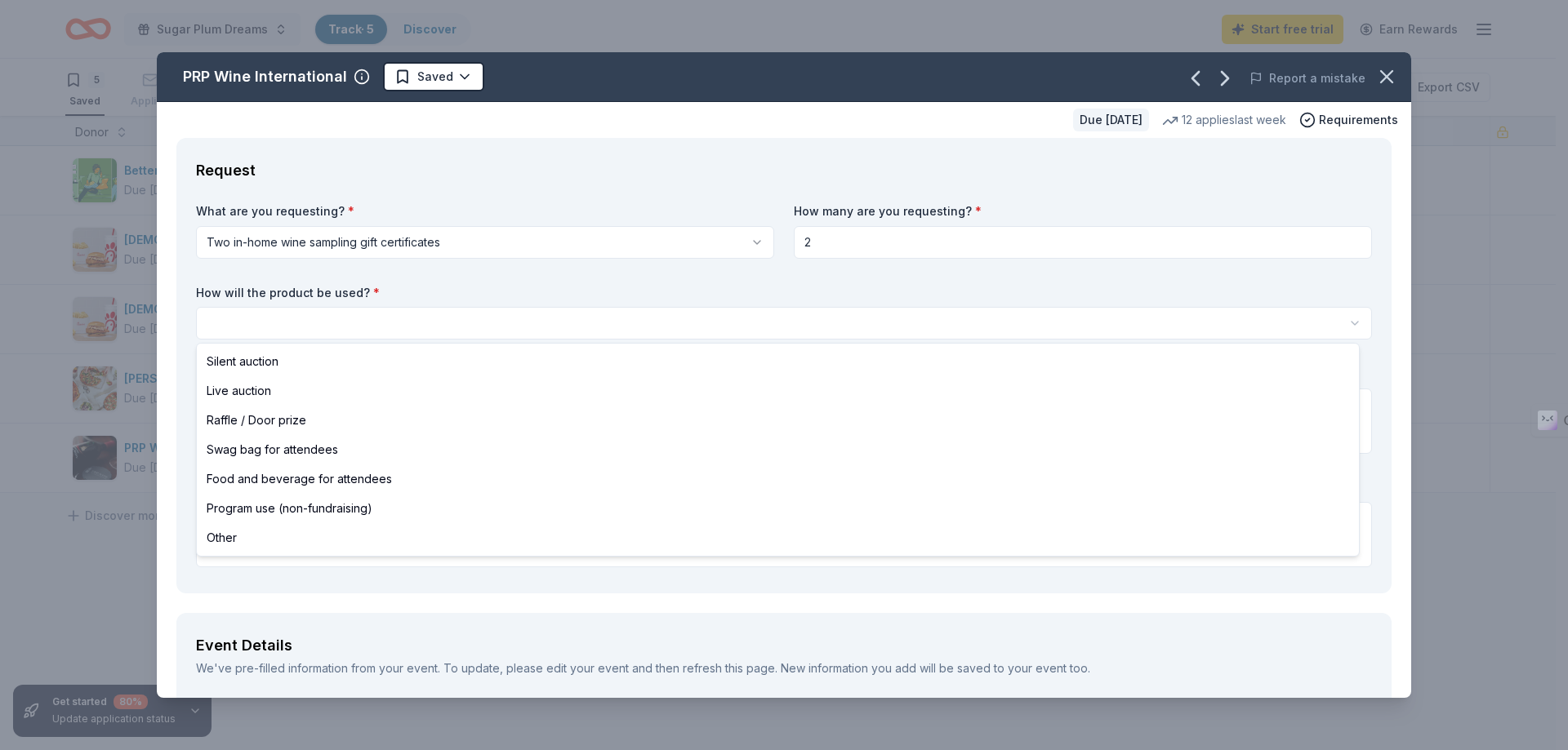
click at [711, 318] on html "Sugar Plum Dreams Track · 5 Discover Start free trial Earn Rewards 5 Saved Appl…" at bounding box center [784, 375] width 1568 height 750
select select "silentAuction"
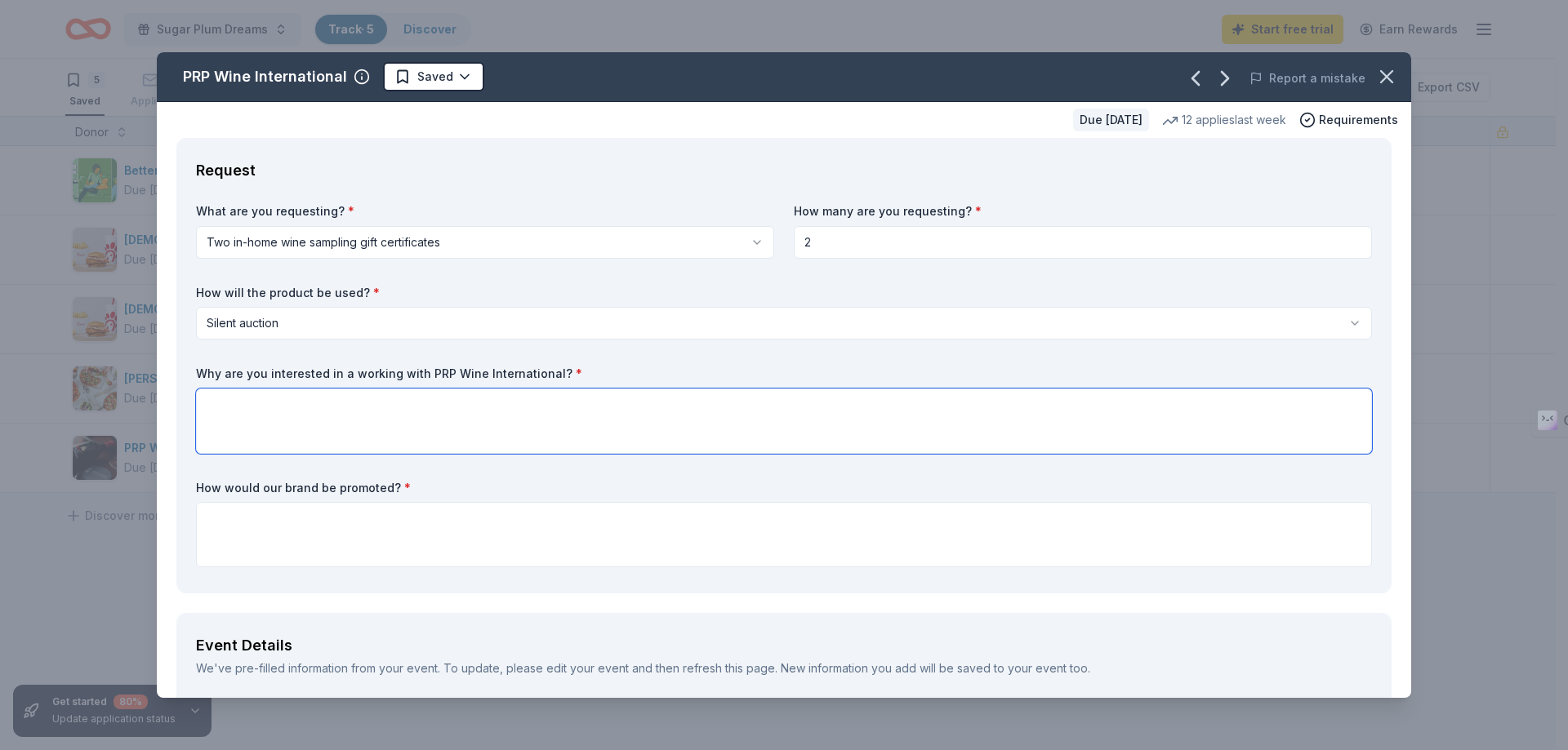
click at [630, 398] on textarea at bounding box center [784, 421] width 1175 height 65
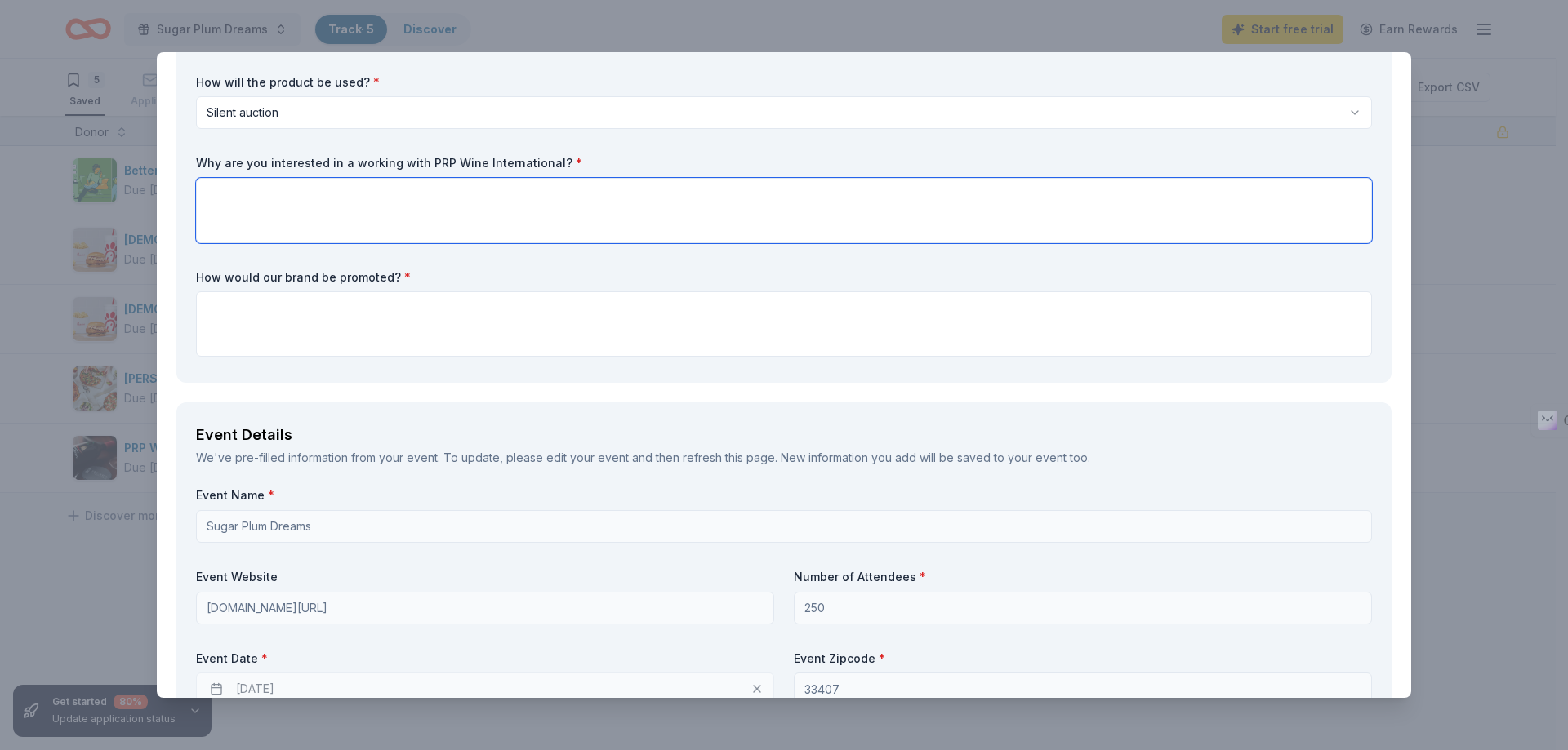
scroll to position [163, 0]
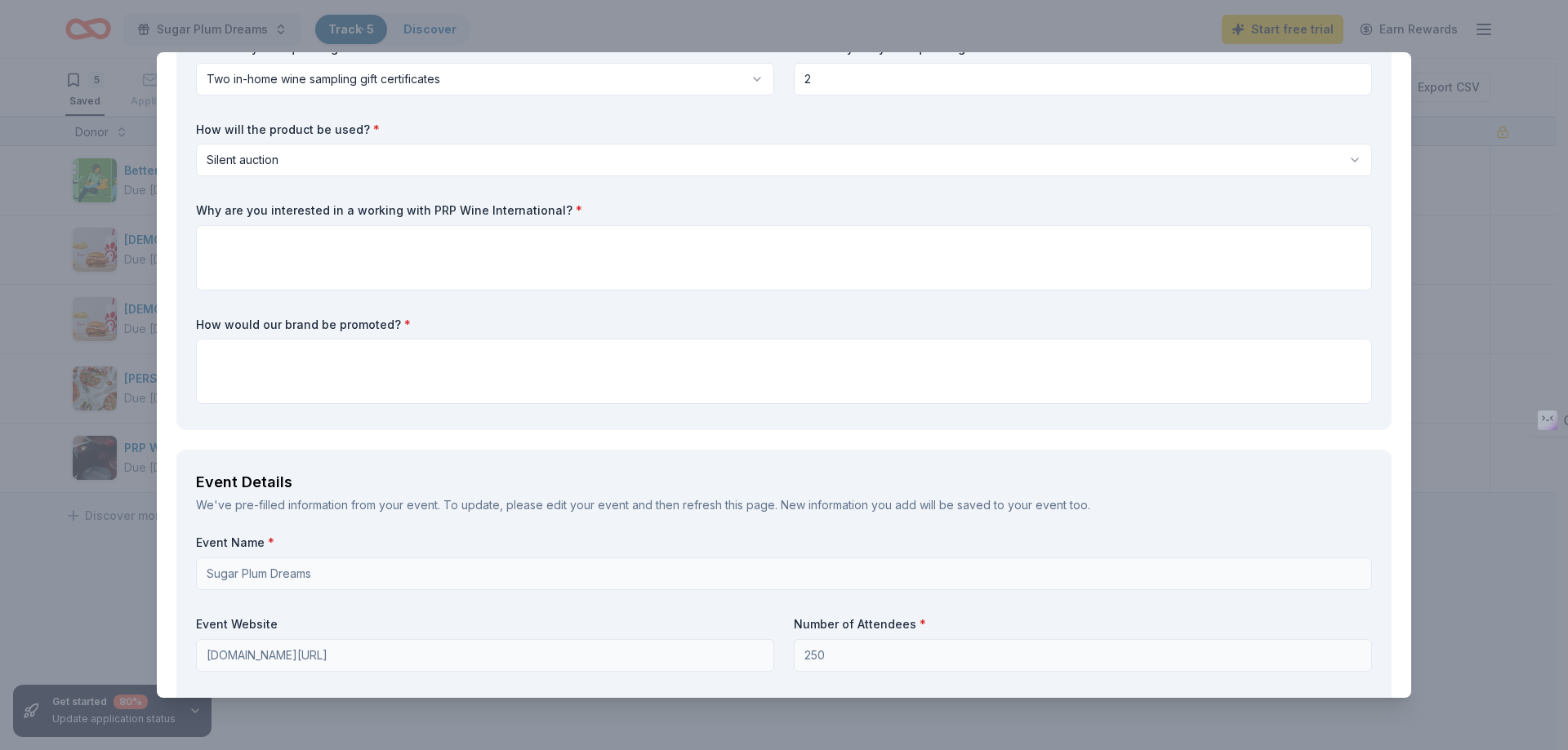
click at [563, 208] on label "Why are you interested in a working with PRP Wine International? *" at bounding box center [784, 210] width 1175 height 17
drag, startPoint x: 563, startPoint y: 208, endPoint x: 550, endPoint y: 208, distance: 13.0
click at [560, 208] on label "Why are you interested in a working with PRP Wine International? *" at bounding box center [784, 210] width 1175 height 17
drag, startPoint x: 549, startPoint y: 208, endPoint x: 278, endPoint y: 209, distance: 271.0
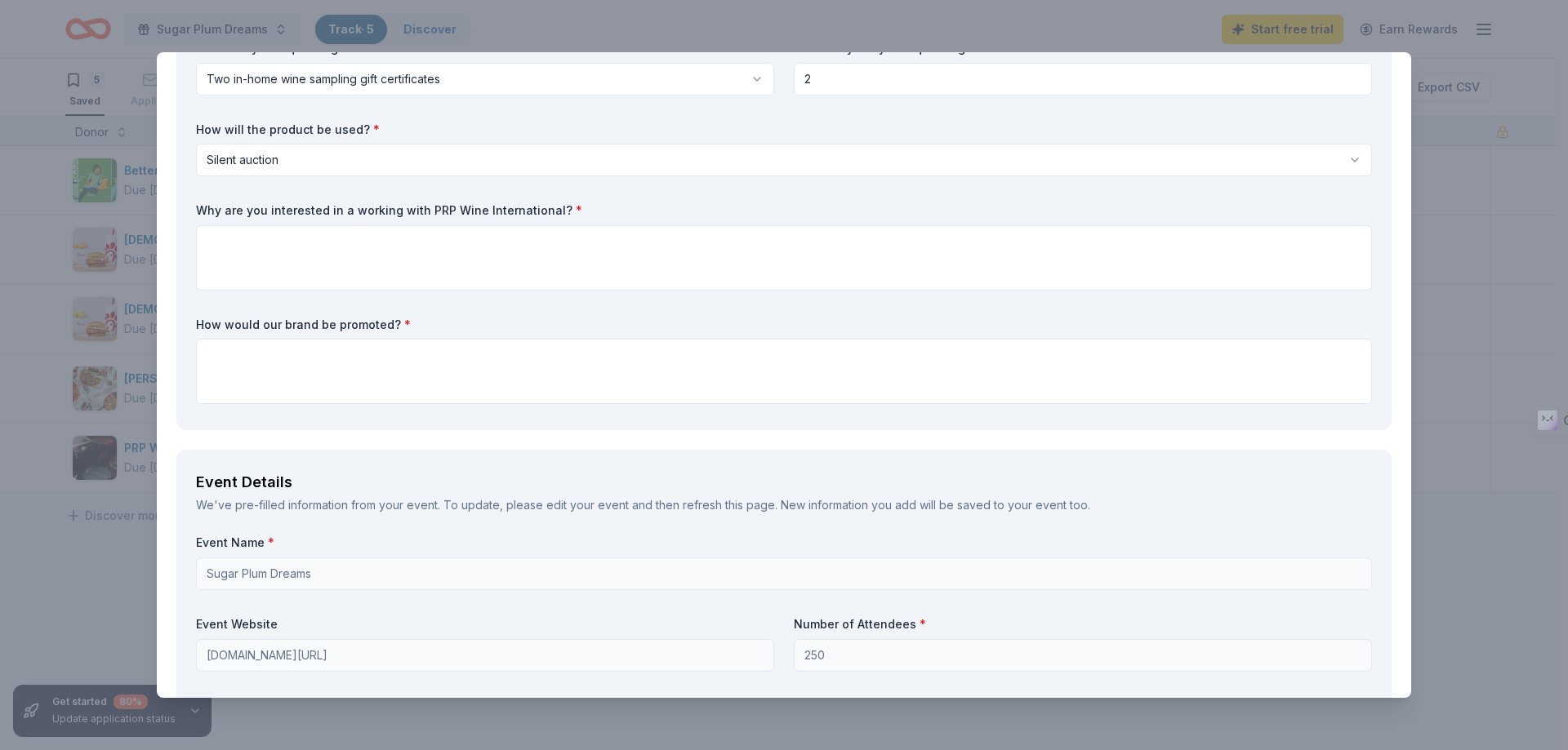
click at [280, 210] on label "Why are you interested in a working with PRP Wine International? *" at bounding box center [784, 210] width 1175 height 17
click at [277, 208] on label "Why are you interested in a working with PRP Wine International? *" at bounding box center [784, 210] width 1175 height 17
click at [362, 256] on textarea at bounding box center [784, 258] width 1175 height 65
paste textarea "We are interested in partnering with PRP Wine International because our Sugar P…"
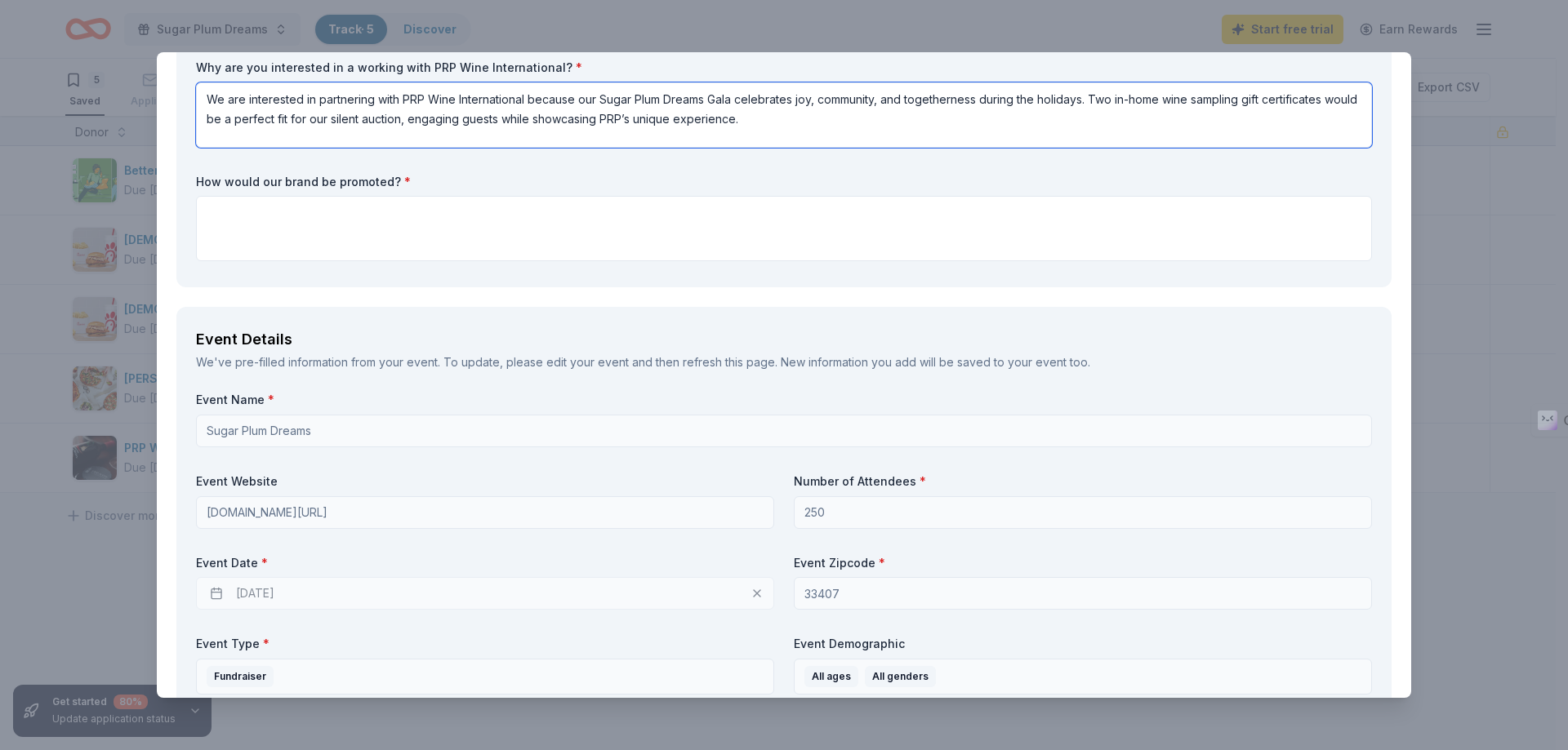
scroll to position [327, 0]
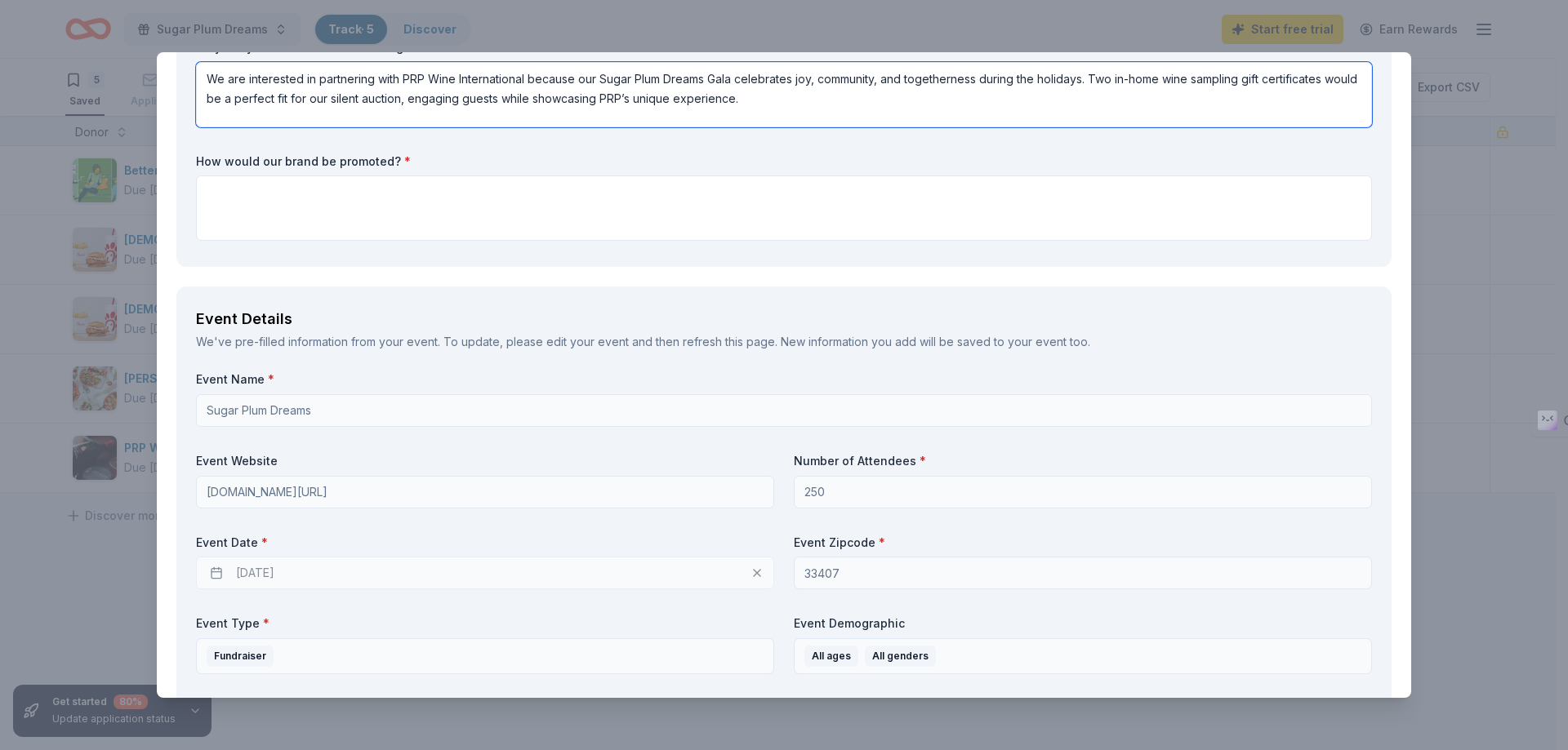
type textarea "We are interested in partnering with PRP Wine International because our Sugar P…"
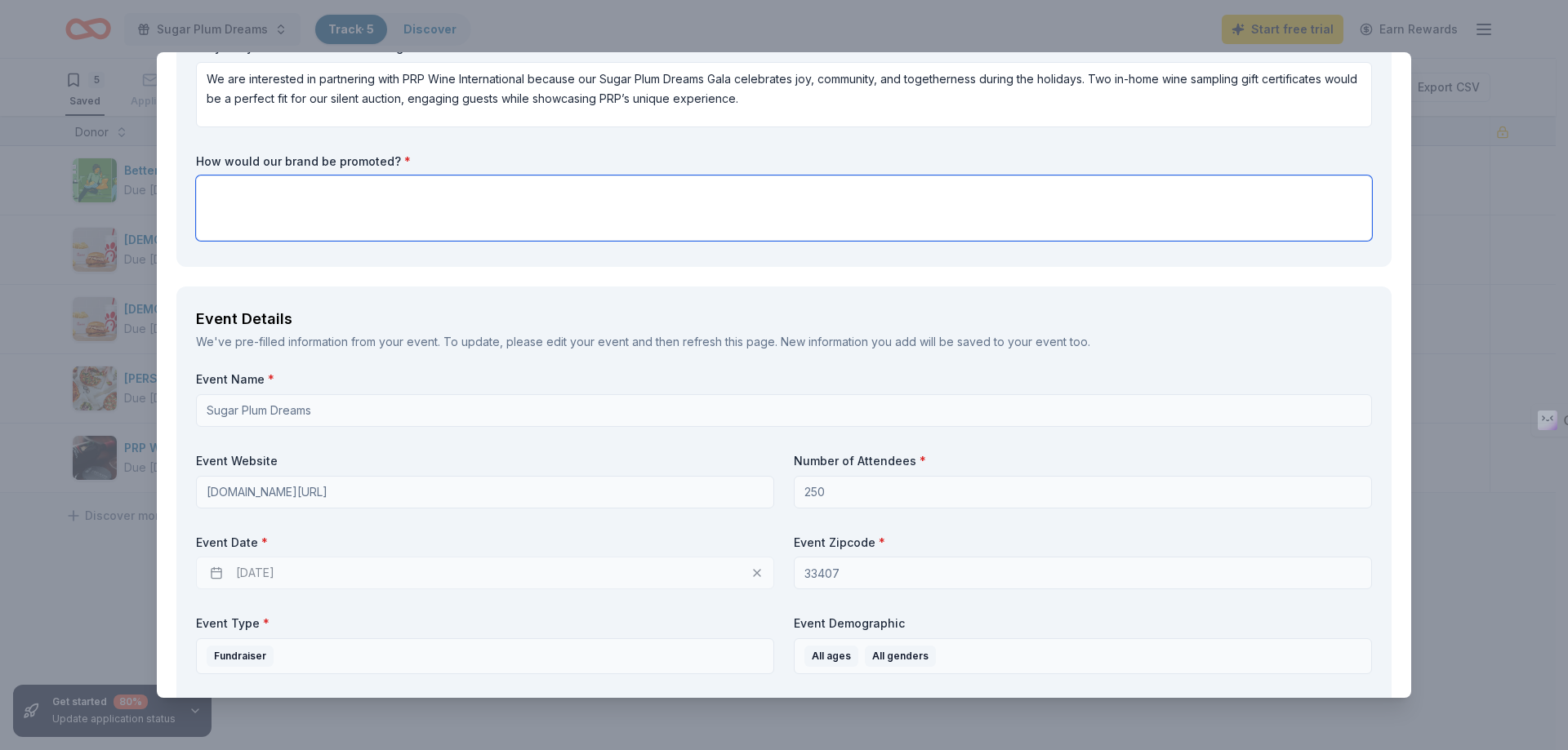
click at [704, 217] on textarea at bounding box center [784, 208] width 1175 height 65
click at [728, 220] on textarea at bounding box center [784, 208] width 1175 height 65
click at [697, 210] on textarea at bounding box center [784, 208] width 1175 height 65
paste textarea "By supporting Quantum House, PRP Wine International would be recognized as a va…"
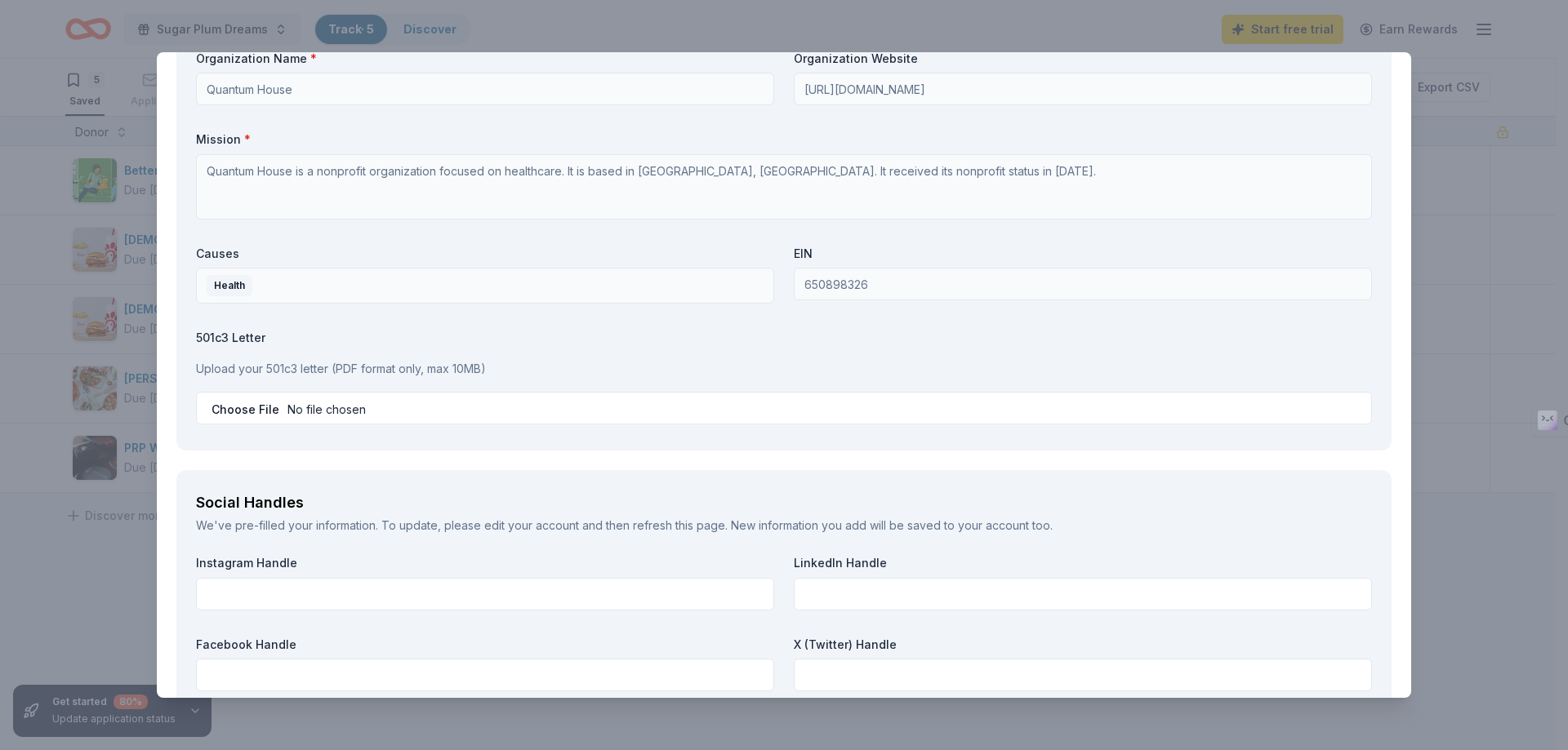
scroll to position [1551, 0]
type textarea "By supporting Quantum House, PRP Wine International would be recognized as a va…"
click at [611, 253] on label "Causes" at bounding box center [485, 256] width 578 height 17
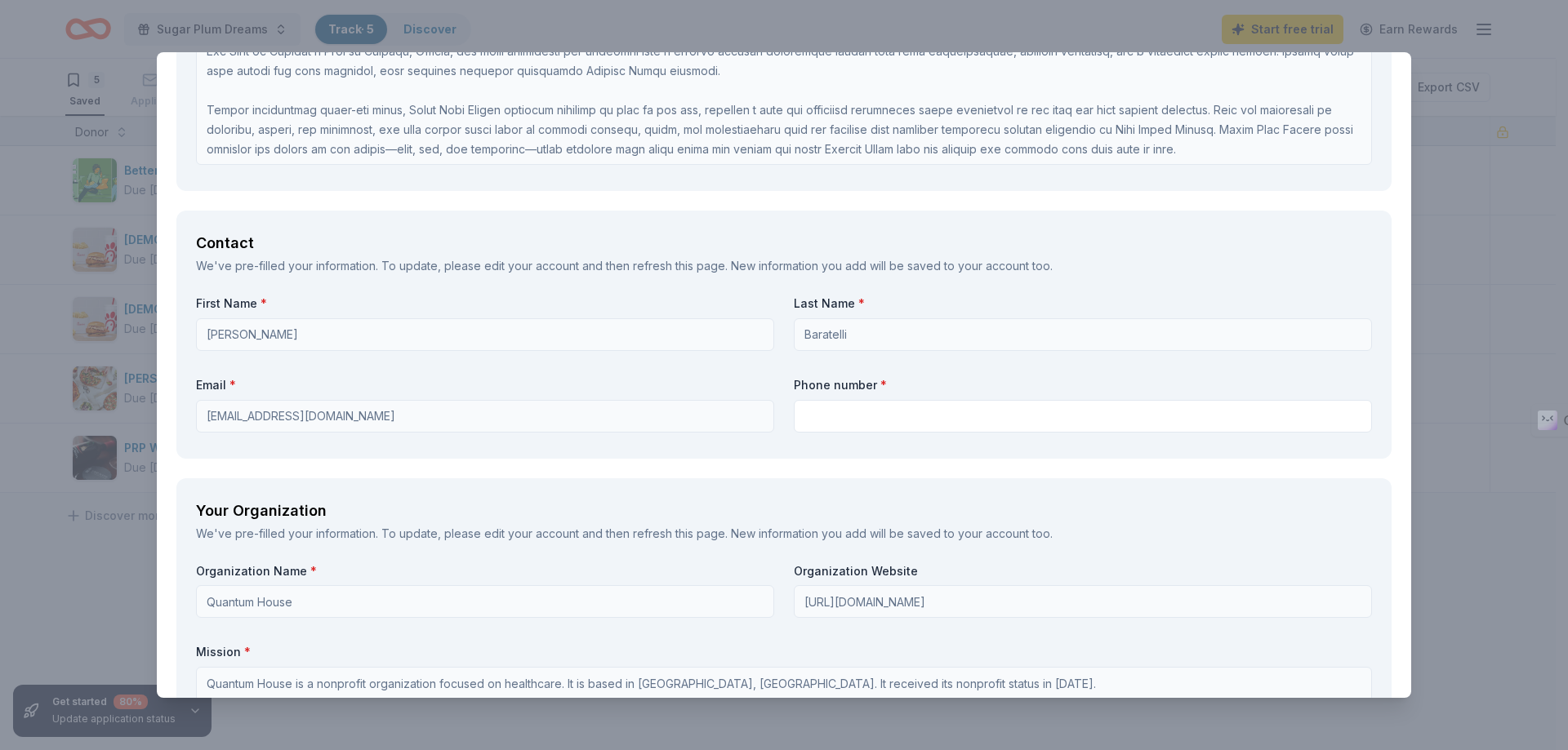
scroll to position [898, 0]
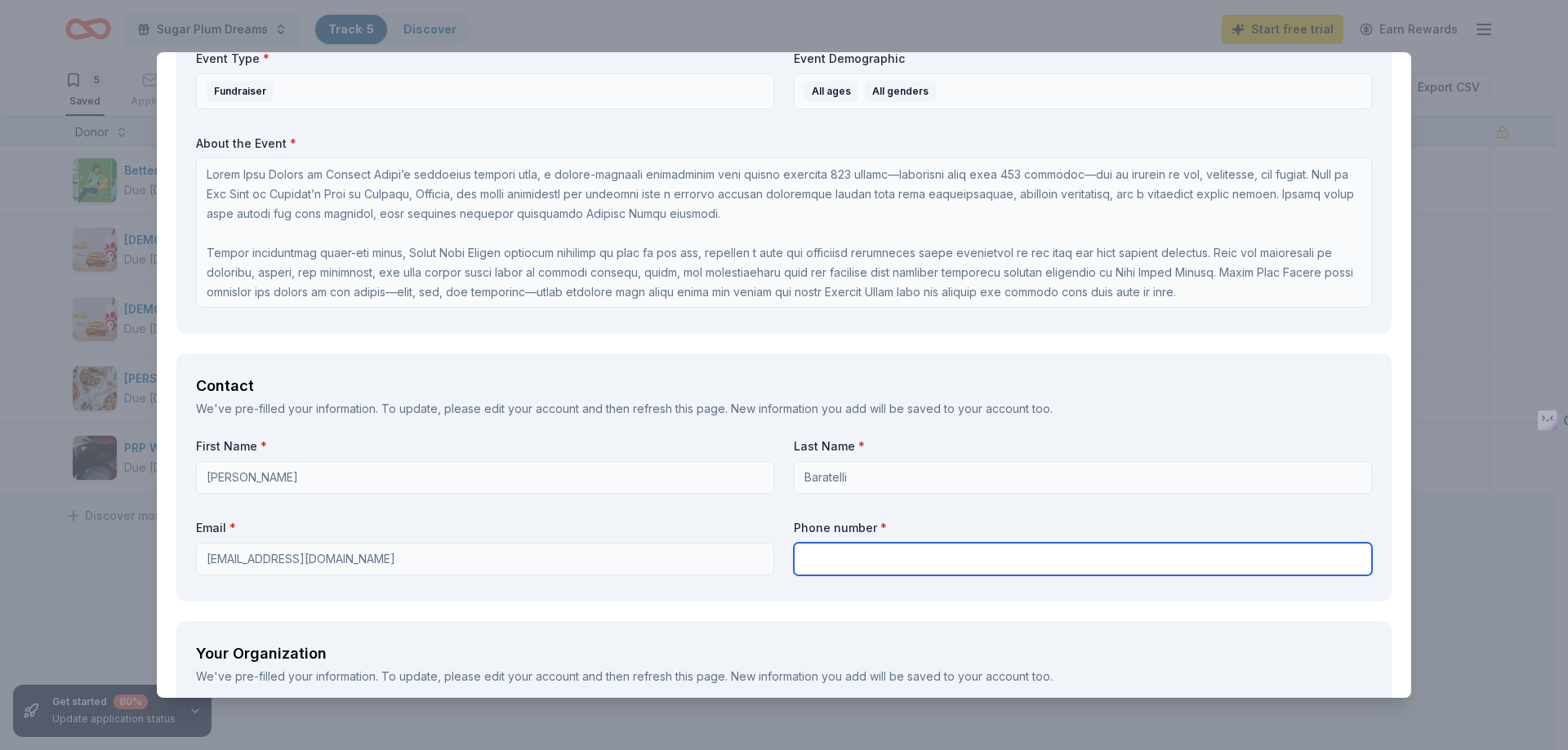
click at [876, 560] on input "text" at bounding box center [1083, 559] width 578 height 33
type input "(561) 494-0515"
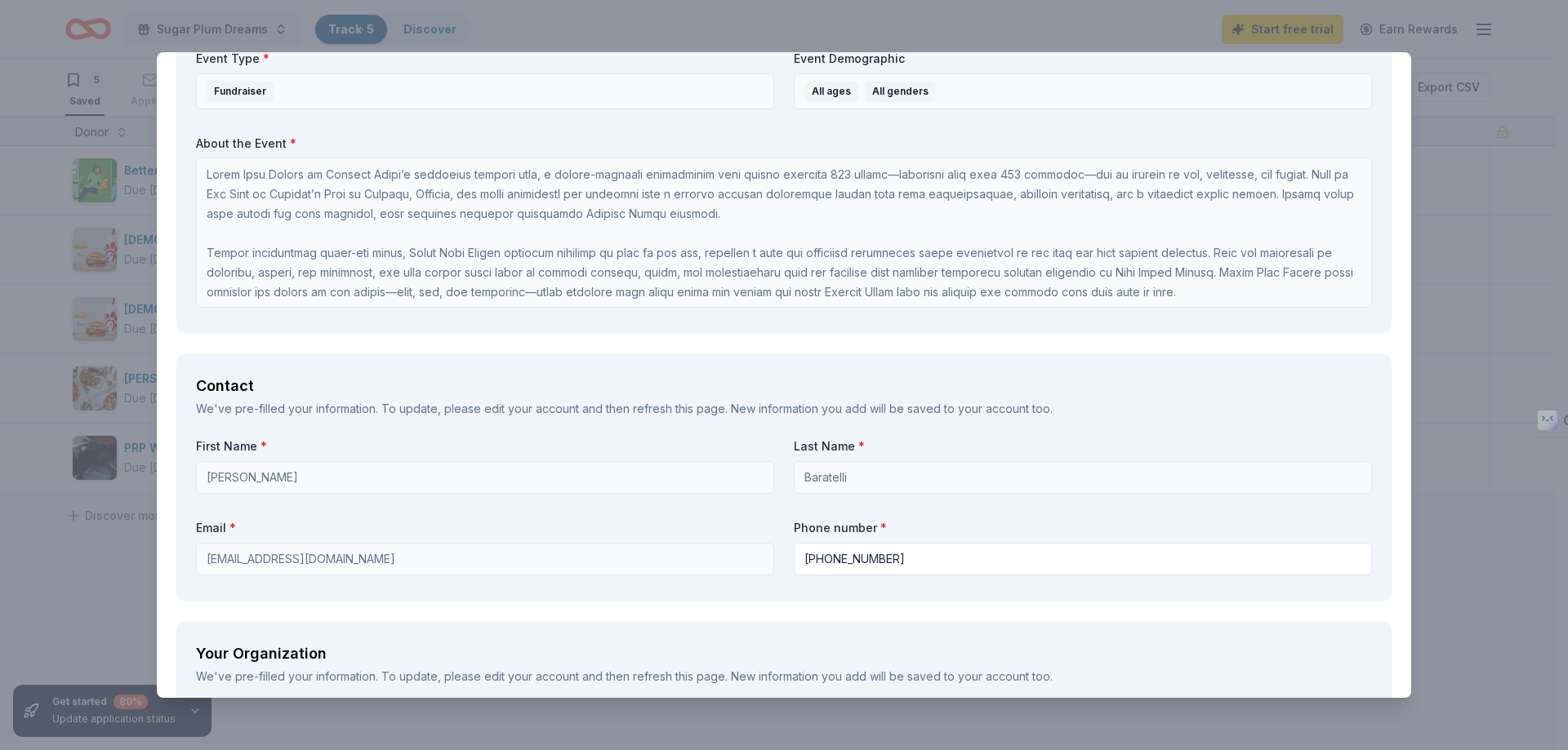
click at [1080, 327] on div "Event Details We've pre-filled information from your event. To update, please e…" at bounding box center [784, 28] width 1215 height 612
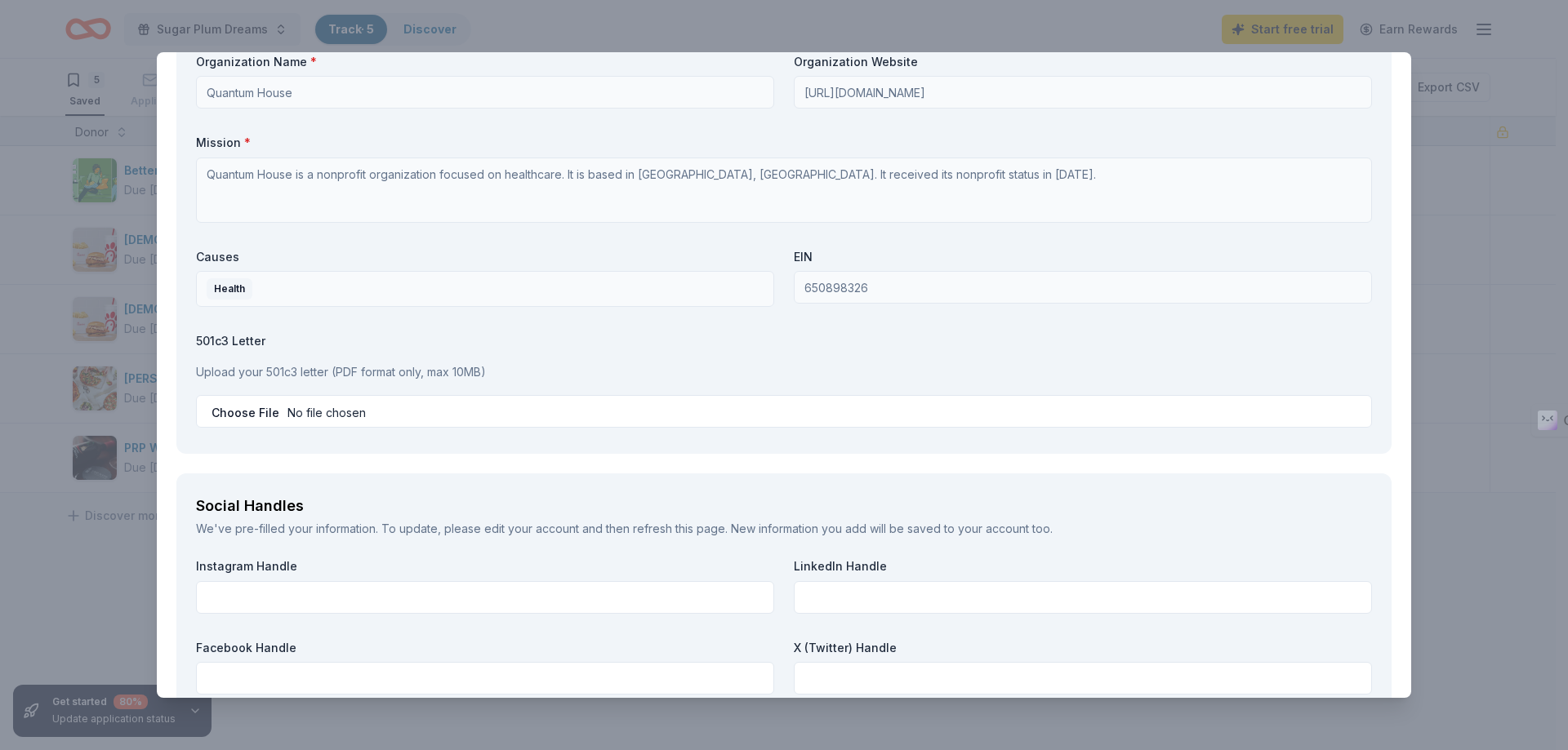
scroll to position [1633, 0]
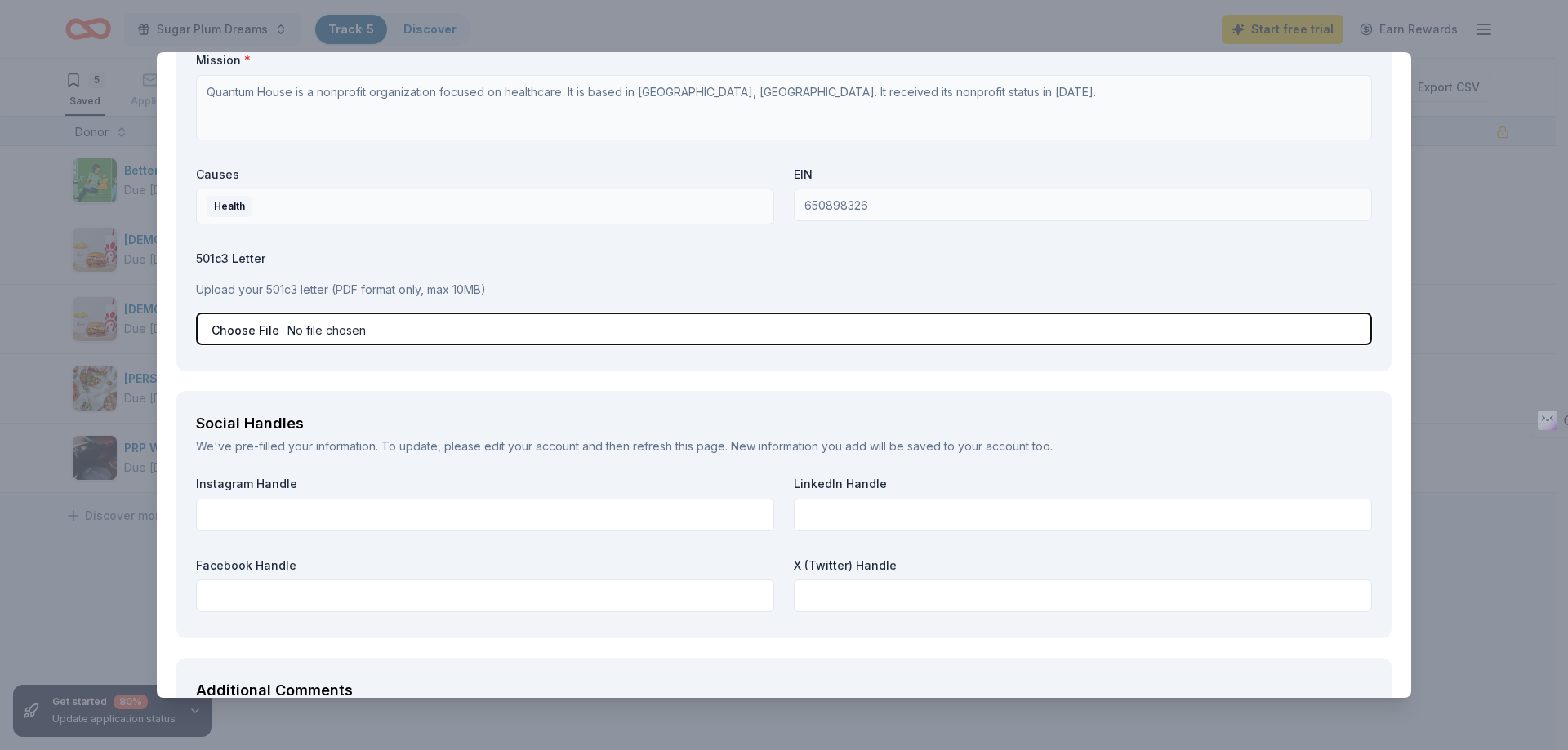
click at [233, 332] on input "file" at bounding box center [784, 328] width 1175 height 33
type input "C:\fakepath\IRS Determination Letter 501 c 3.pdf"
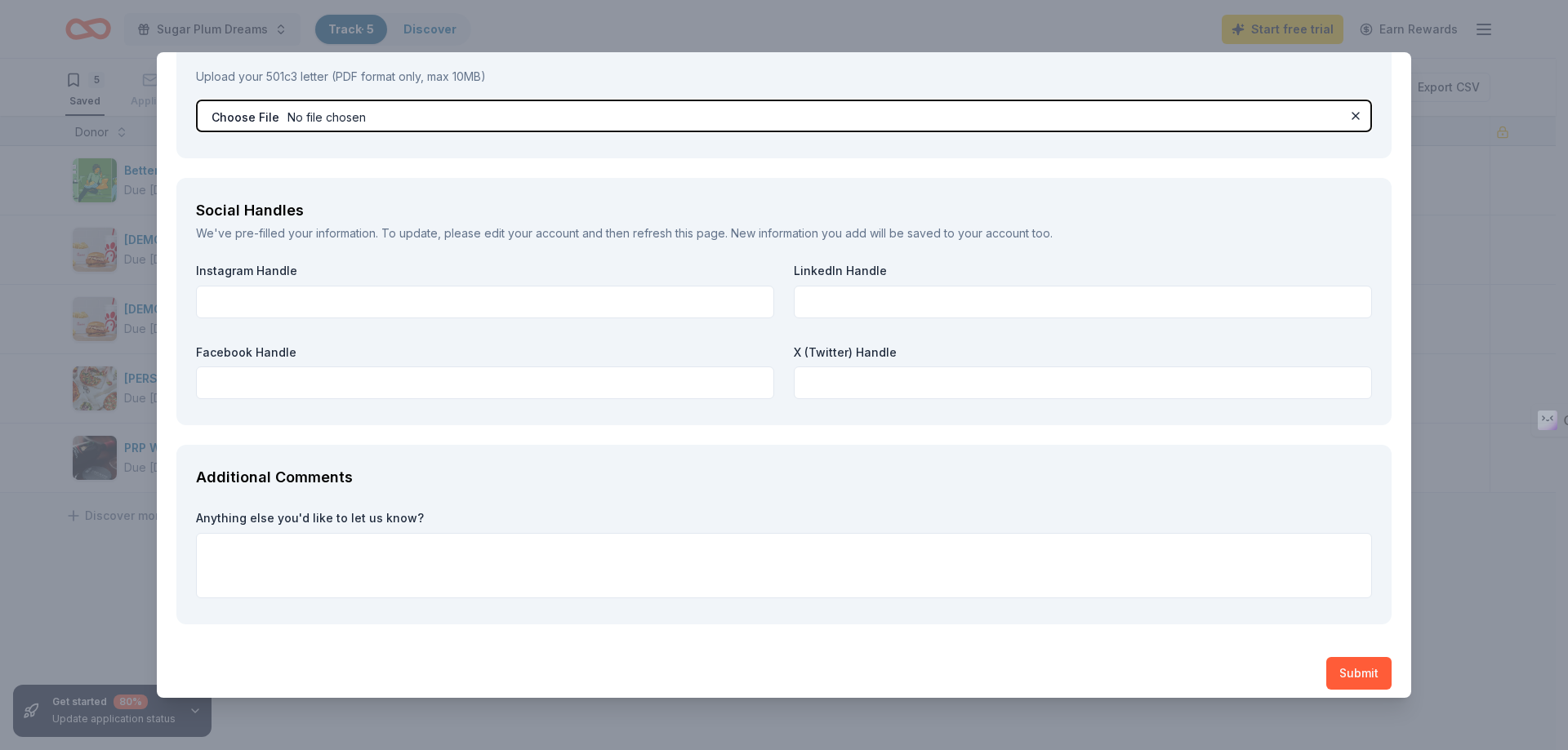
scroll to position [1857, 0]
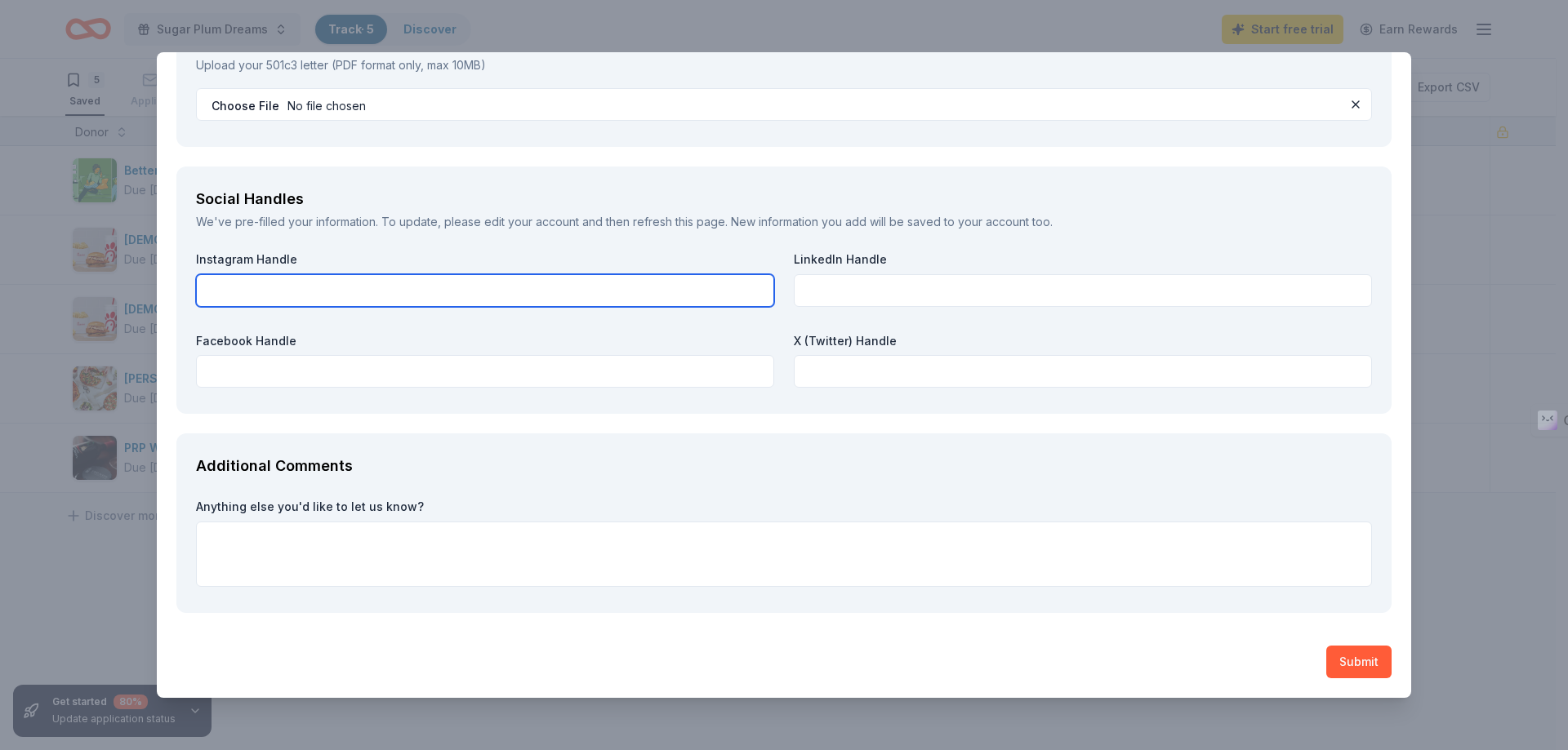
click at [578, 299] on input "text" at bounding box center [485, 290] width 578 height 33
drag, startPoint x: 578, startPoint y: 299, endPoint x: 160, endPoint y: 286, distance: 418.2
type input "@quantumhouse"
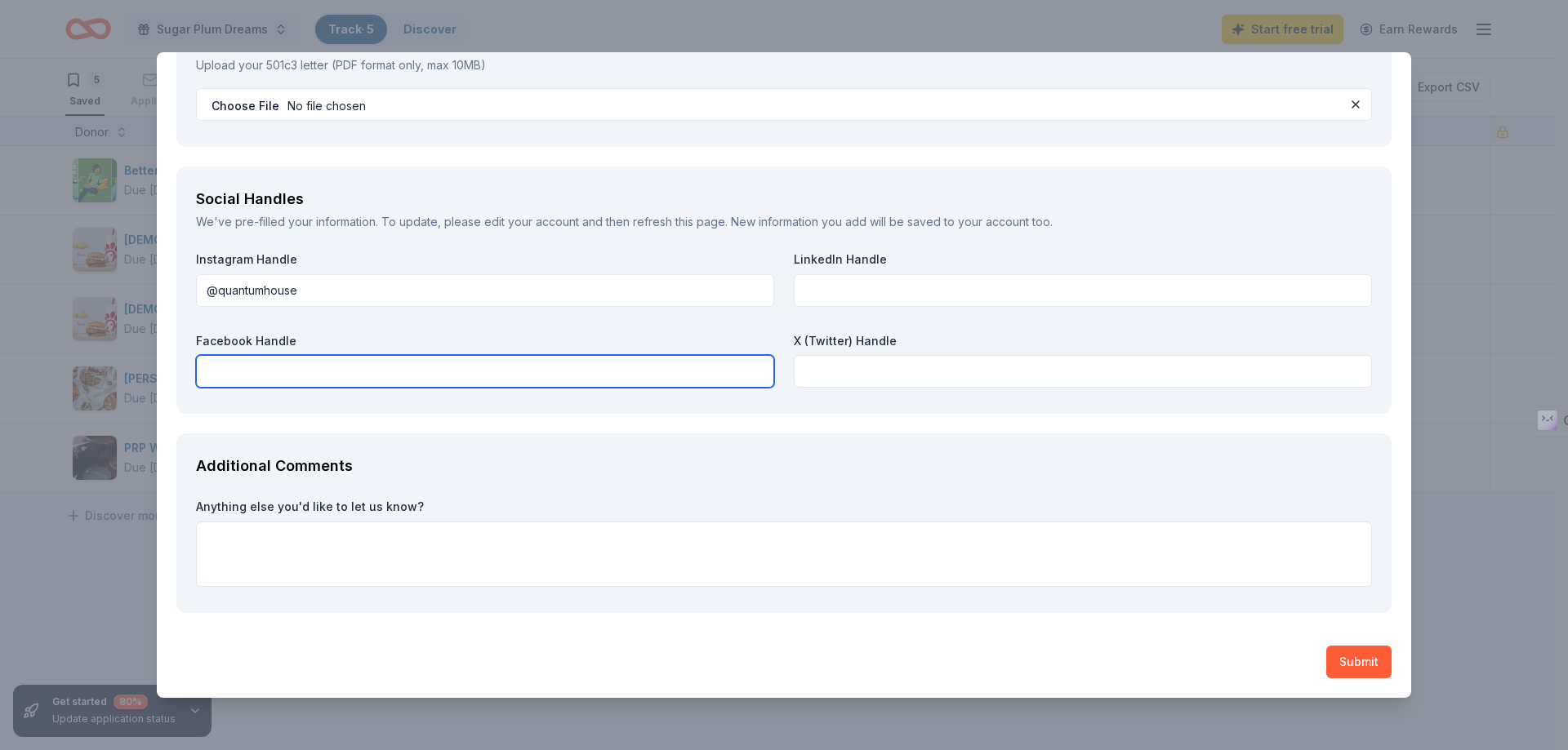
click at [663, 377] on input "text" at bounding box center [485, 371] width 578 height 33
paste input "@quantumhouse"
type input "@quantumhouse"
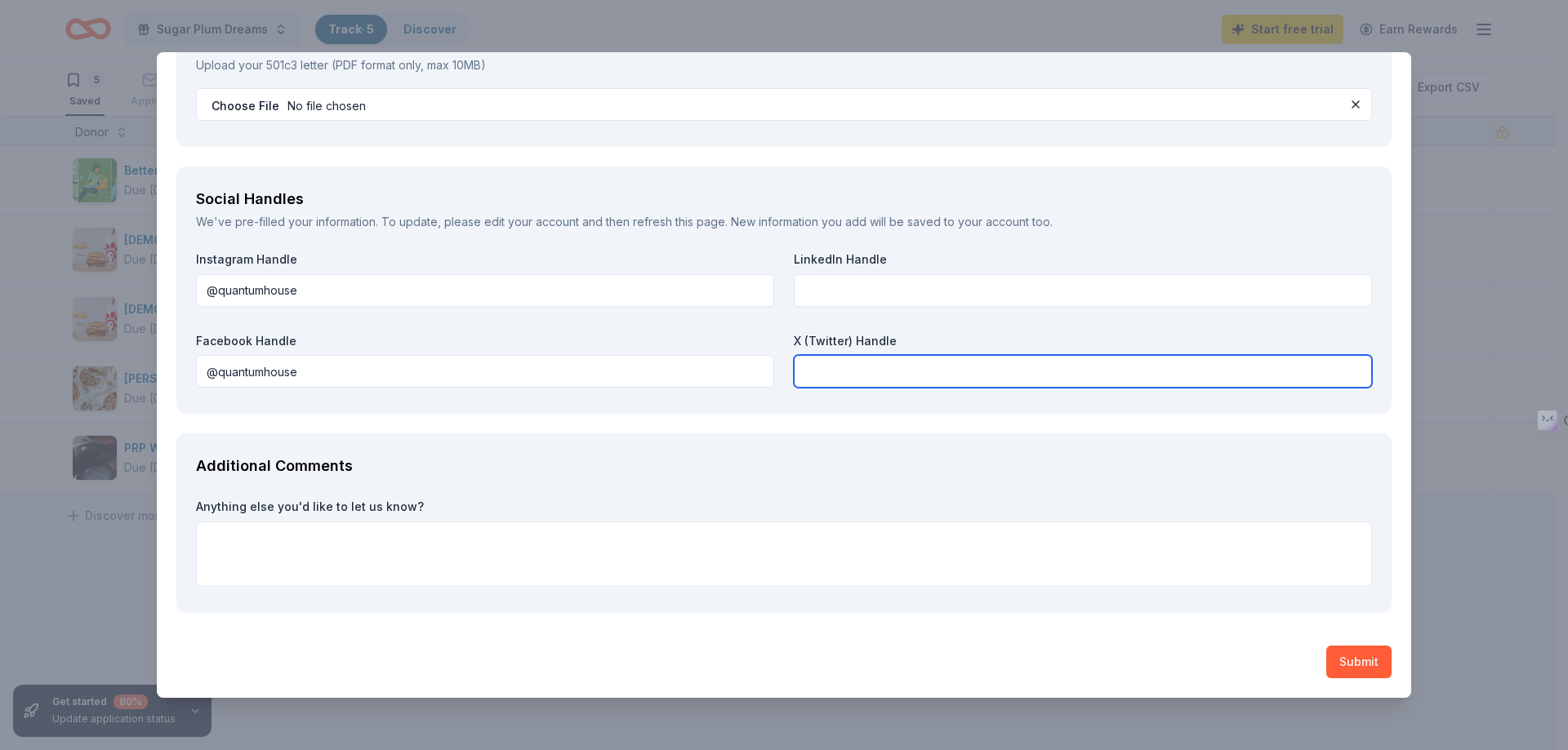
click at [882, 378] on input "text" at bounding box center [1083, 371] width 578 height 33
paste input "@quantumhouse"
type input "@quantumhouse"
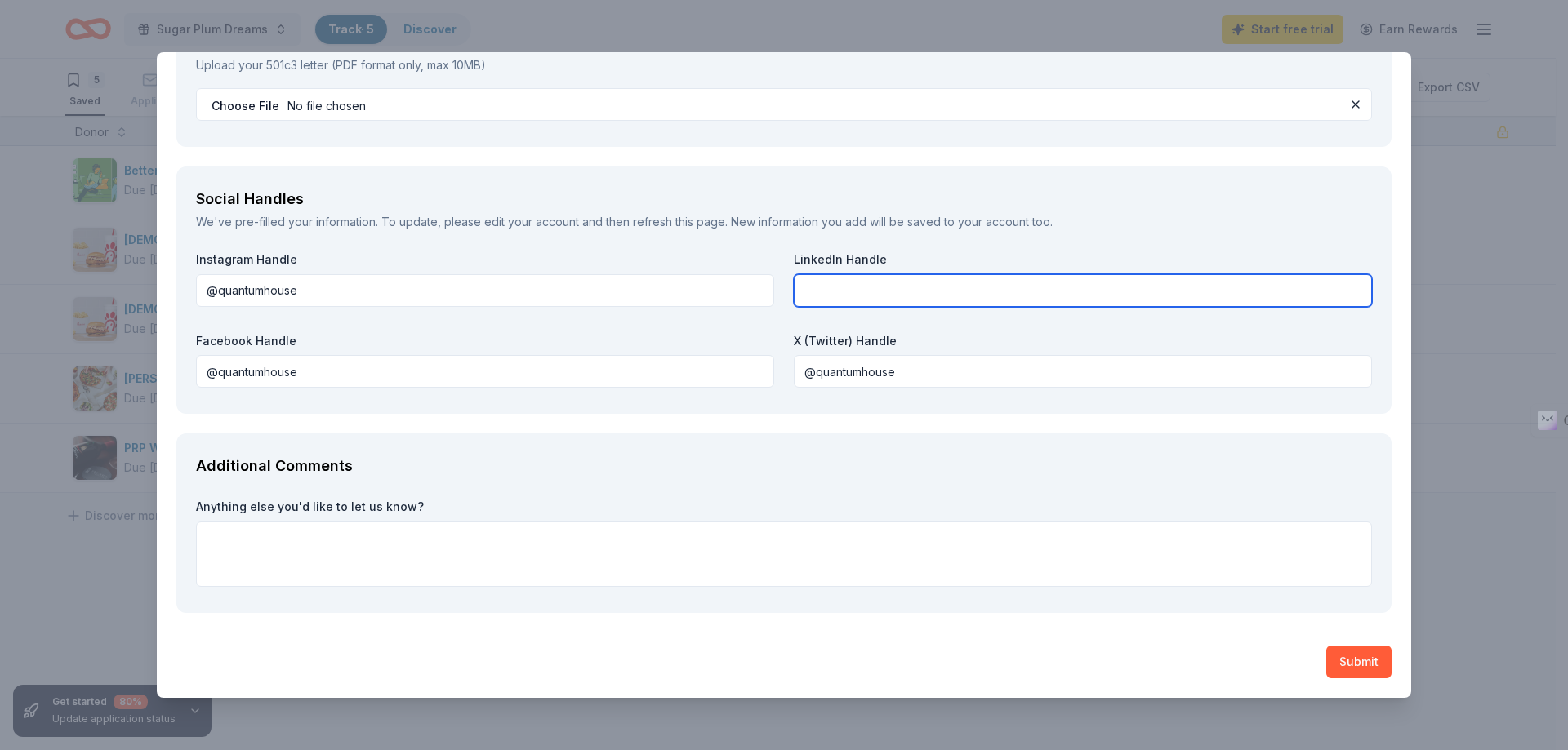
click at [876, 284] on input "text" at bounding box center [1083, 290] width 578 height 33
paste input "@quantumhouse"
type input "@quantumhouse"
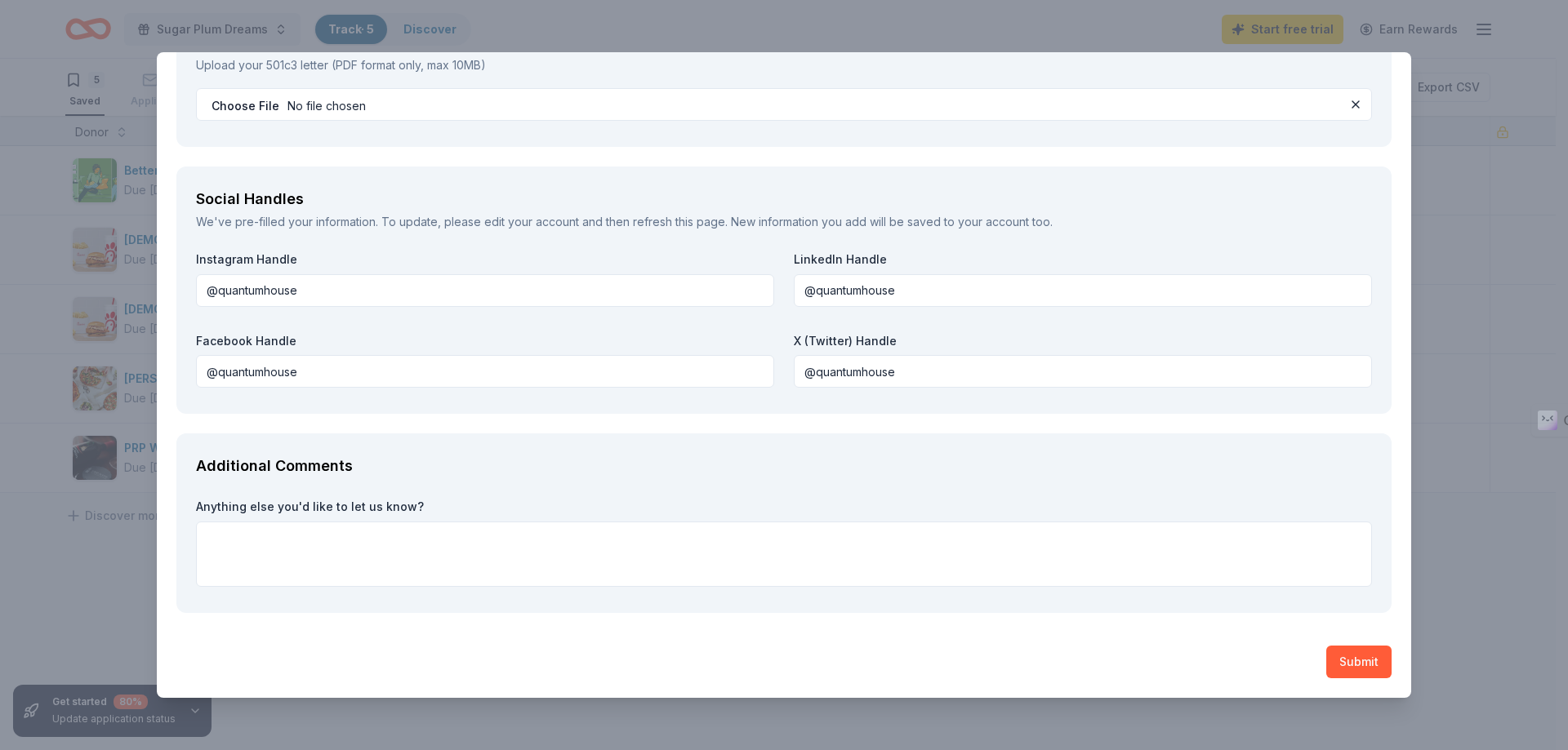
click at [966, 333] on label "X (Twitter) Handle" at bounding box center [1083, 342] width 578 height 17
click at [1346, 653] on button "Submit" at bounding box center [1358, 661] width 65 height 33
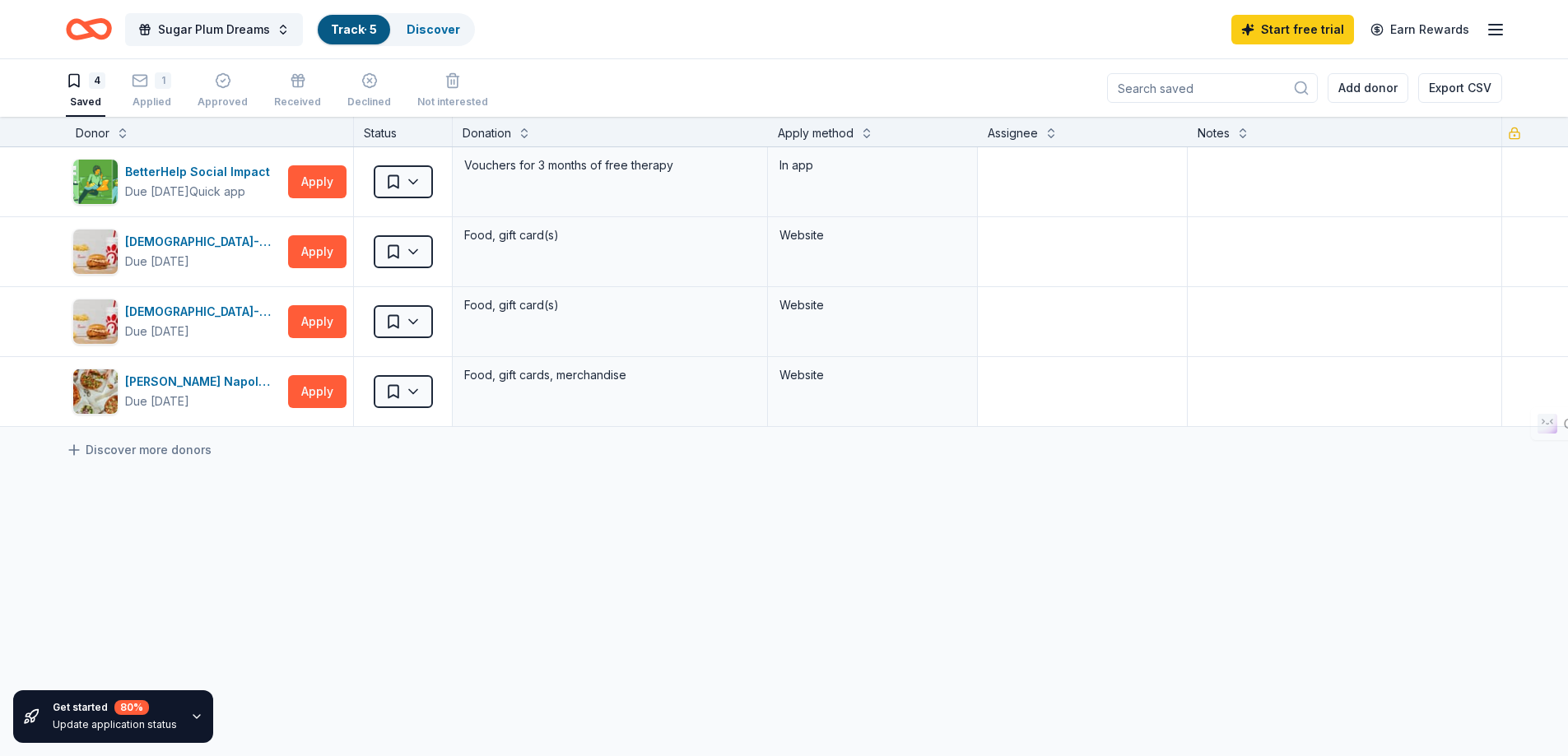
click at [416, 498] on div "BetterHelp Social Impact Due in 51 days Quick app Apply Saved Vouchers for 3 mo…" at bounding box center [784, 442] width 1568 height 589
click at [242, 375] on div "[PERSON_NAME] Napoletana" at bounding box center [204, 381] width 157 height 19
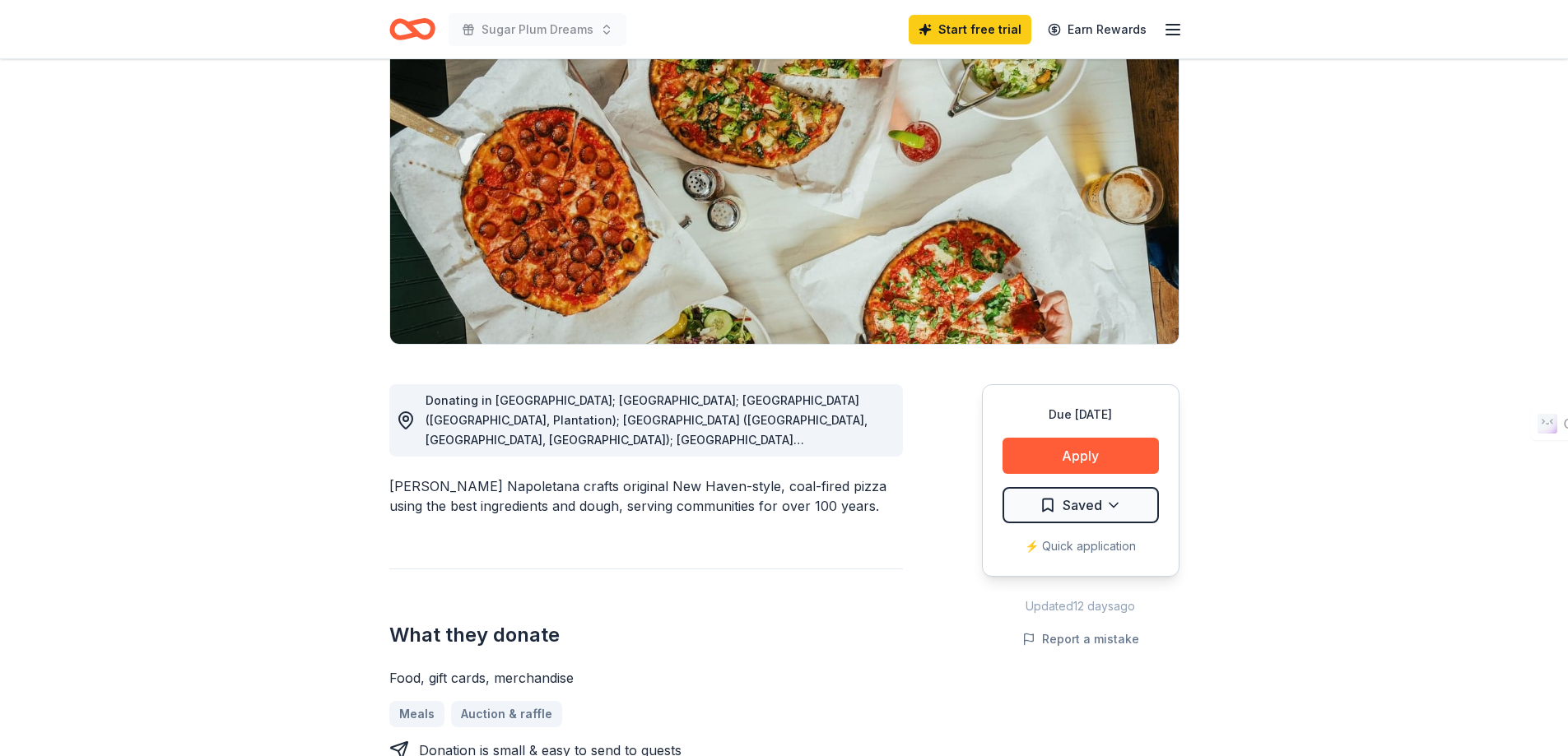
scroll to position [329, 0]
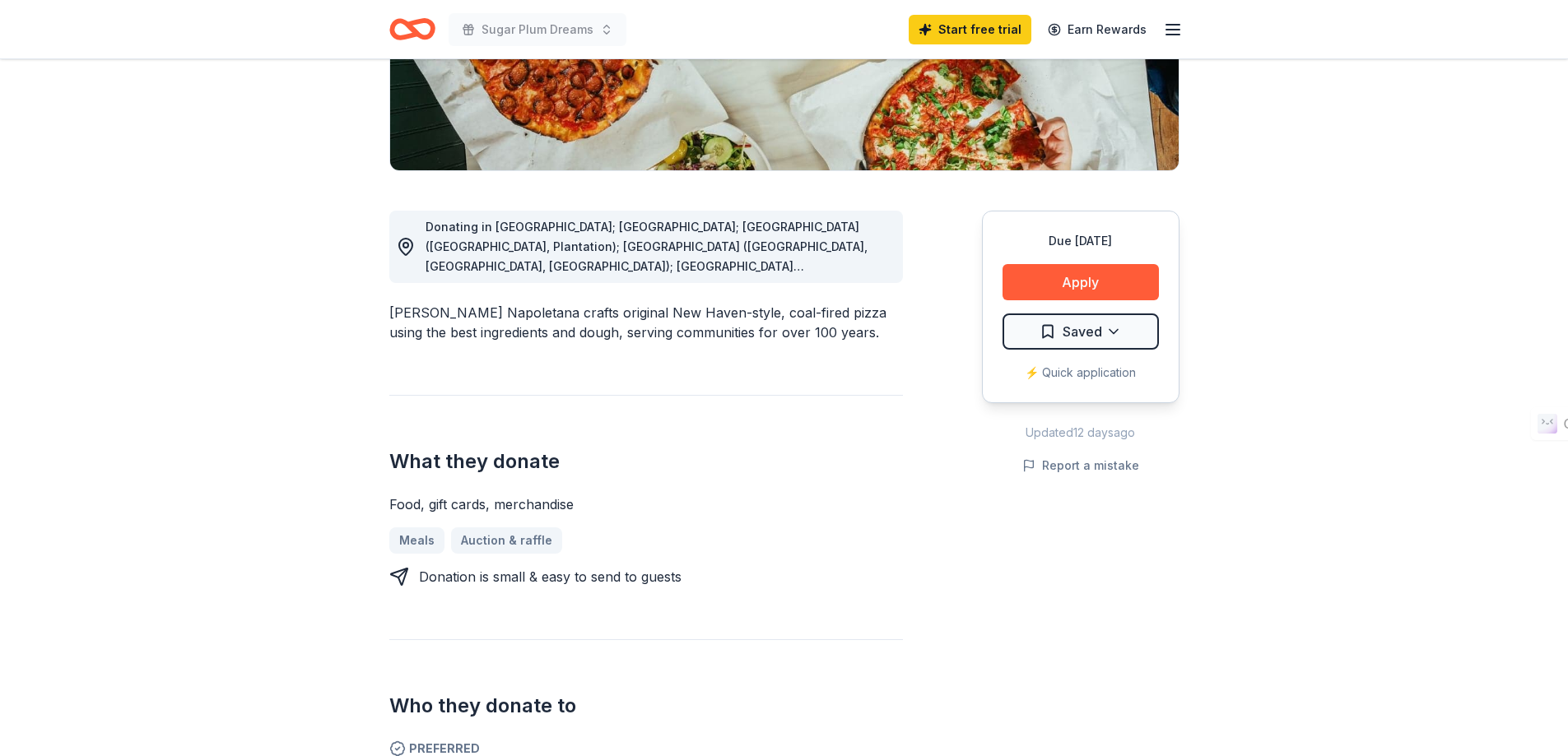
drag, startPoint x: 427, startPoint y: 487, endPoint x: 494, endPoint y: 485, distance: 67.0
click at [494, 494] on div "Food, gift cards, merchandise" at bounding box center [646, 503] width 514 height 19
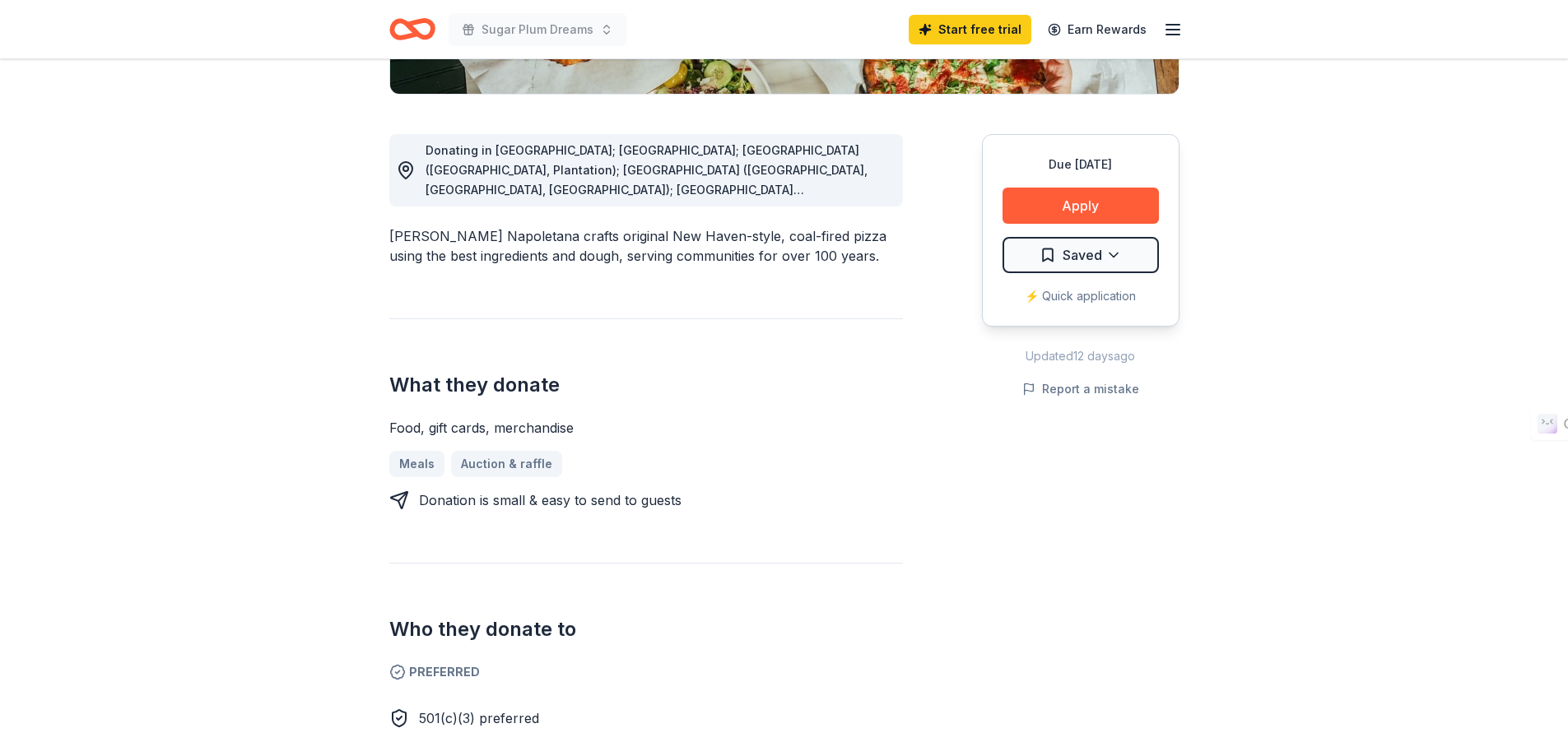
scroll to position [164, 0]
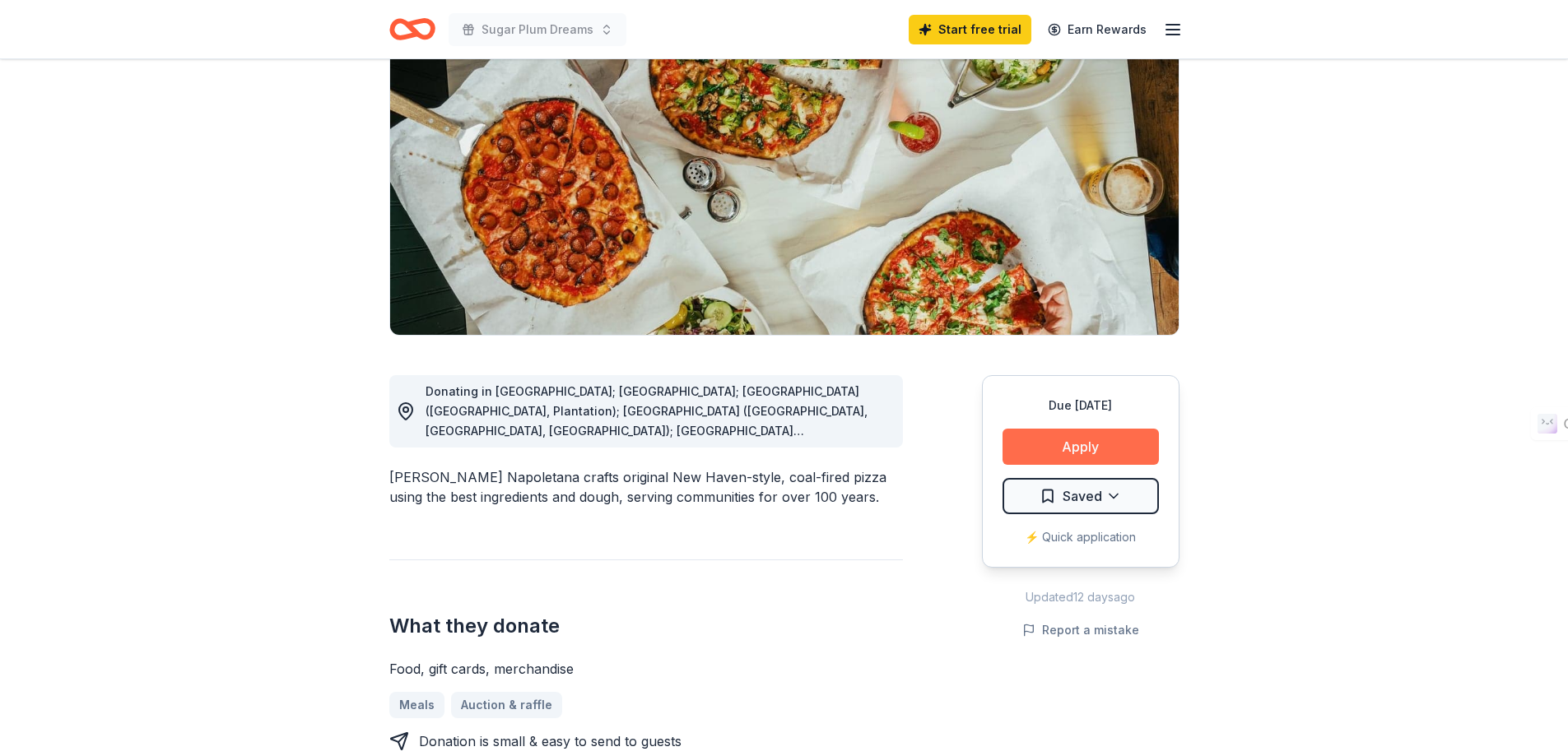
click at [1069, 444] on button "Apply" at bounding box center [1080, 446] width 157 height 36
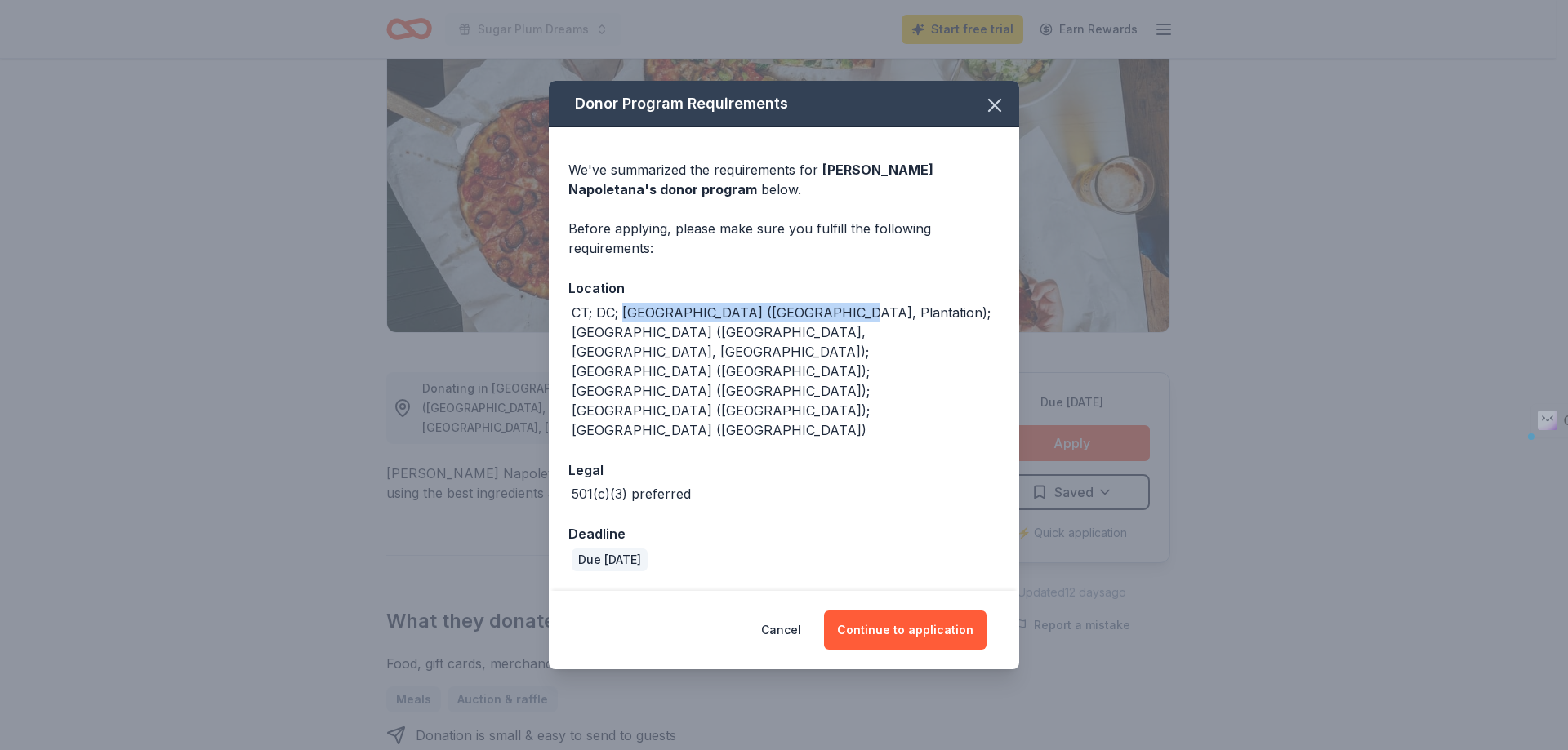
drag, startPoint x: 627, startPoint y: 353, endPoint x: 806, endPoint y: 353, distance: 179.0
click at [820, 353] on div "CT; DC; [GEOGRAPHIC_DATA] ([GEOGRAPHIC_DATA], Plantation); [GEOGRAPHIC_DATA] ([…" at bounding box center [785, 372] width 428 height 137
click at [806, 353] on div "CT; DC; [GEOGRAPHIC_DATA] ([GEOGRAPHIC_DATA], Plantation); [GEOGRAPHIC_DATA] ([…" at bounding box center [785, 372] width 428 height 137
click at [885, 611] on button "Continue to application" at bounding box center [905, 630] width 163 height 39
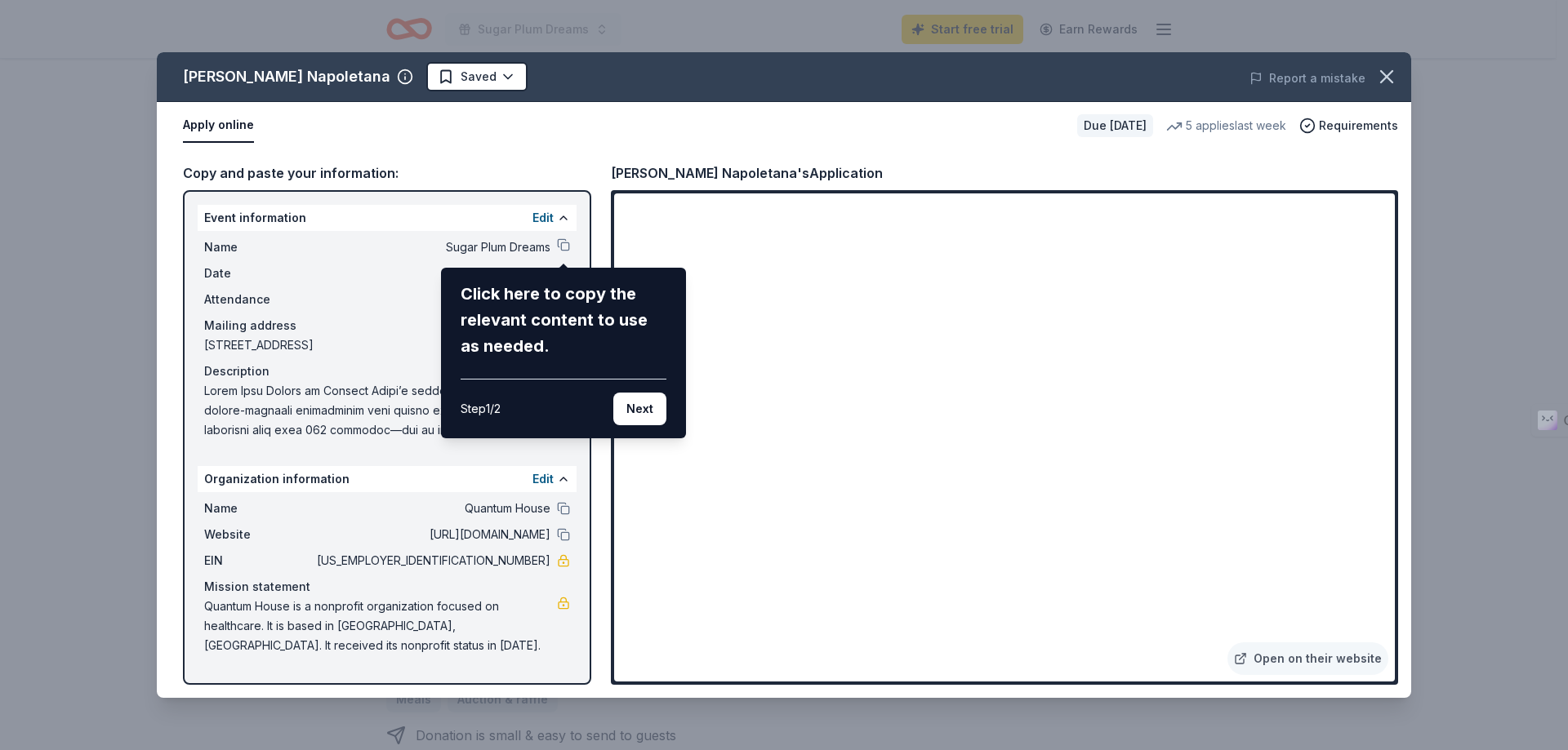
click at [564, 247] on div "[PERSON_NAME] Napoletana Saved Report a mistake Apply online Due [DATE] 5 appli…" at bounding box center [784, 375] width 1254 height 646
click at [648, 403] on button "Next" at bounding box center [640, 408] width 53 height 33
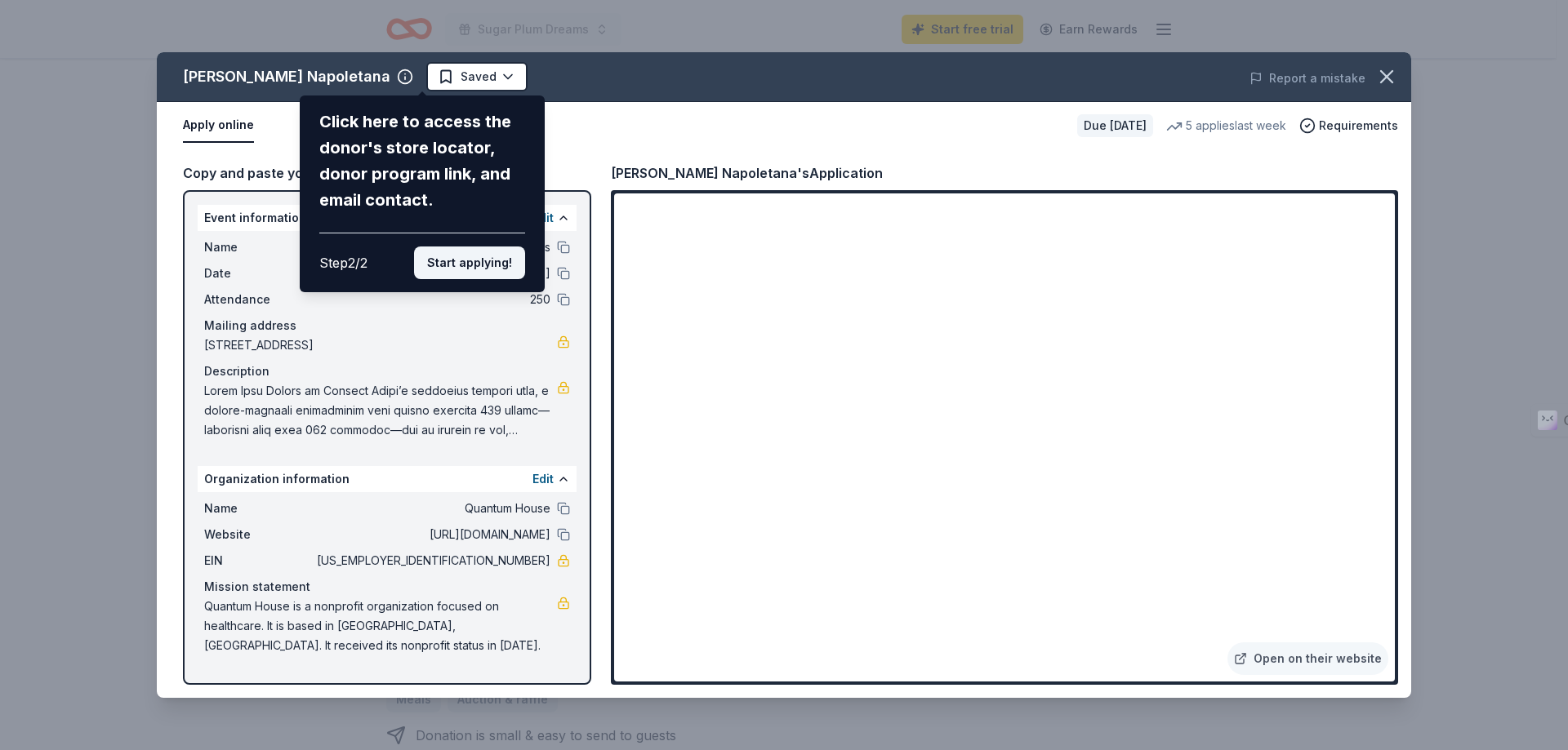
click at [477, 266] on button "Start applying!" at bounding box center [469, 262] width 111 height 33
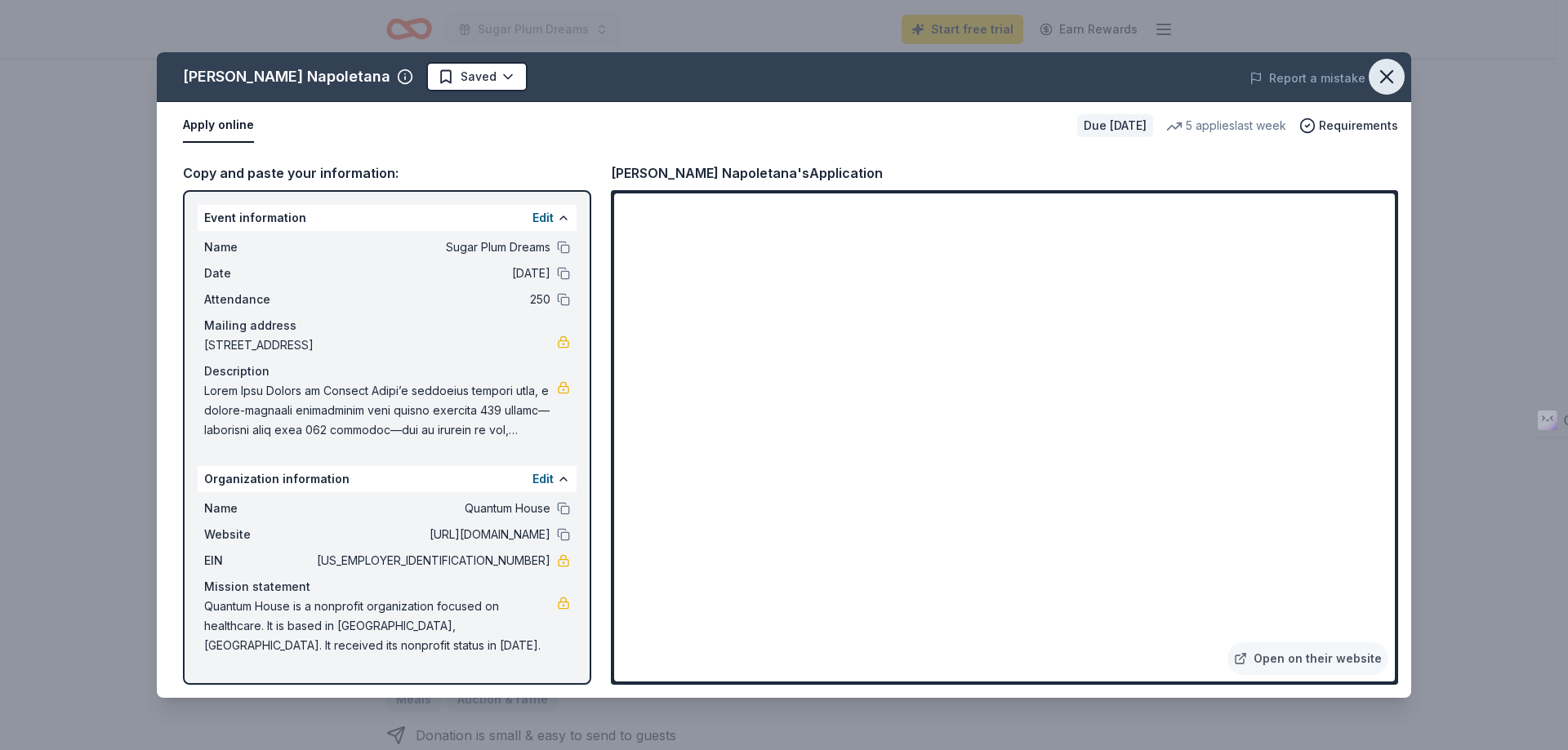
click at [1375, 81] on icon "button" at bounding box center [1386, 76] width 23 height 23
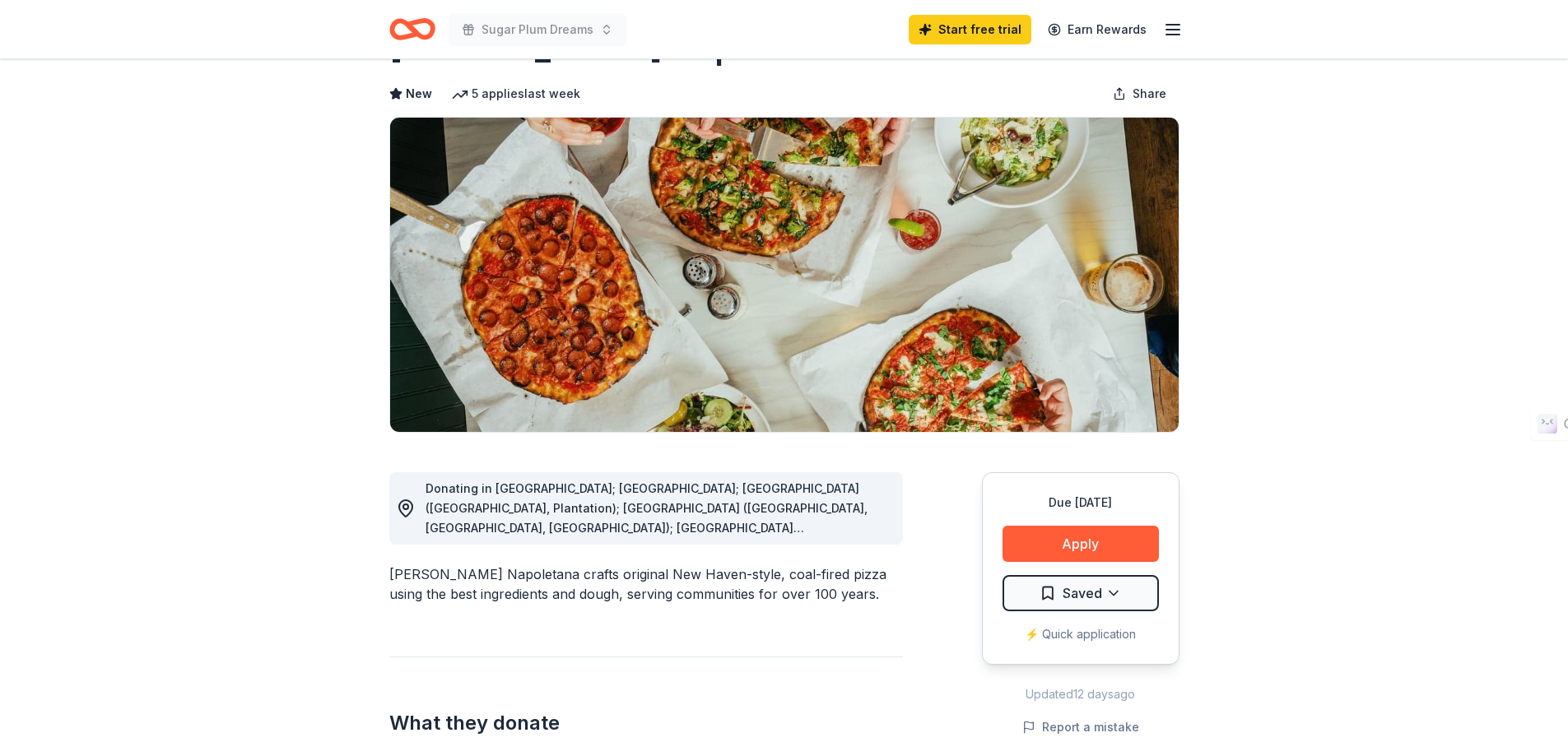
scroll to position [0, 0]
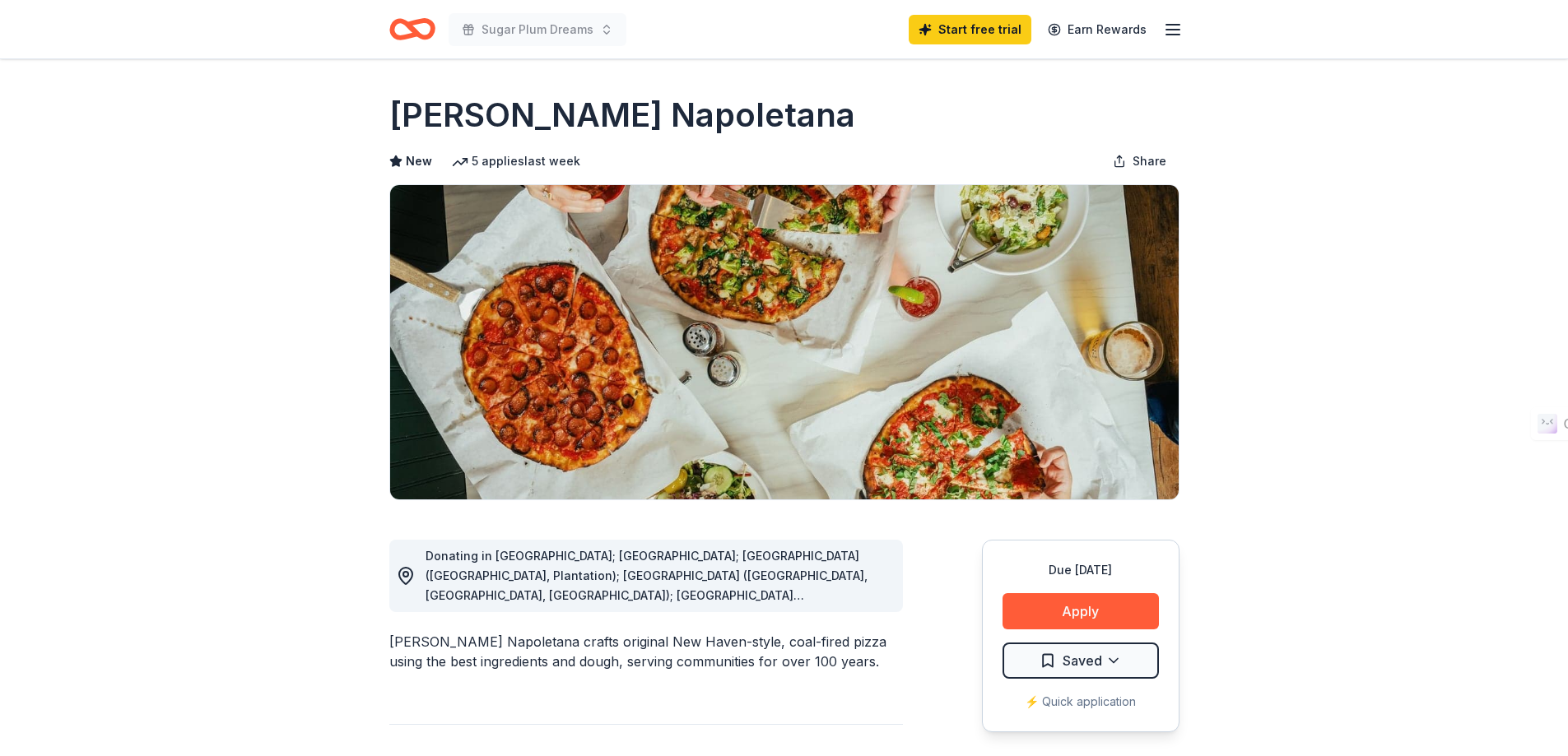
click at [416, 29] on icon "Home" at bounding box center [404, 29] width 25 height 17
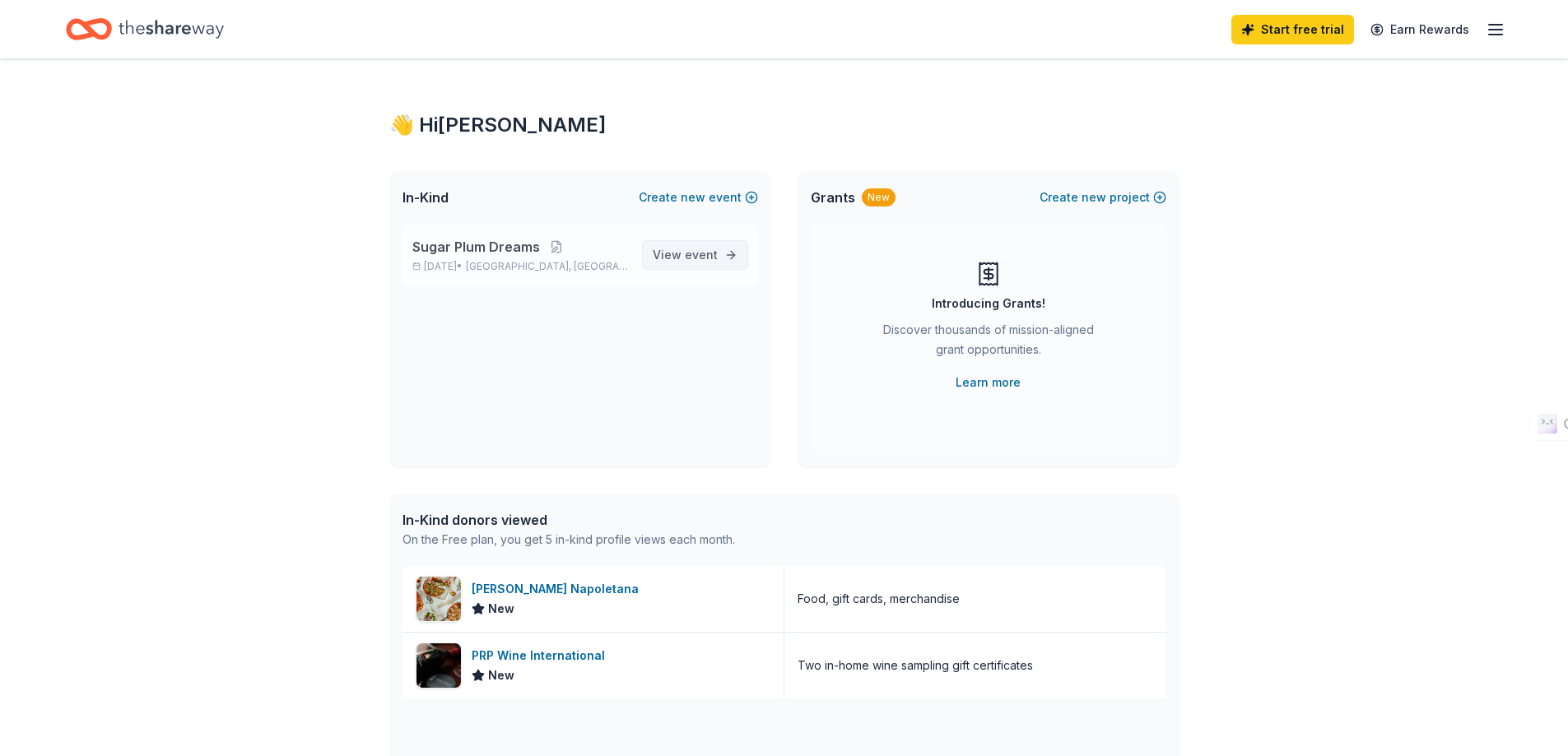
click at [651, 260] on link "View event" at bounding box center [695, 254] width 106 height 29
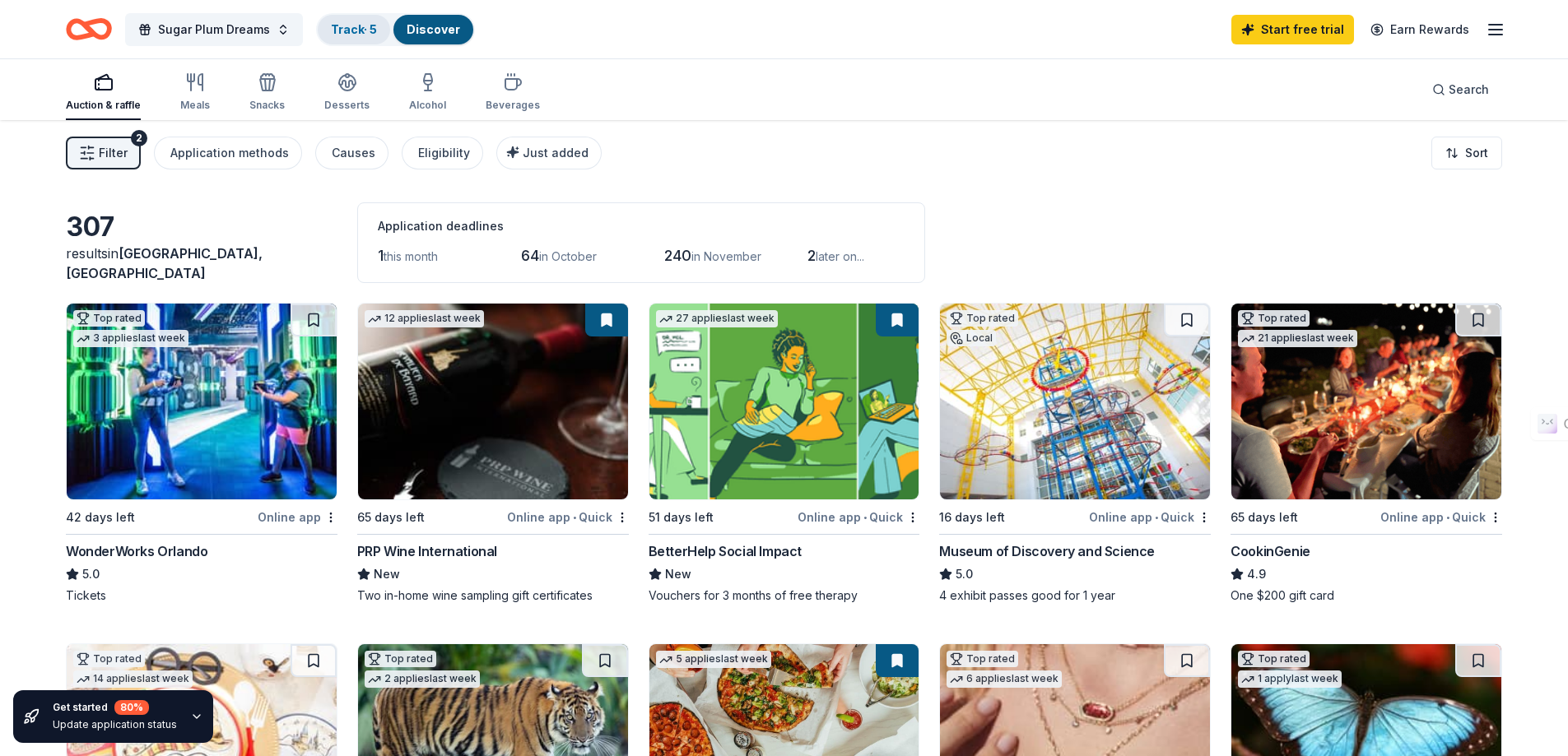
click at [375, 20] on div "Track · 5" at bounding box center [354, 29] width 72 height 29
click at [365, 20] on div "Track · 5" at bounding box center [354, 29] width 72 height 29
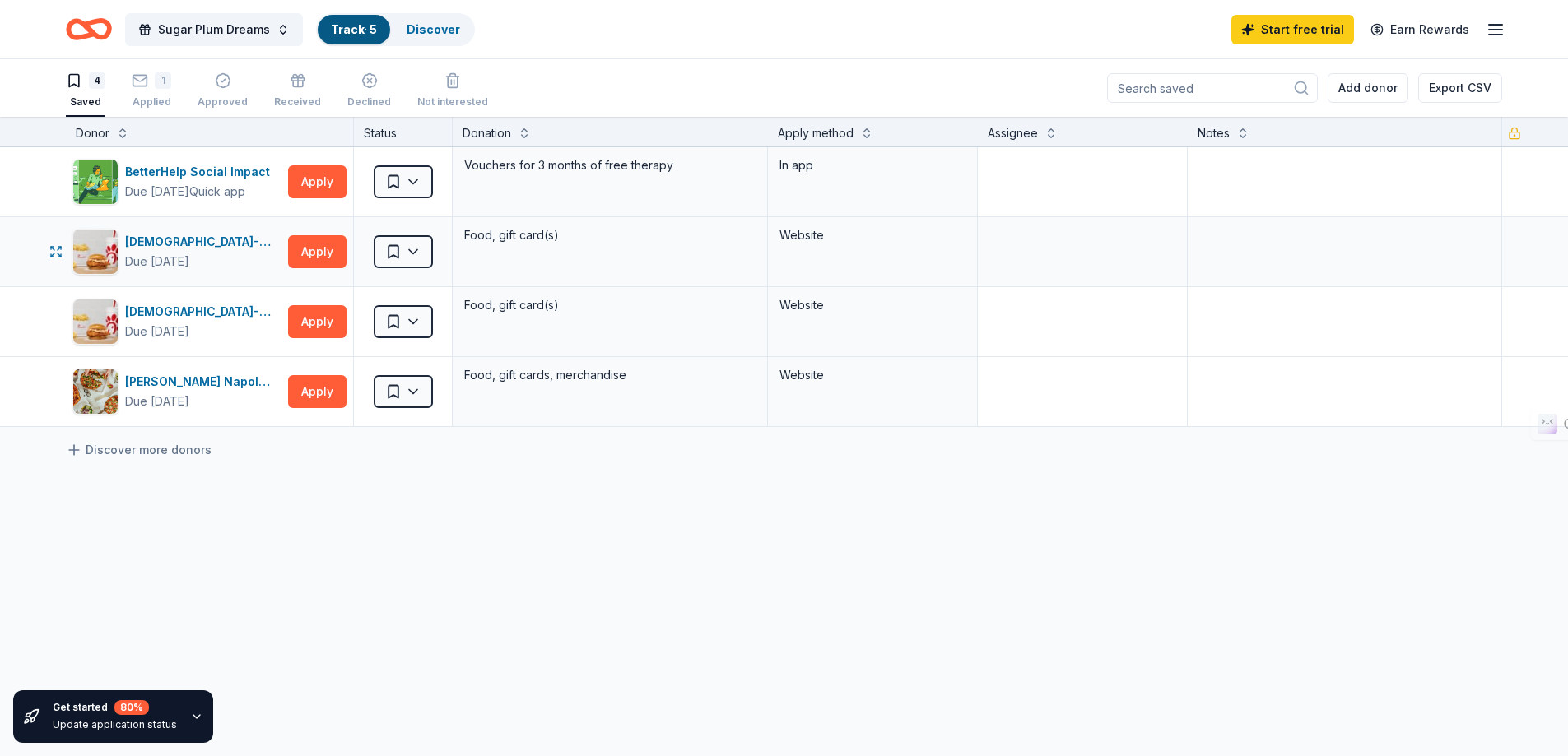
click at [864, 270] on div "Website" at bounding box center [872, 252] width 210 height 69
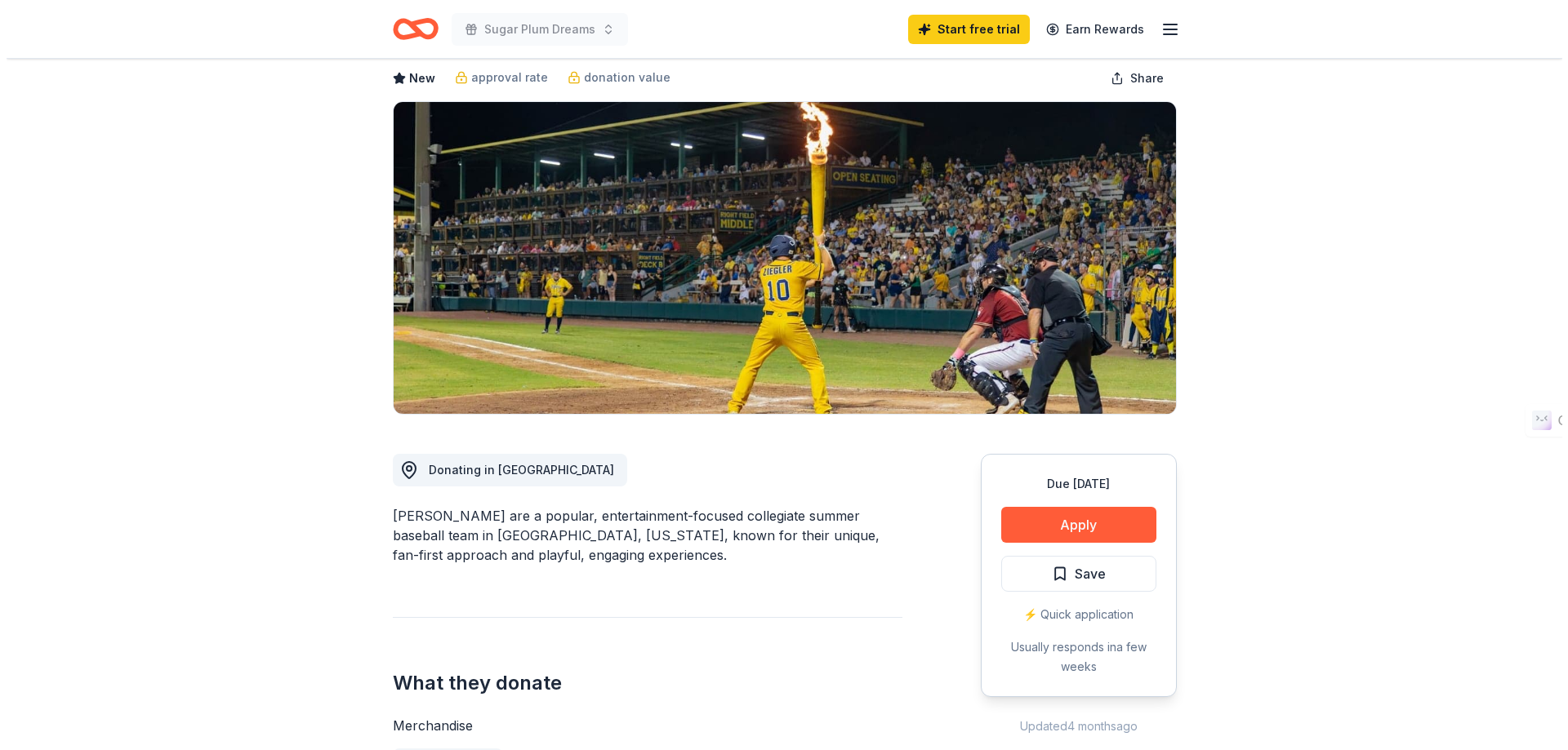
scroll to position [163, 0]
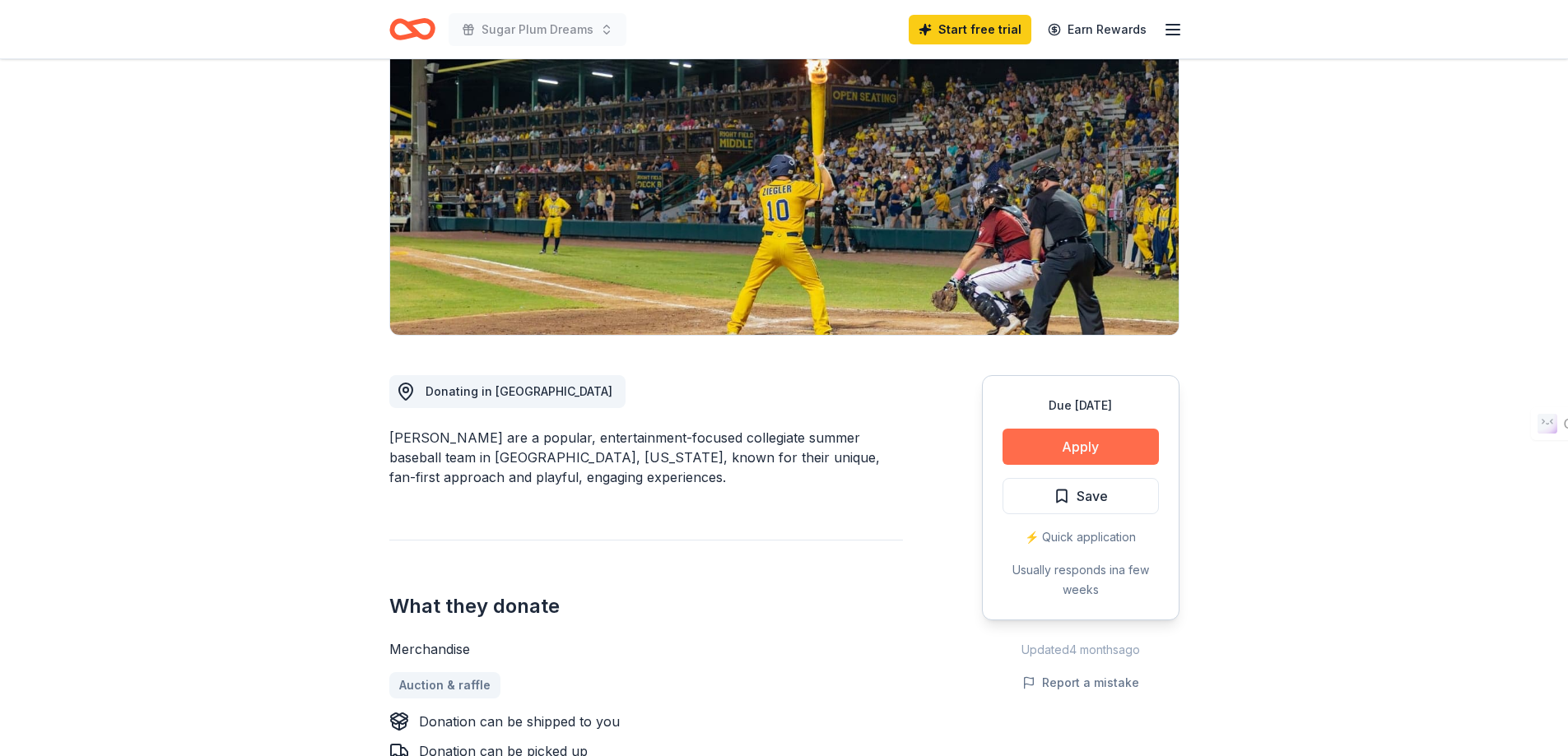
click at [1101, 445] on button "Apply" at bounding box center [1080, 446] width 157 height 36
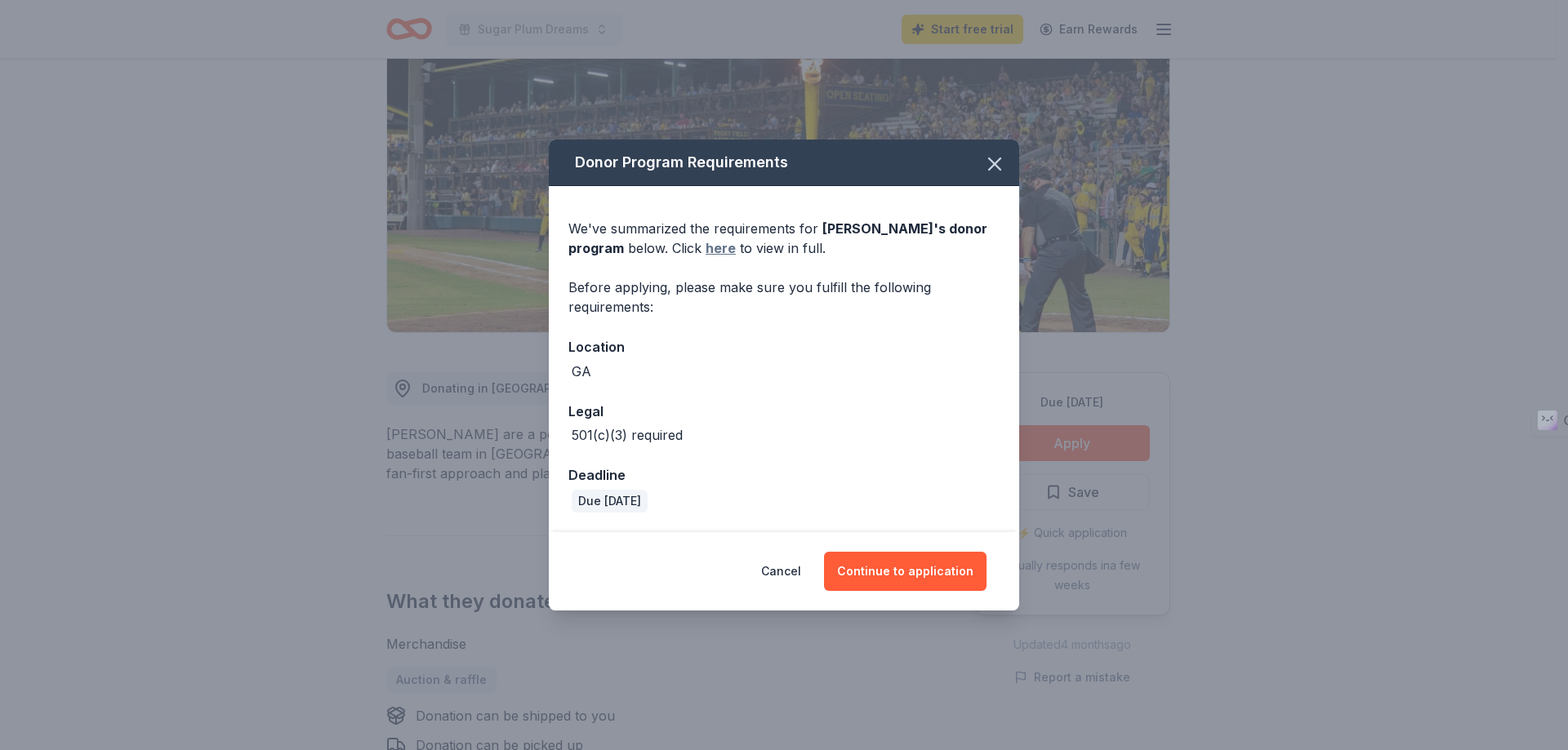
click at [722, 251] on link "here" at bounding box center [720, 247] width 30 height 19
click at [891, 247] on div "We've summarized the requirements for [PERSON_NAME] 's donor program below. Cli…" at bounding box center [784, 238] width 431 height 39
click at [728, 248] on link "here" at bounding box center [720, 247] width 30 height 19
